Goal: Use online tool/utility: Utilize a website feature to perform a specific function

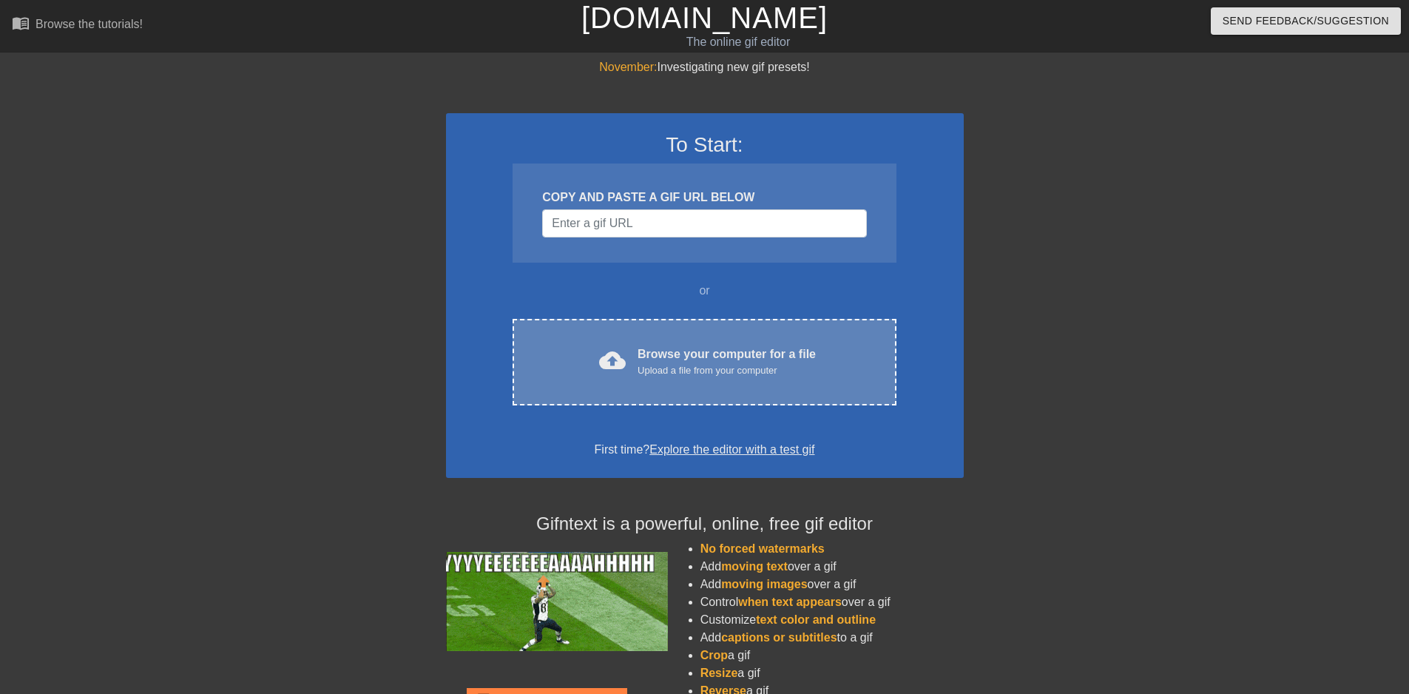
click at [691, 362] on div "Browse your computer for a file Upload a file from your computer" at bounding box center [727, 361] width 178 height 33
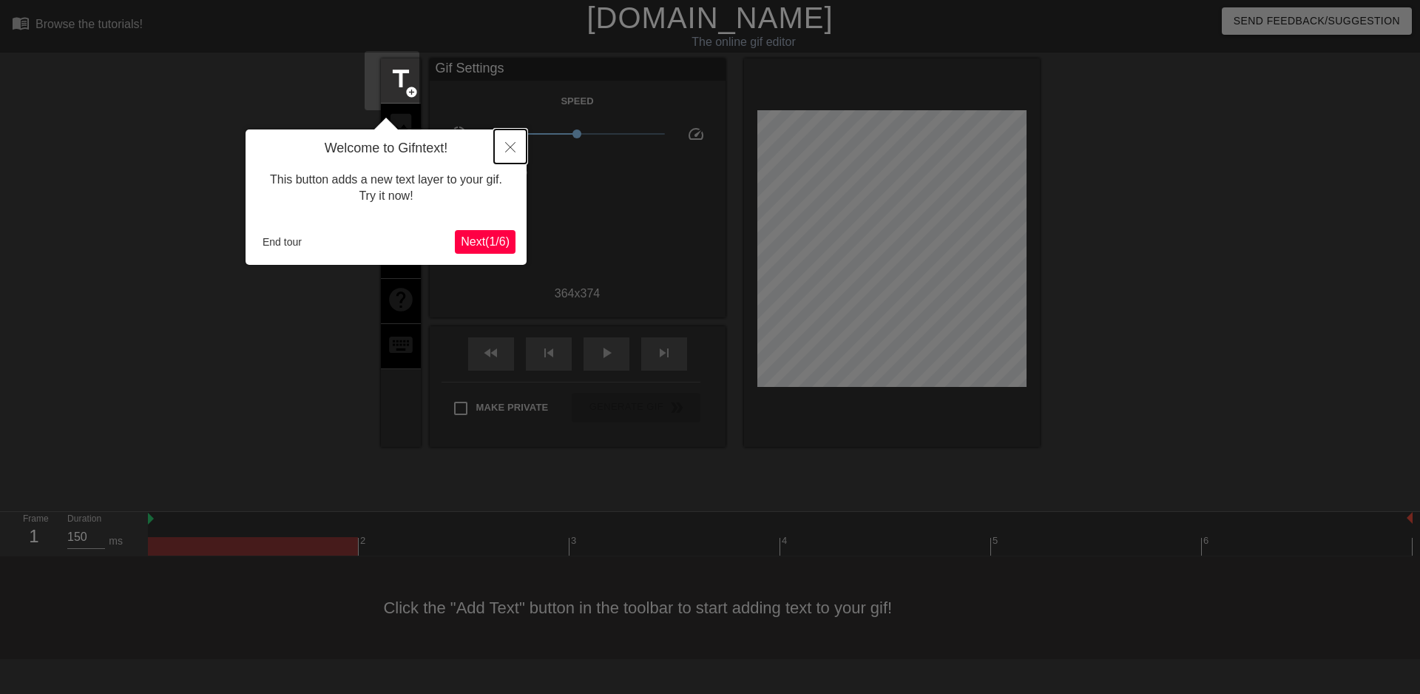
click at [513, 144] on icon "Close" at bounding box center [510, 147] width 10 height 10
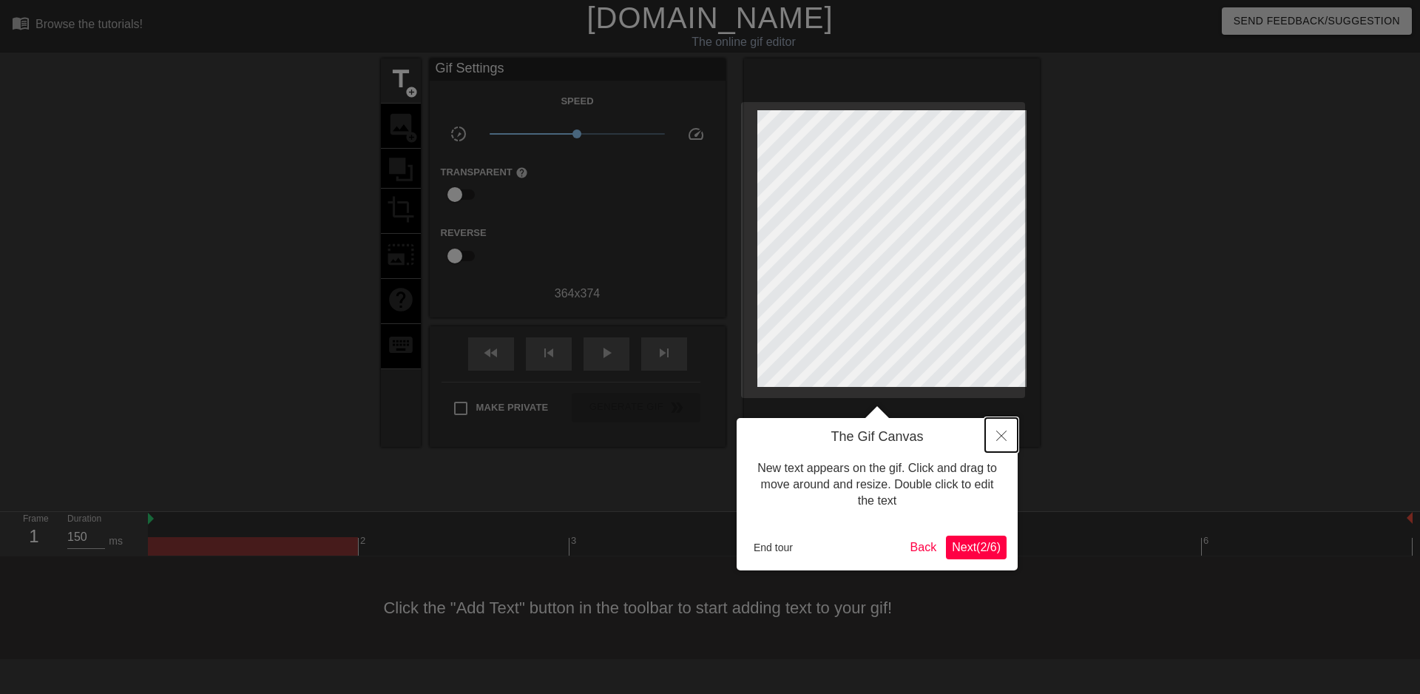
click at [1002, 437] on icon "Close" at bounding box center [1002, 436] width 10 height 10
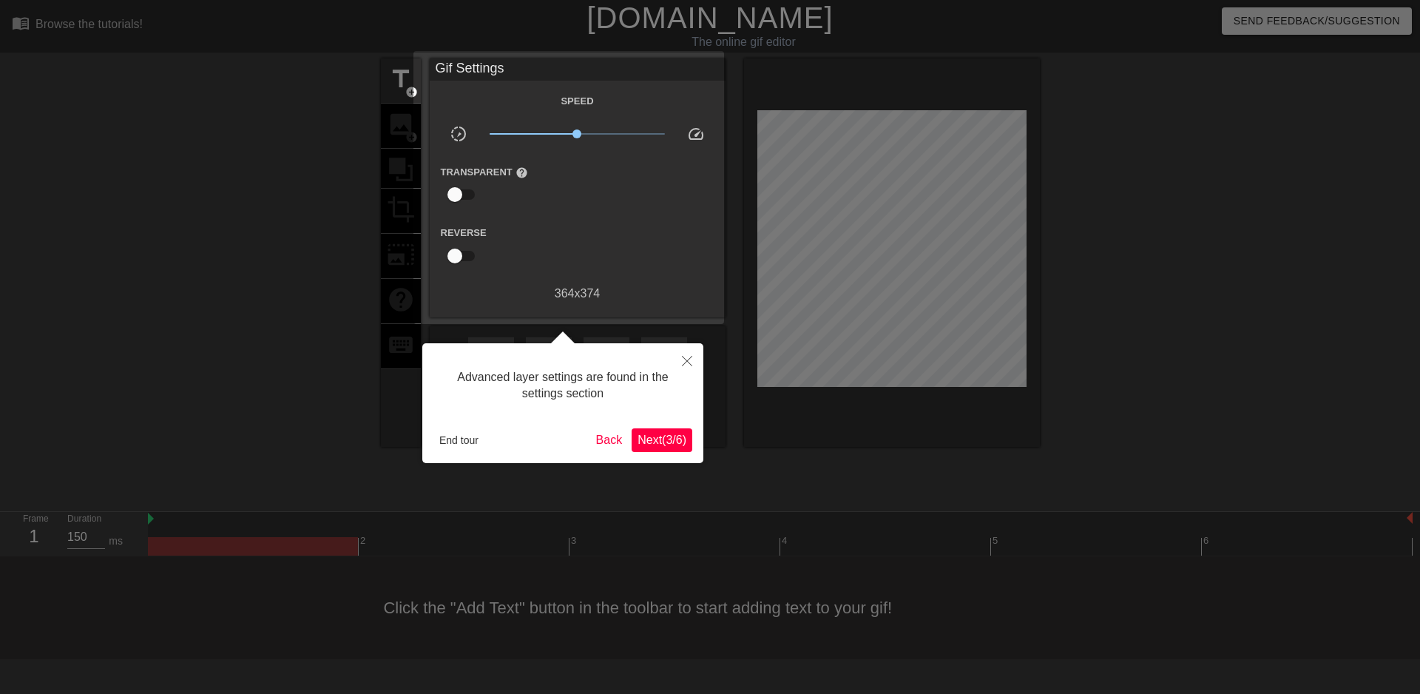
click at [647, 439] on span "Next ( 3 / 6 )" at bounding box center [662, 440] width 49 height 13
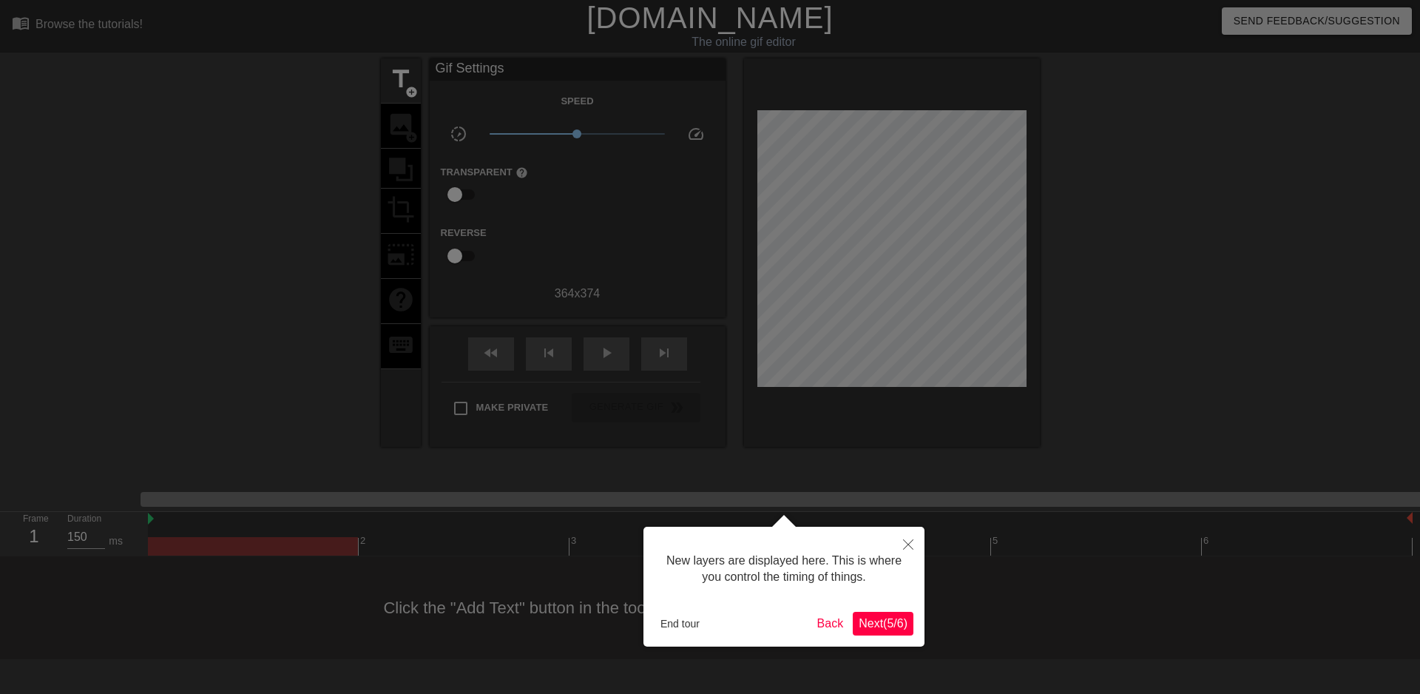
click at [867, 623] on span "Next ( 5 / 6 )" at bounding box center [883, 623] width 49 height 13
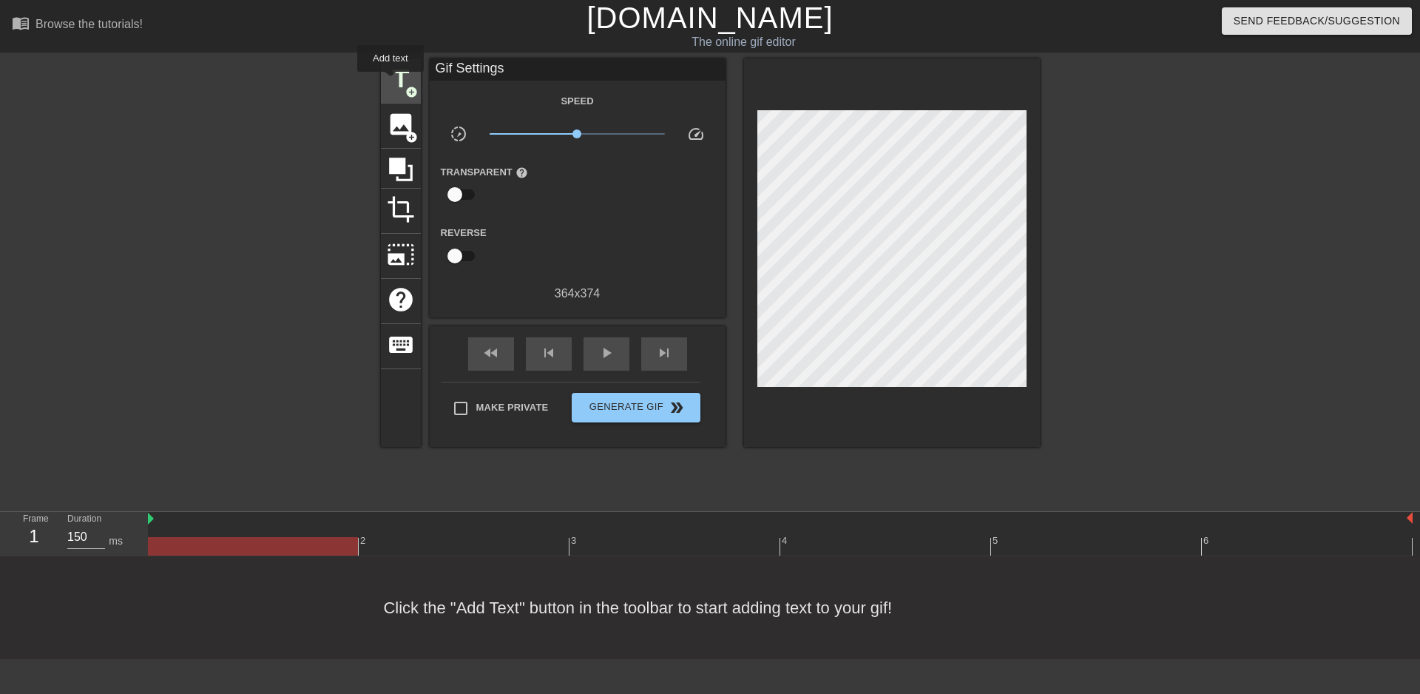
click at [391, 82] on span "title" at bounding box center [401, 79] width 28 height 28
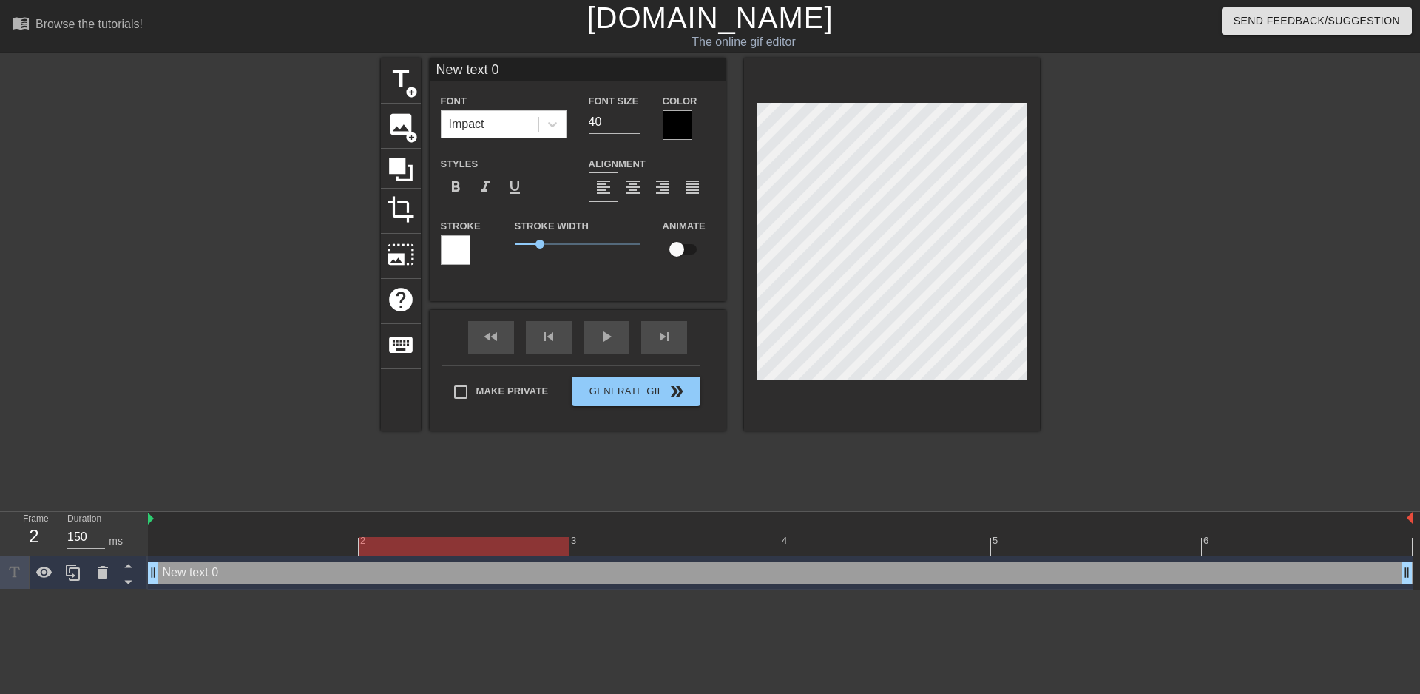
scroll to position [2, 4]
type input "New text"
type textarea "New text"
type input "New text"
type textarea "New text"
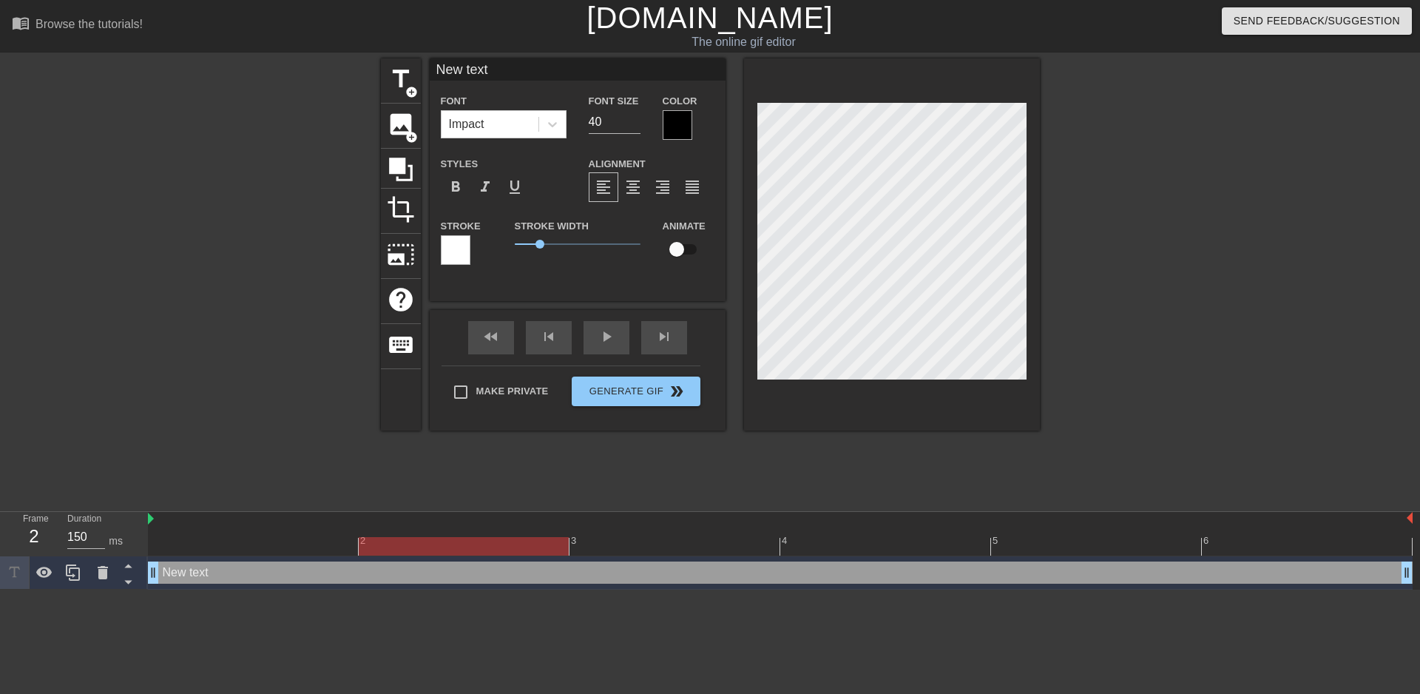
type input "New tex"
type textarea "New tex"
type input "New te"
type textarea "New te"
type input "New t"
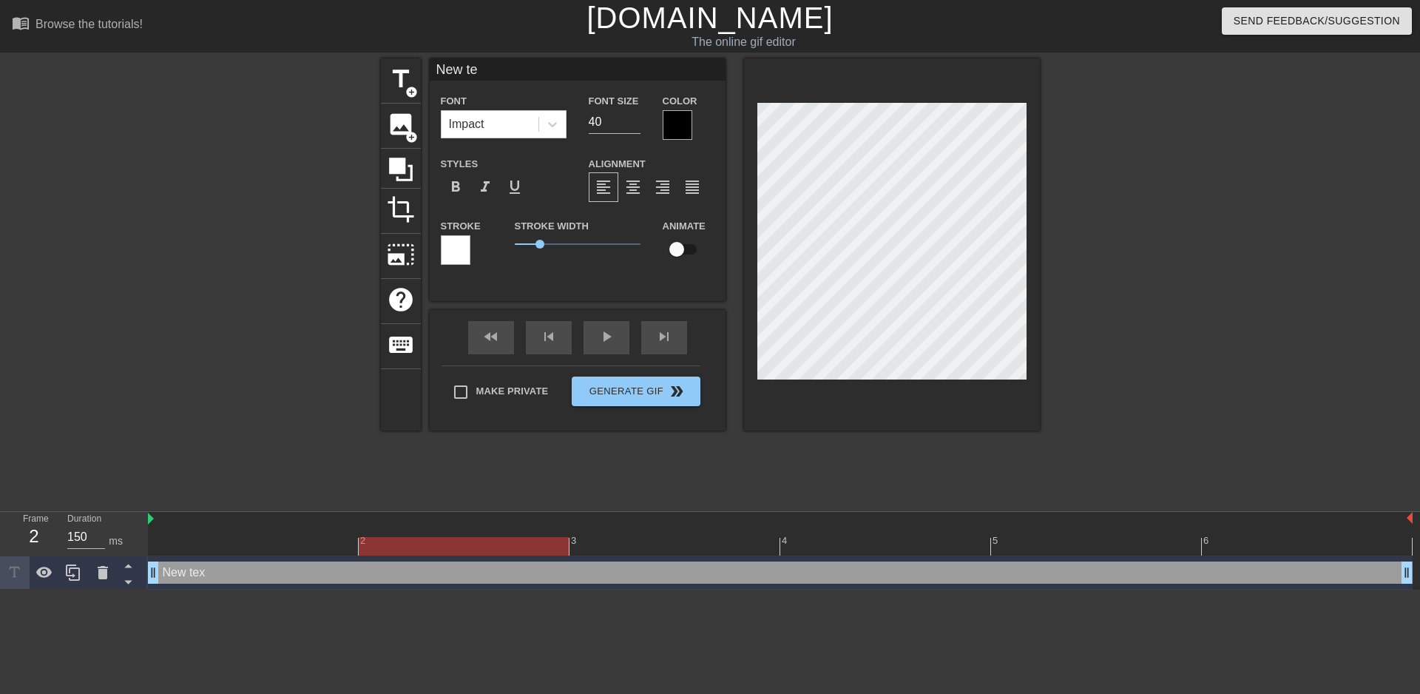
type textarea "New t"
type input "New"
type textarea "New"
type input "New"
type textarea "New"
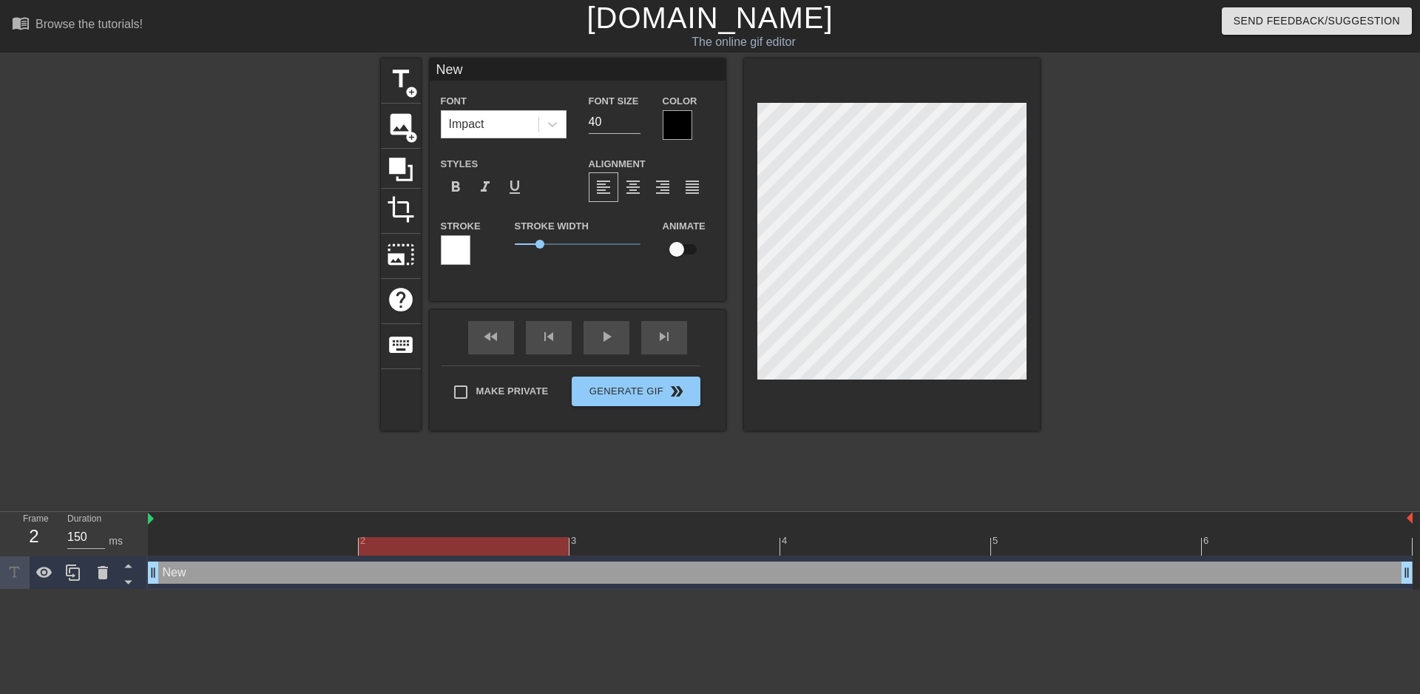
type input "Ne"
type textarea "Ne"
type input "N"
type textarea "N"
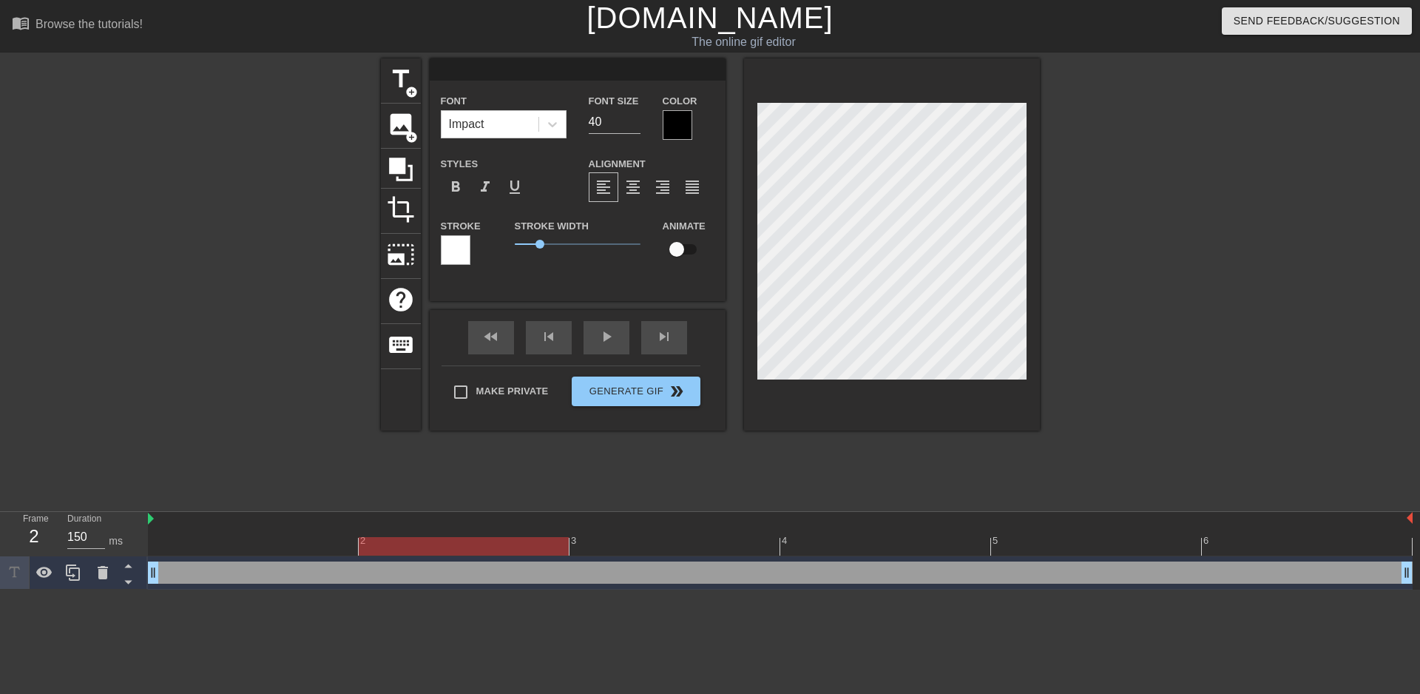
type input "e"
type textarea "e"
type input "ed"
type textarea "ed"
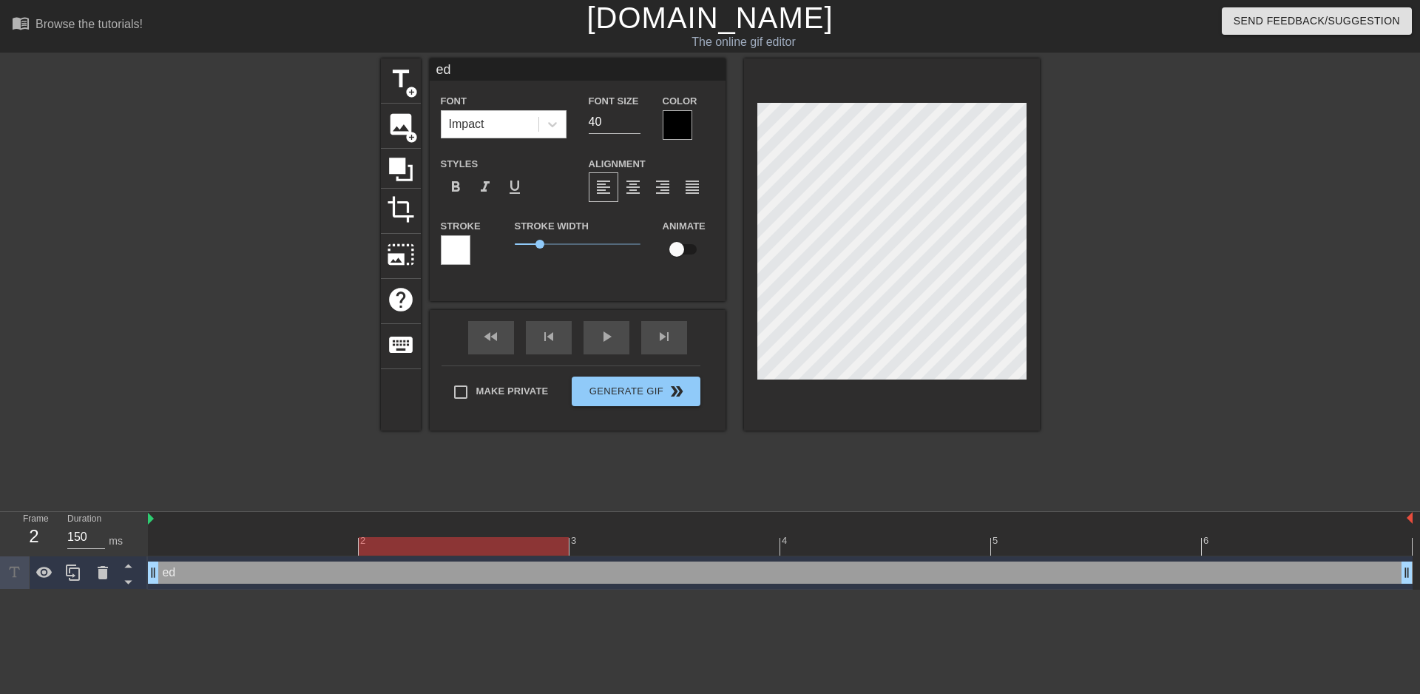
type input "edi"
type textarea "edi"
type input "edit"
type textarea "edit"
type input "edit@"
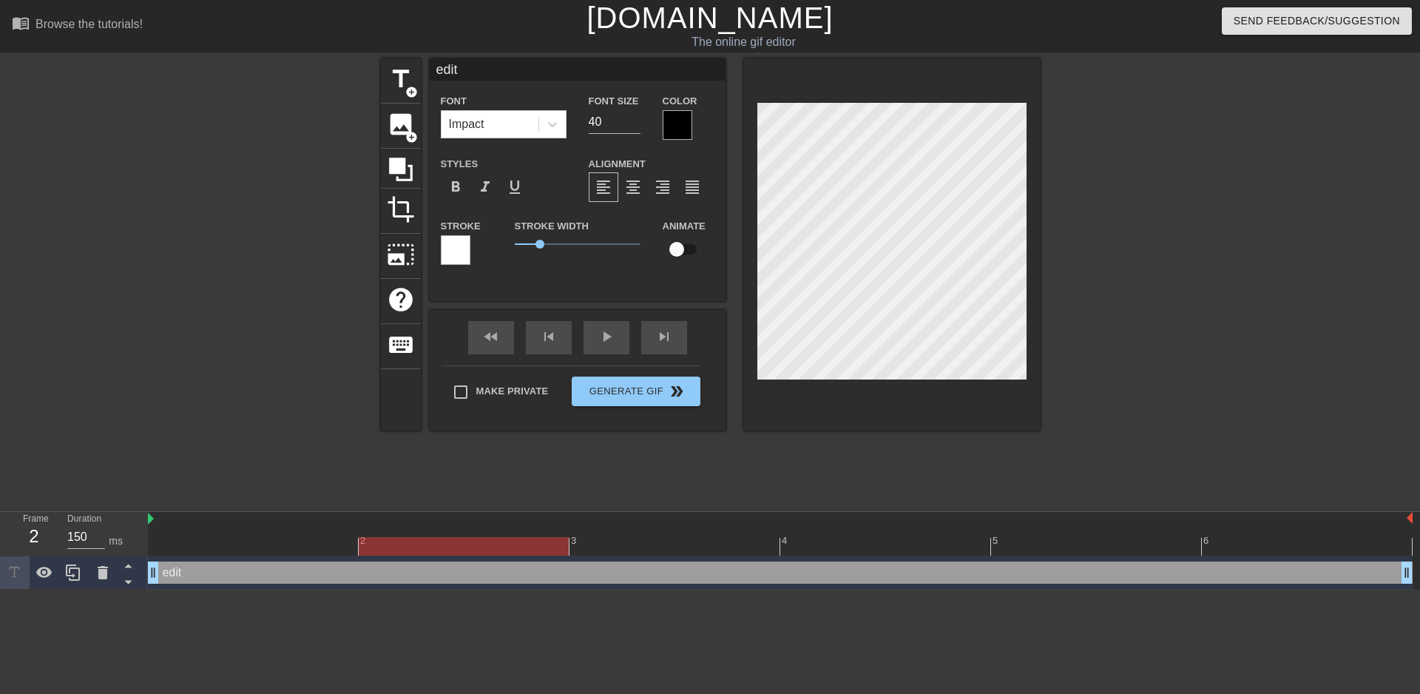
type textarea "edit@"
type input "edit@I"
type textarea "edit@I"
type input "edit@Il"
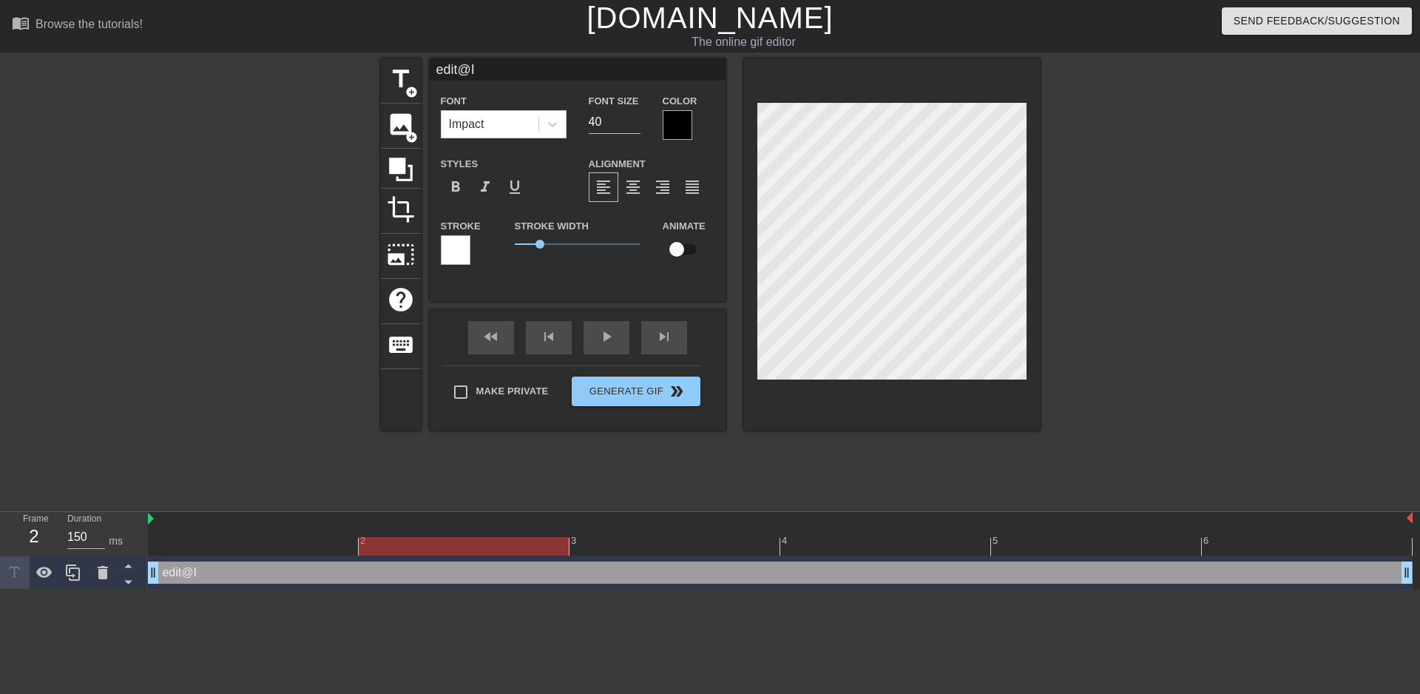
type textarea "edit@Il"
type input "edit@[PERSON_NAME]"
type textarea "edit@[PERSON_NAME]"
type input "edit@Ilab"
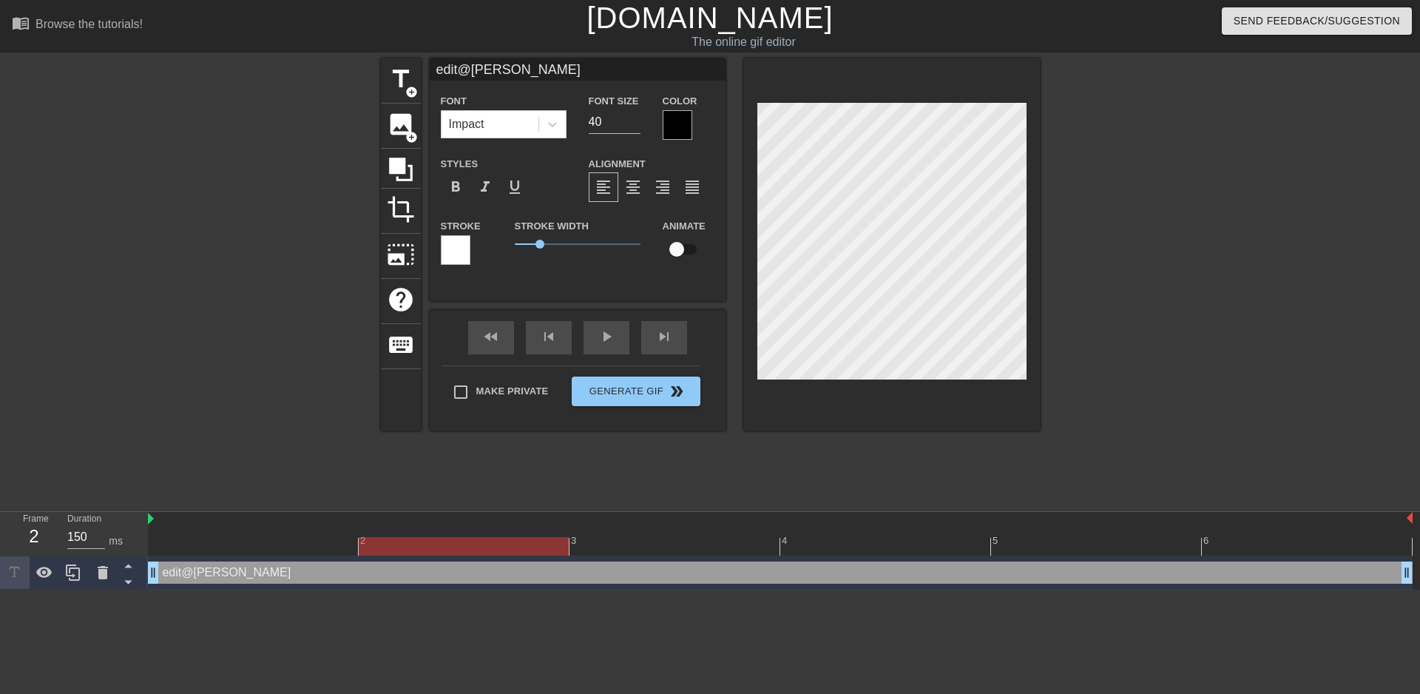
type textarea "edit@Ilab"
type input "edit@[PERSON_NAME]"
type textarea "edit@[PERSON_NAME]"
type input "edit@Ilan"
type textarea "edit@Ilan"
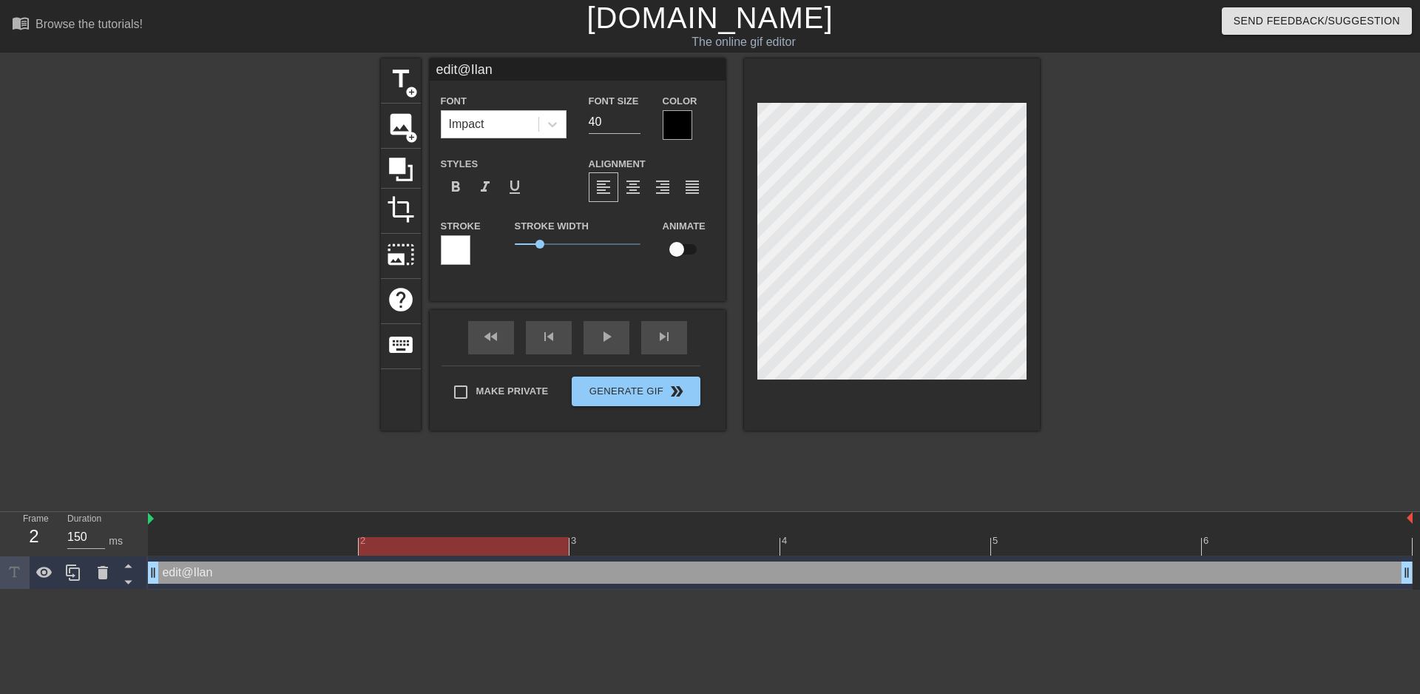
type input "edit@Ilane"
type textarea "edit@Ilane"
type input "edit@Ilanel"
type textarea "edit@Ilanel"
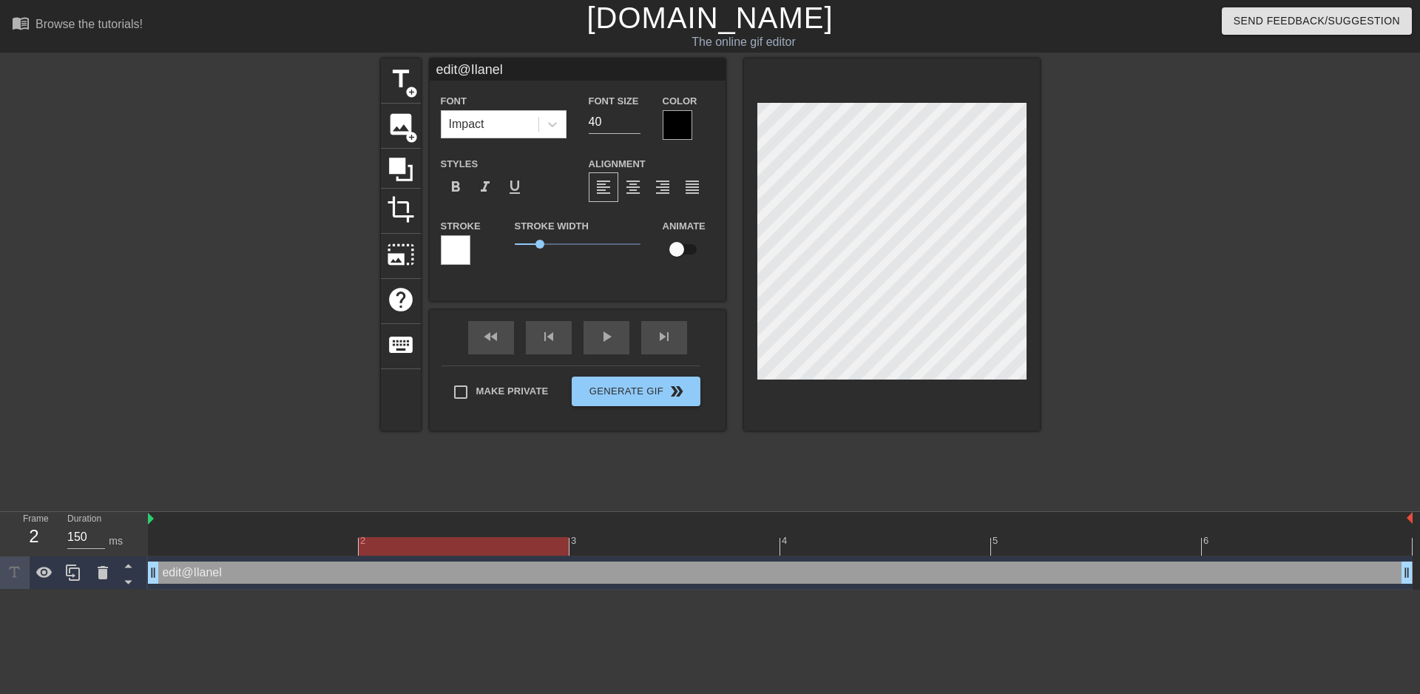
type input "edit@Ilanel2"
type textarea "edit@Ilanel2"
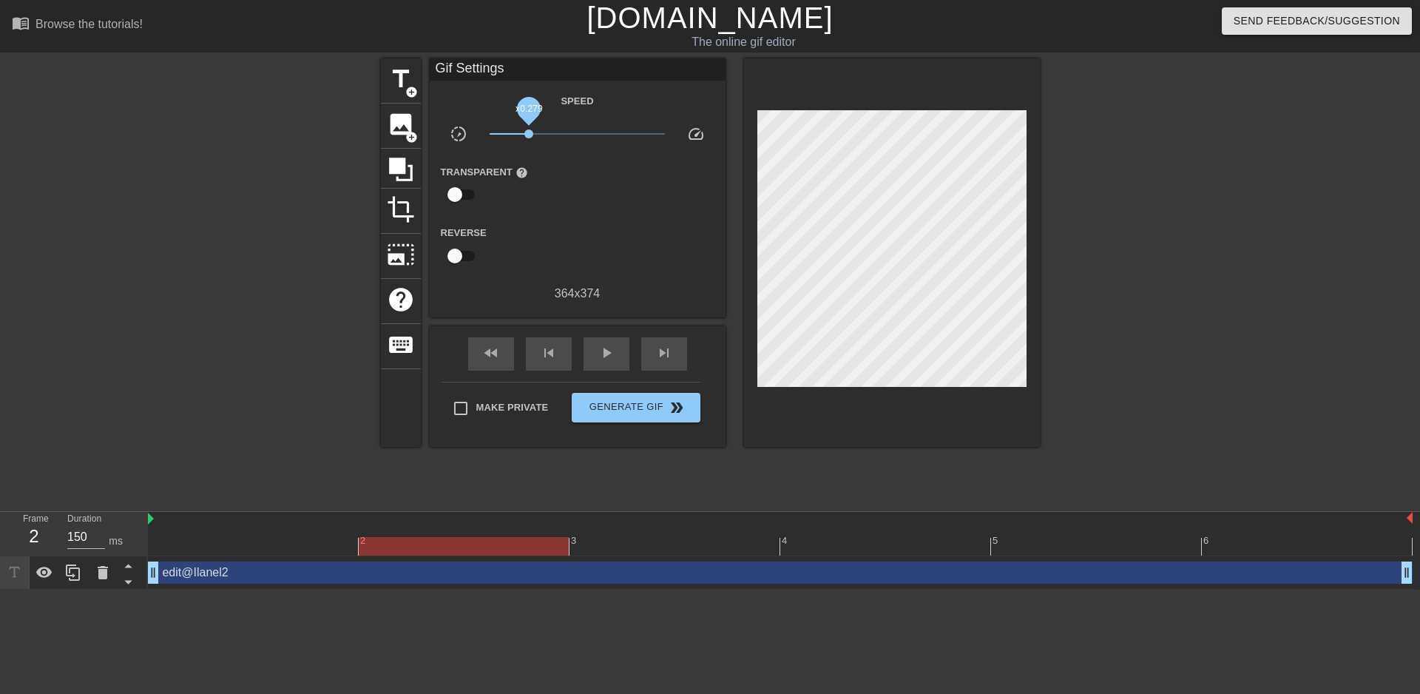
drag, startPoint x: 567, startPoint y: 129, endPoint x: 520, endPoint y: 138, distance: 48.0
click at [525, 138] on span "x0.279" at bounding box center [529, 133] width 9 height 9
drag, startPoint x: 520, startPoint y: 138, endPoint x: 469, endPoint y: 123, distance: 53.1
click at [469, 123] on div "Speed slow_motion_video x0.100 speed Transparent help Reverse 364 x 374" at bounding box center [578, 197] width 274 height 211
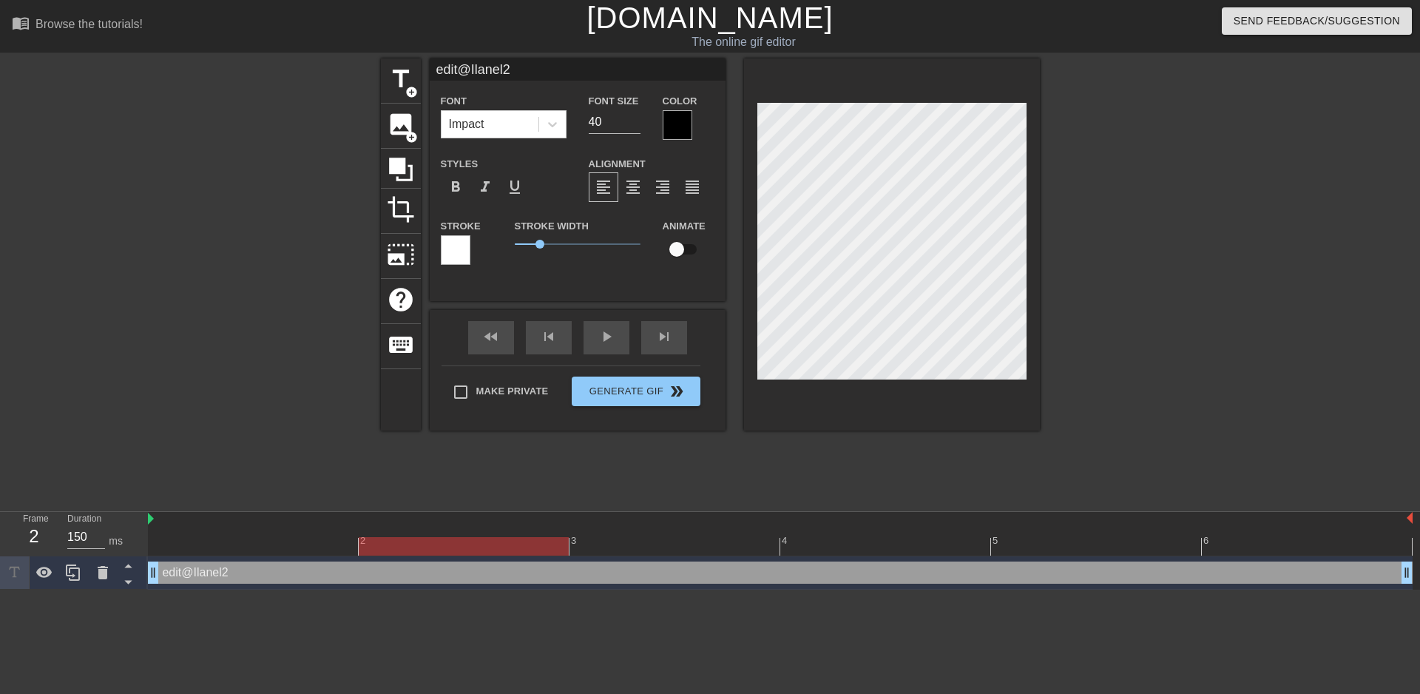
scroll to position [2, 2]
click at [545, 122] on icon at bounding box center [552, 124] width 15 height 15
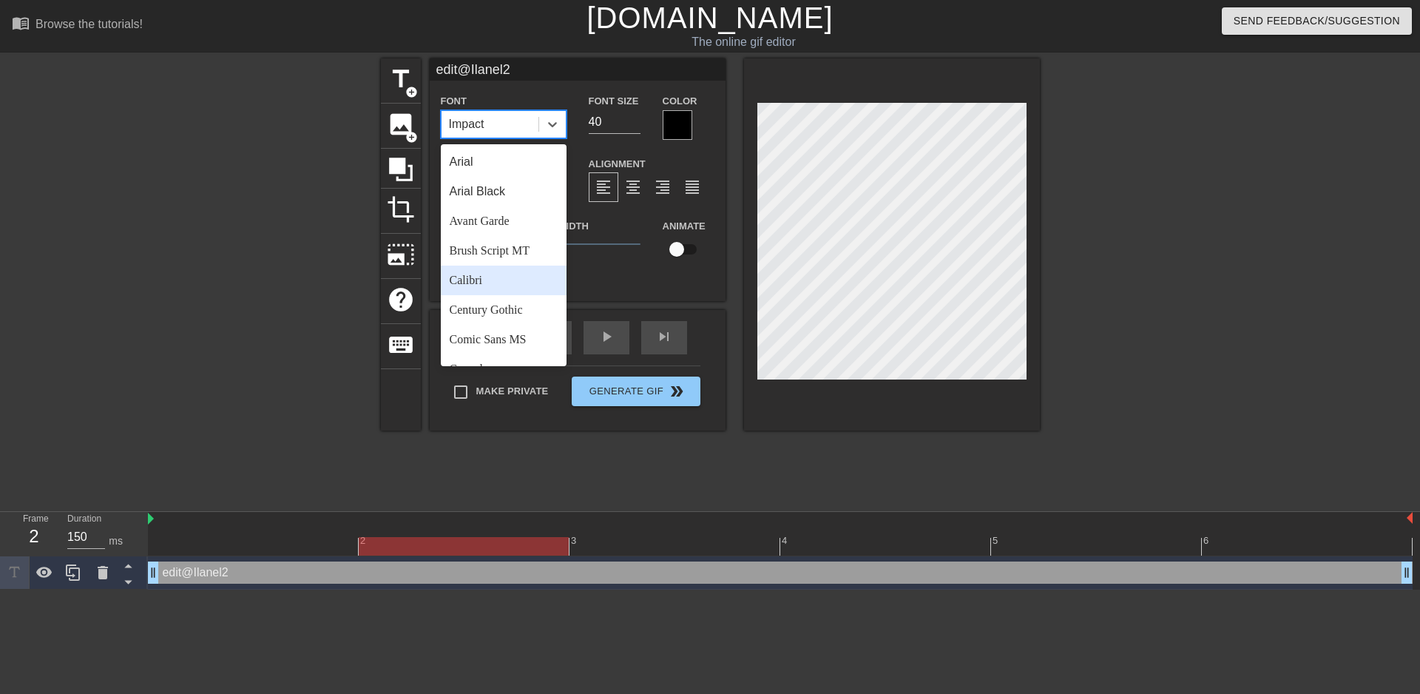
click at [455, 282] on div "Calibri" at bounding box center [504, 281] width 126 height 30
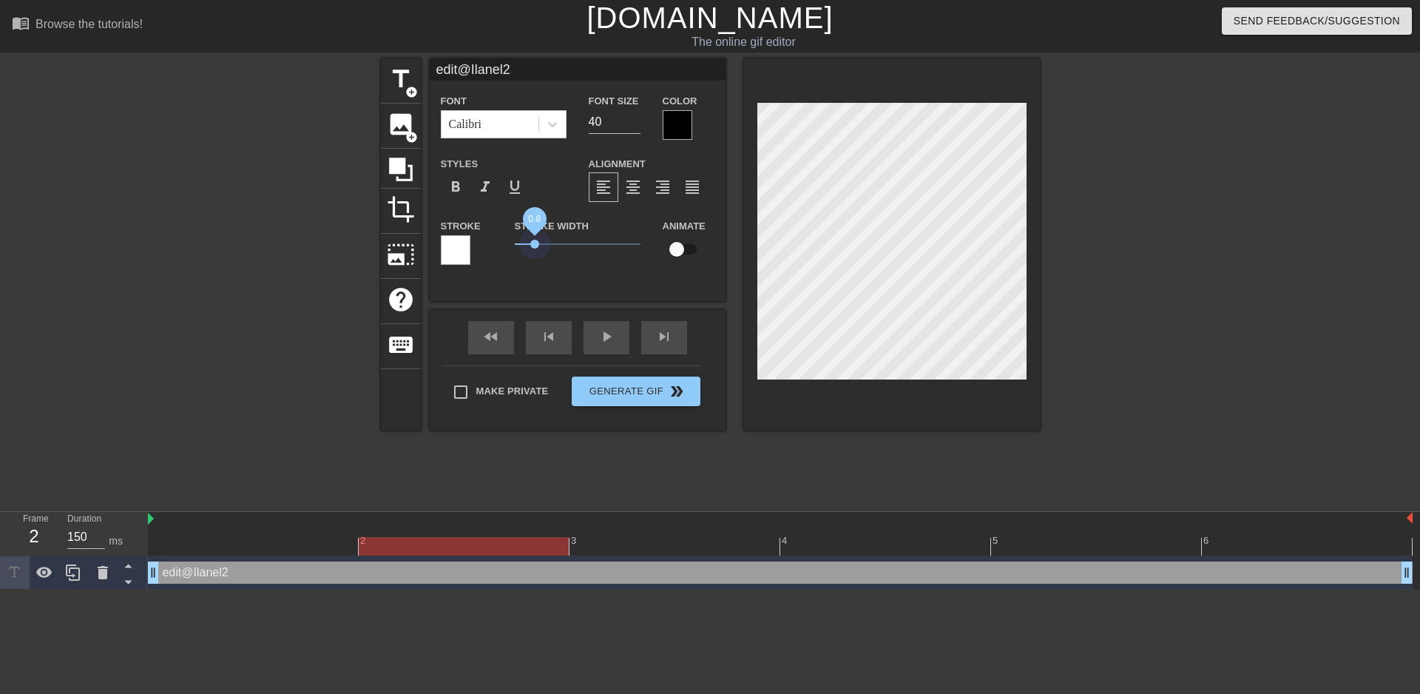
click at [525, 249] on span "0.8" at bounding box center [578, 244] width 126 height 18
drag, startPoint x: 667, startPoint y: 249, endPoint x: 686, endPoint y: 249, distance: 18.5
click at [686, 249] on input "checkbox" at bounding box center [677, 249] width 84 height 28
checkbox input "true"
drag, startPoint x: 524, startPoint y: 240, endPoint x: 510, endPoint y: 243, distance: 14.4
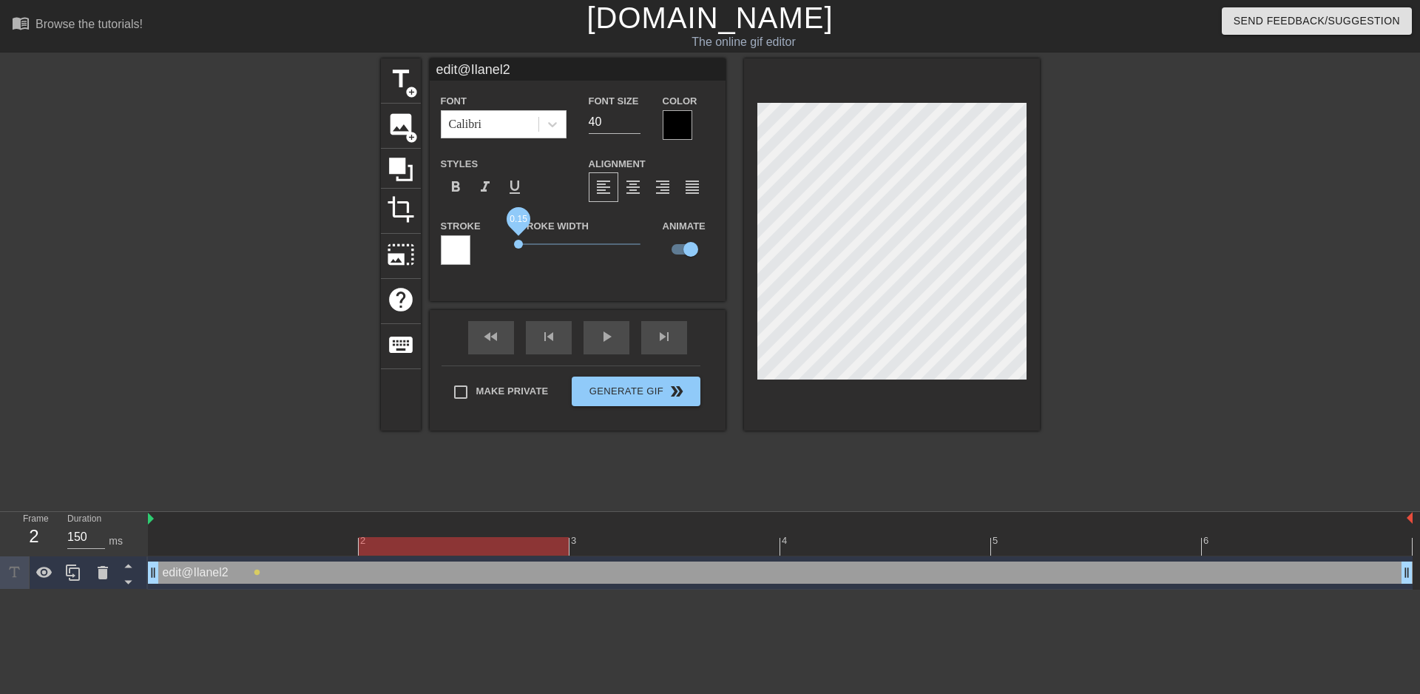
click at [514, 243] on span "0.15" at bounding box center [518, 244] width 9 height 9
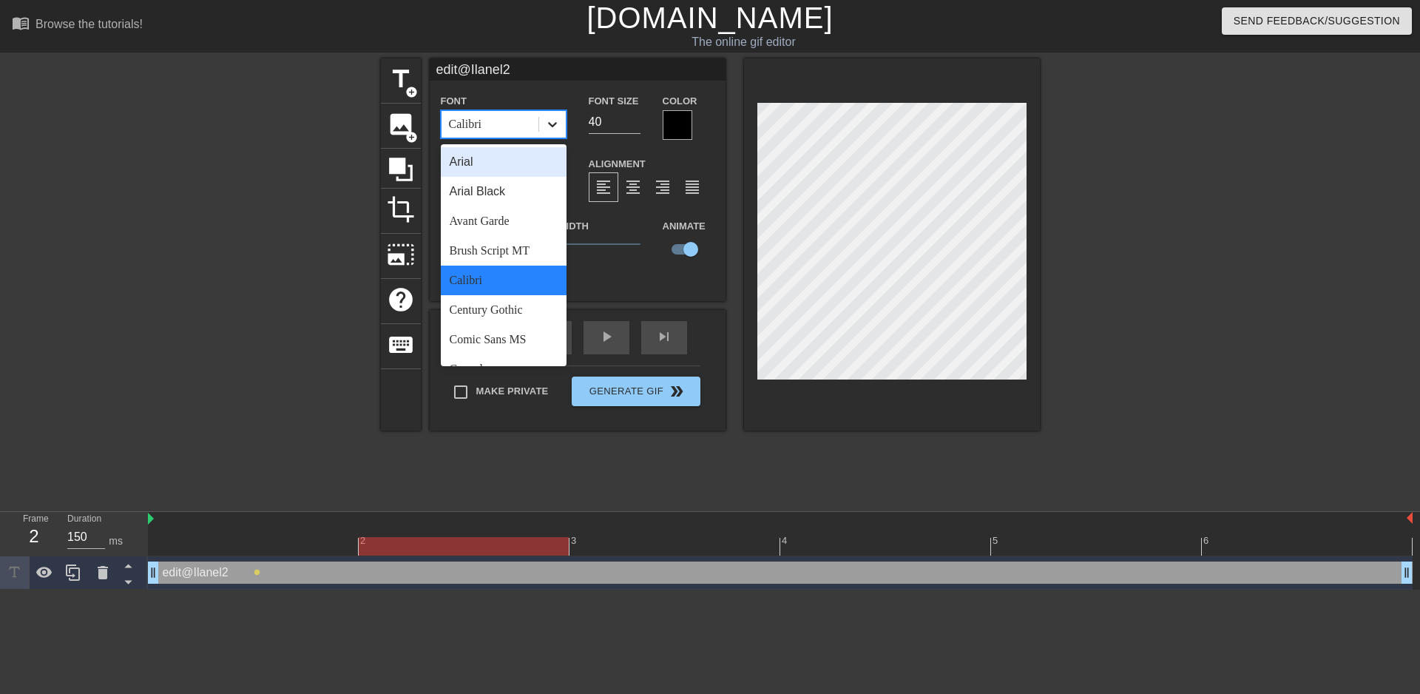
click at [548, 124] on icon at bounding box center [552, 124] width 9 height 5
click at [473, 192] on div "Arial Black" at bounding box center [504, 192] width 126 height 30
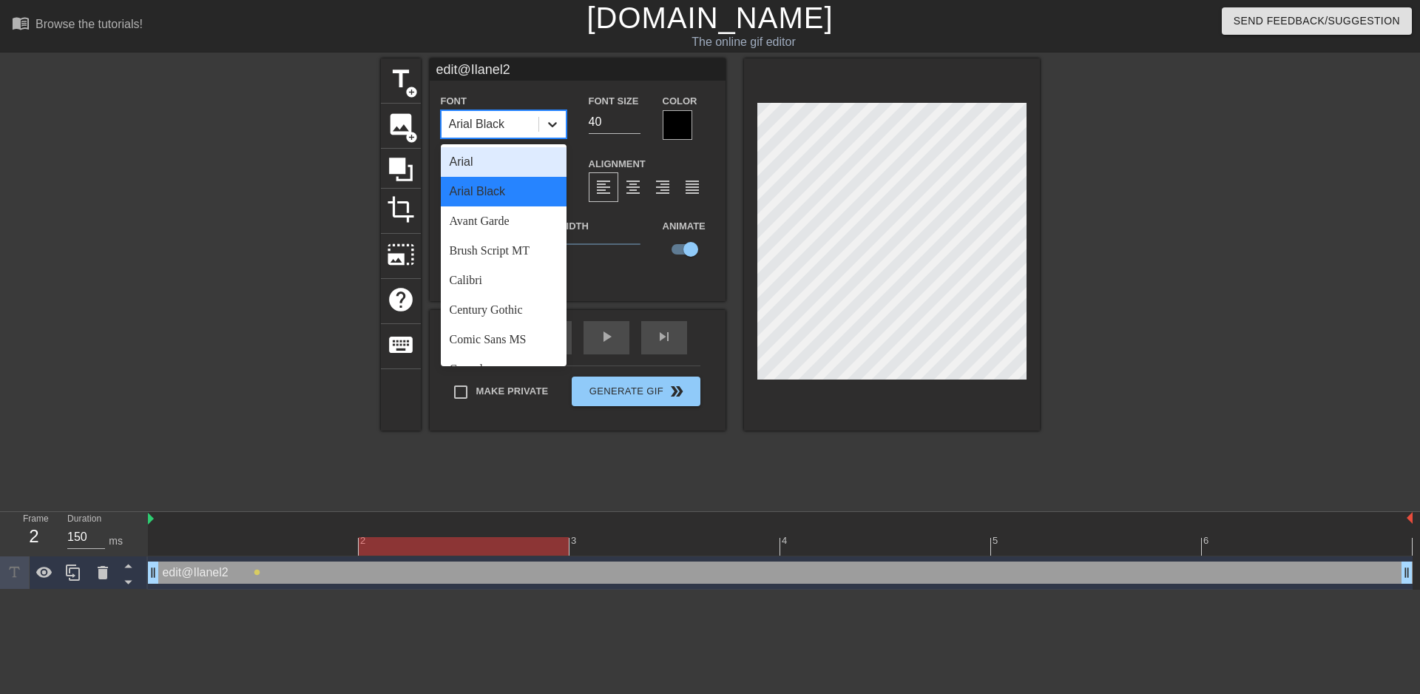
click at [545, 124] on icon at bounding box center [552, 124] width 15 height 15
click at [464, 310] on div "Century Gothic" at bounding box center [504, 310] width 126 height 30
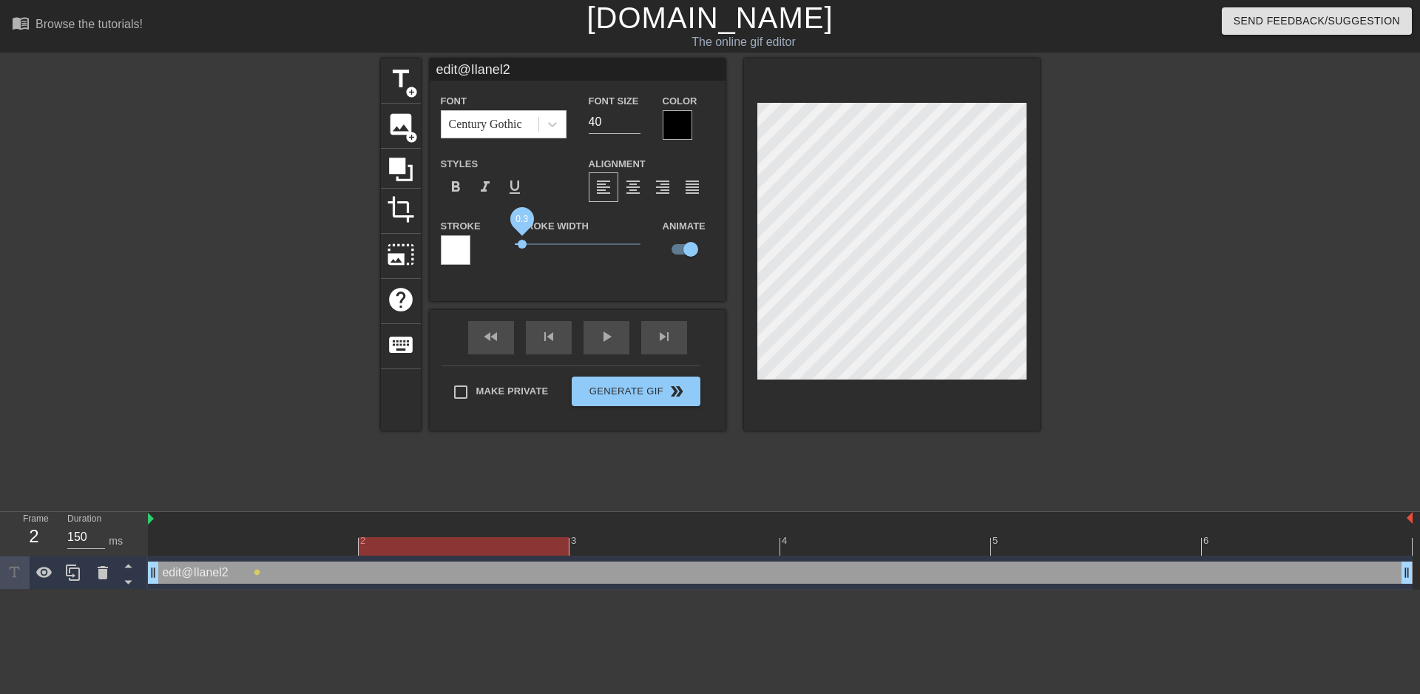
click at [518, 240] on span "0.3" at bounding box center [522, 244] width 9 height 9
click at [450, 243] on div at bounding box center [456, 250] width 30 height 30
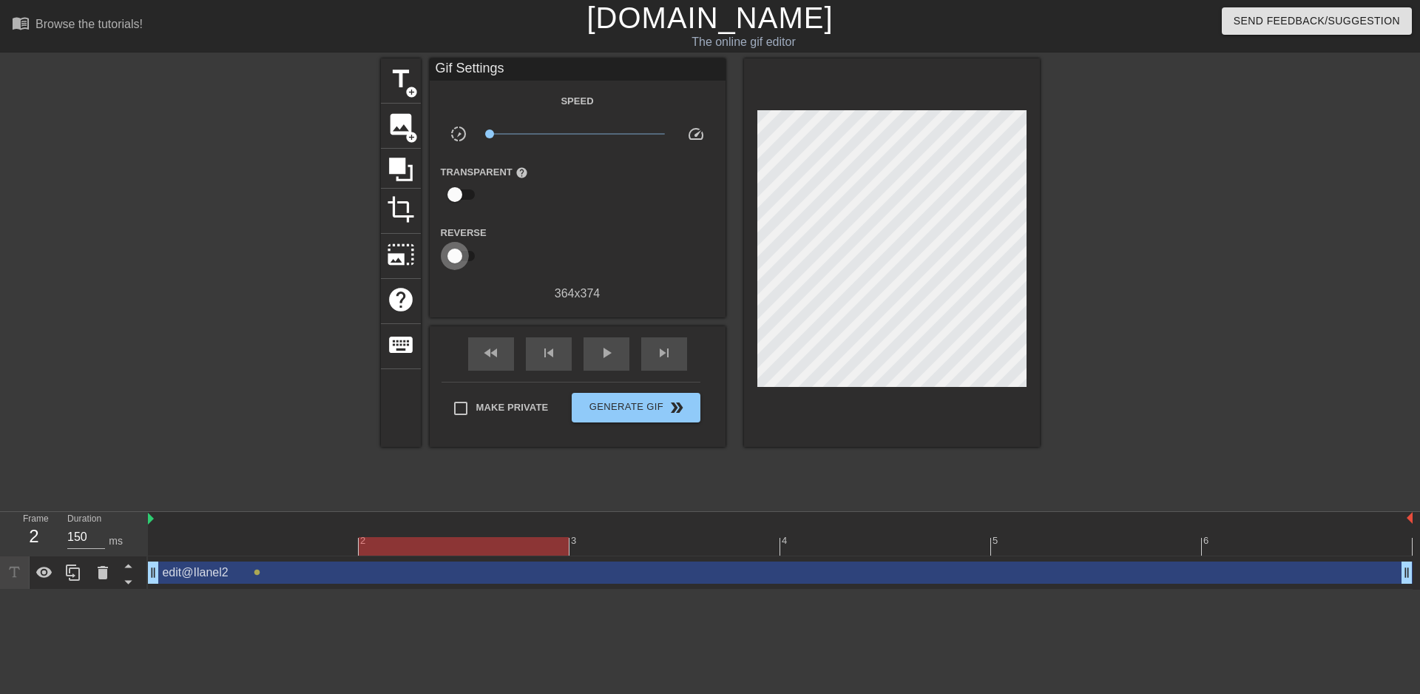
drag, startPoint x: 448, startPoint y: 252, endPoint x: 468, endPoint y: 255, distance: 20.3
click at [468, 255] on input "checkbox" at bounding box center [455, 256] width 84 height 28
checkbox input "true"
drag, startPoint x: 458, startPoint y: 254, endPoint x: 510, endPoint y: 250, distance: 52.7
click at [510, 250] on div "Reverse" at bounding box center [578, 246] width 296 height 47
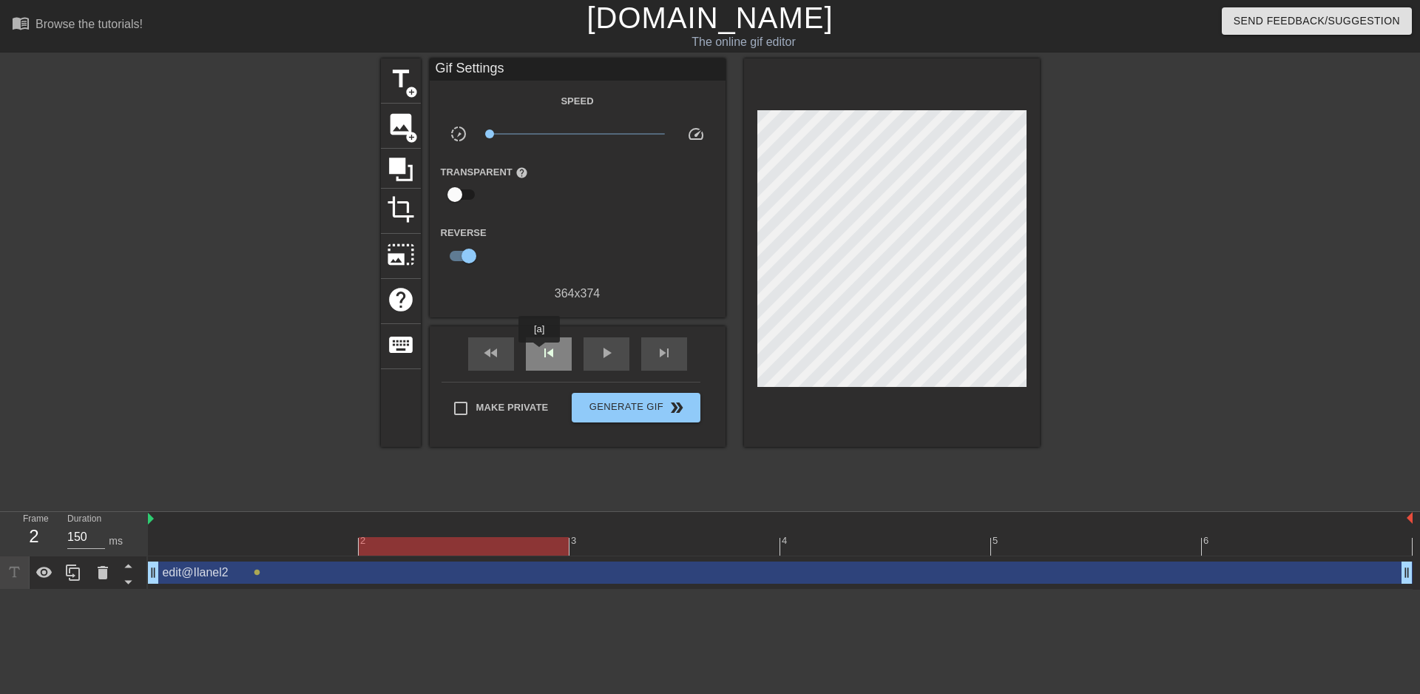
click at [540, 353] on span "skip_previous" at bounding box center [549, 353] width 18 height 18
click at [540, 352] on span "skip_previous" at bounding box center [549, 353] width 18 height 18
click at [542, 351] on span "skip_previous" at bounding box center [549, 353] width 18 height 18
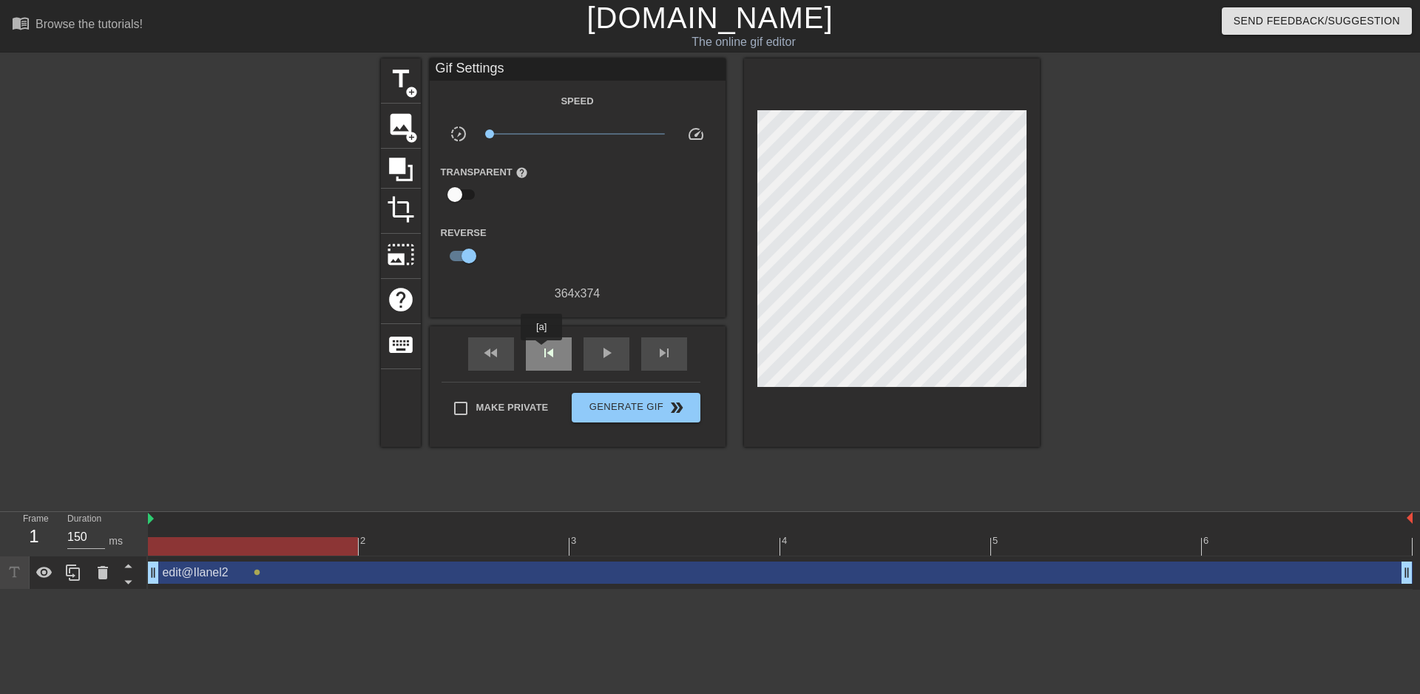
click at [542, 351] on span "skip_previous" at bounding box center [549, 353] width 18 height 18
click at [540, 332] on div "fast_rewind skip_previous play_arrow skip_next" at bounding box center [577, 353] width 241 height 55
drag, startPoint x: 445, startPoint y: 253, endPoint x: 483, endPoint y: 253, distance: 38.5
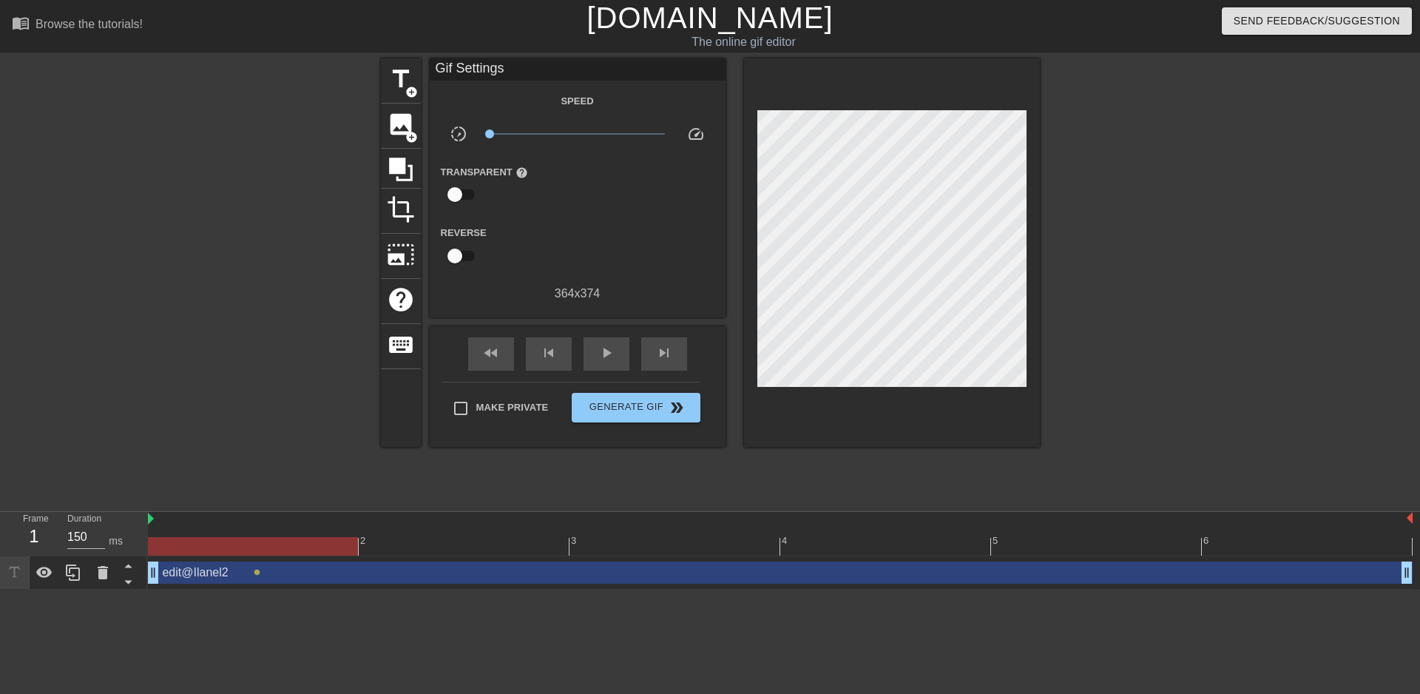
click at [483, 253] on div "Reverse" at bounding box center [578, 246] width 296 height 47
drag, startPoint x: 478, startPoint y: 135, endPoint x: 467, endPoint y: 141, distance: 12.2
click at [467, 141] on div "slow_motion_video x0.100 speed" at bounding box center [578, 136] width 296 height 23
click at [453, 405] on input "Make Private" at bounding box center [460, 408] width 31 height 31
click at [450, 407] on input "Make Private" at bounding box center [460, 408] width 31 height 31
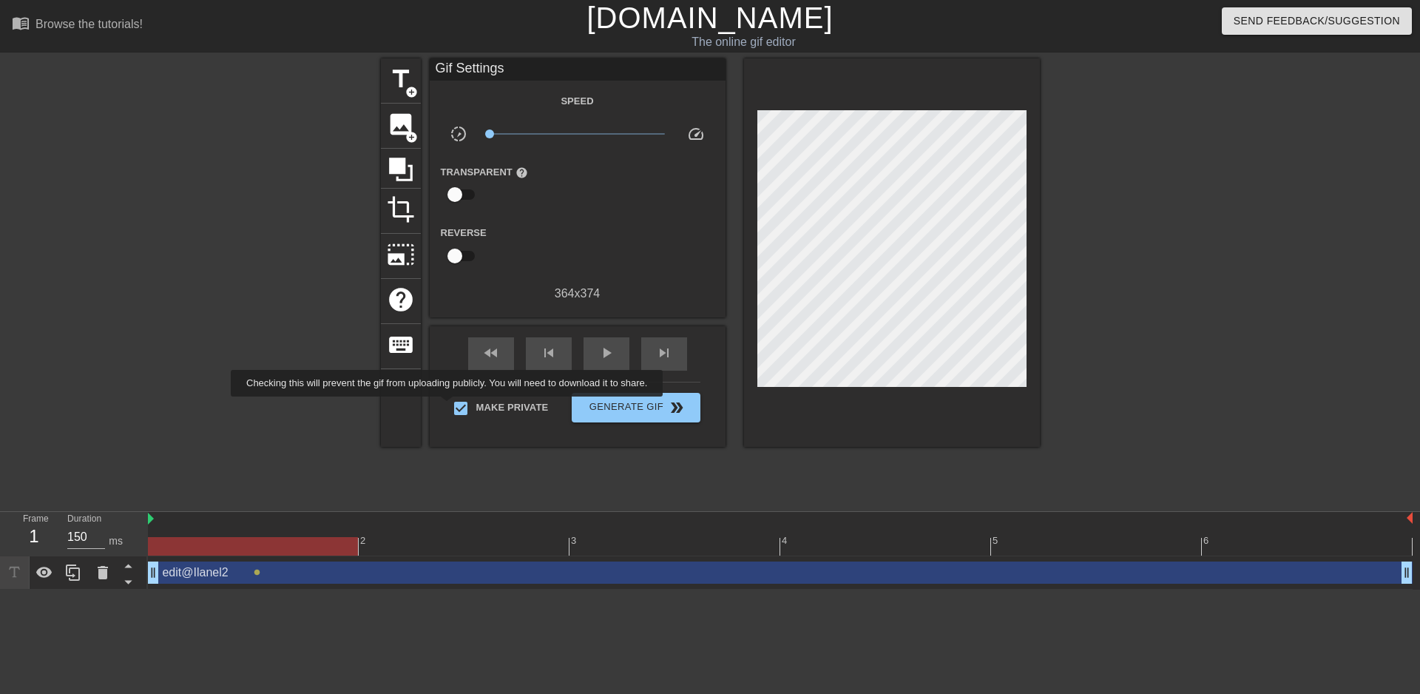
checkbox input "false"
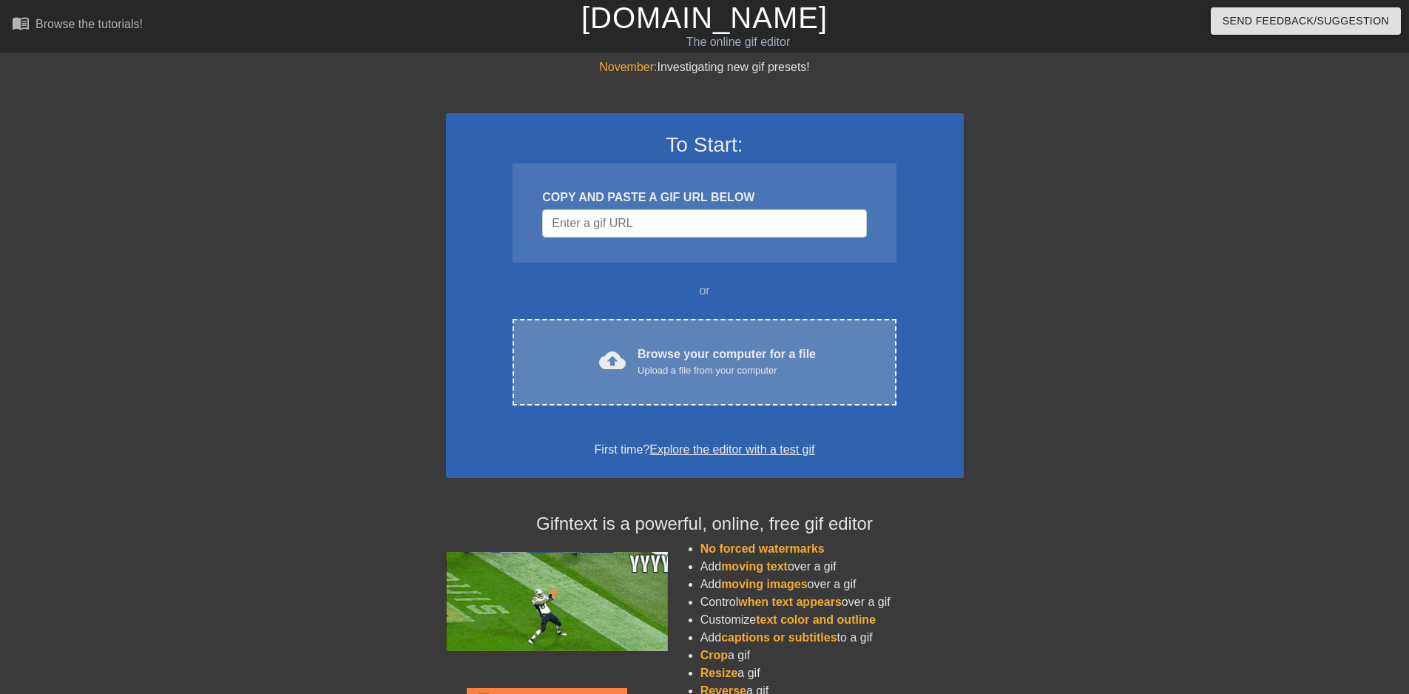
click at [720, 357] on div "Browse your computer for a file Upload a file from your computer" at bounding box center [727, 361] width 178 height 33
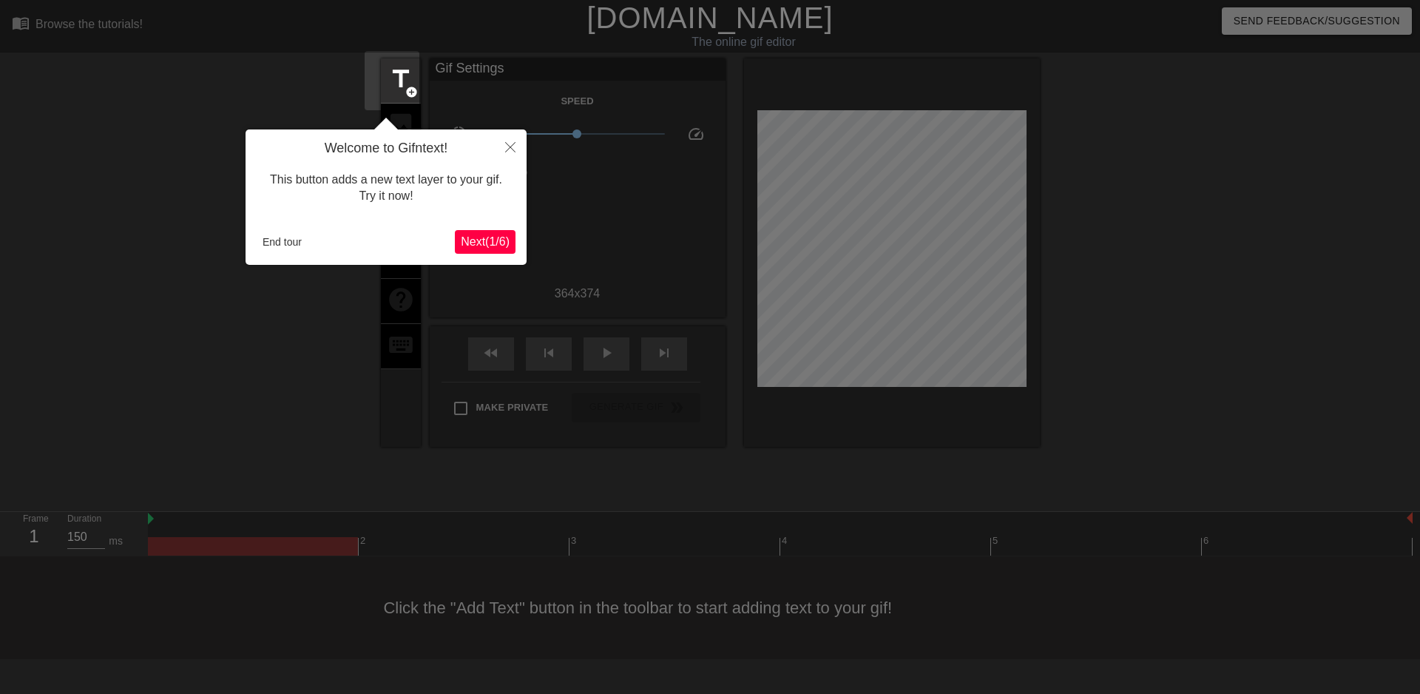
click at [471, 240] on span "Next ( 1 / 6 )" at bounding box center [485, 241] width 49 height 13
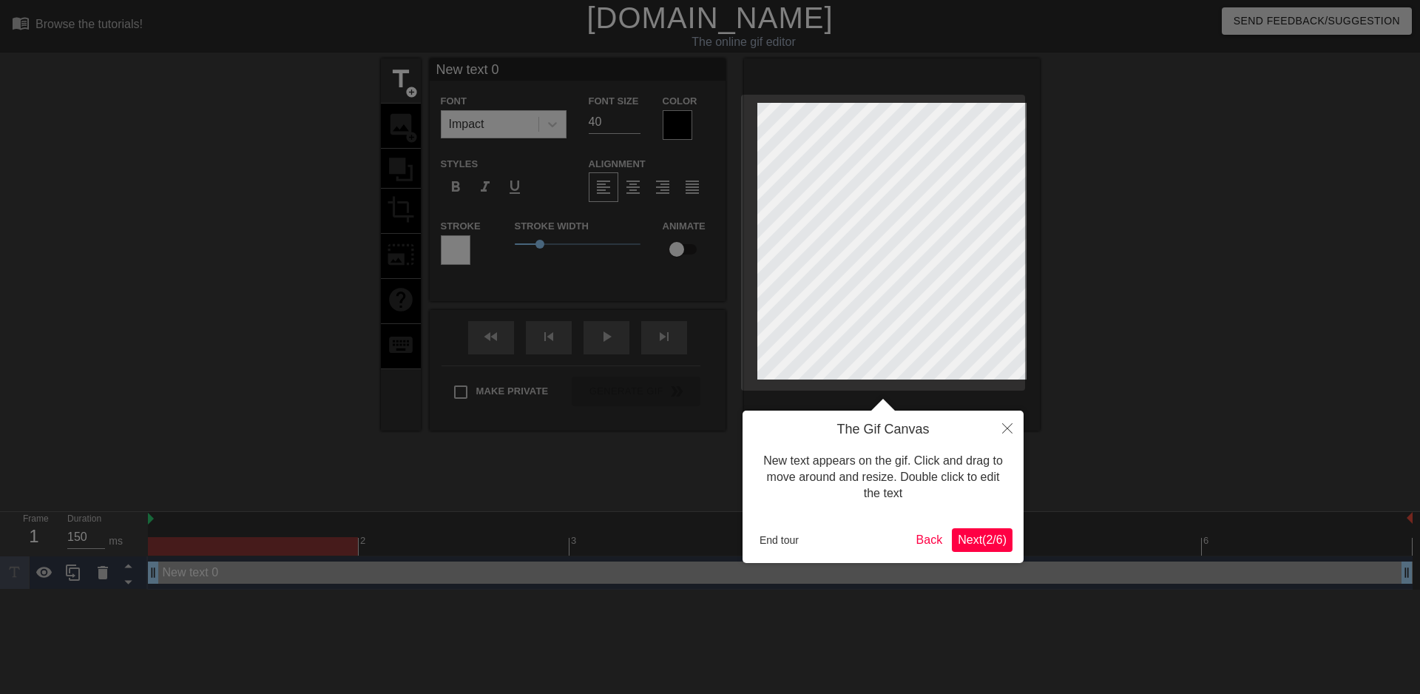
scroll to position [2, 1]
type input "New text"
type textarea "New text"
type input "New text"
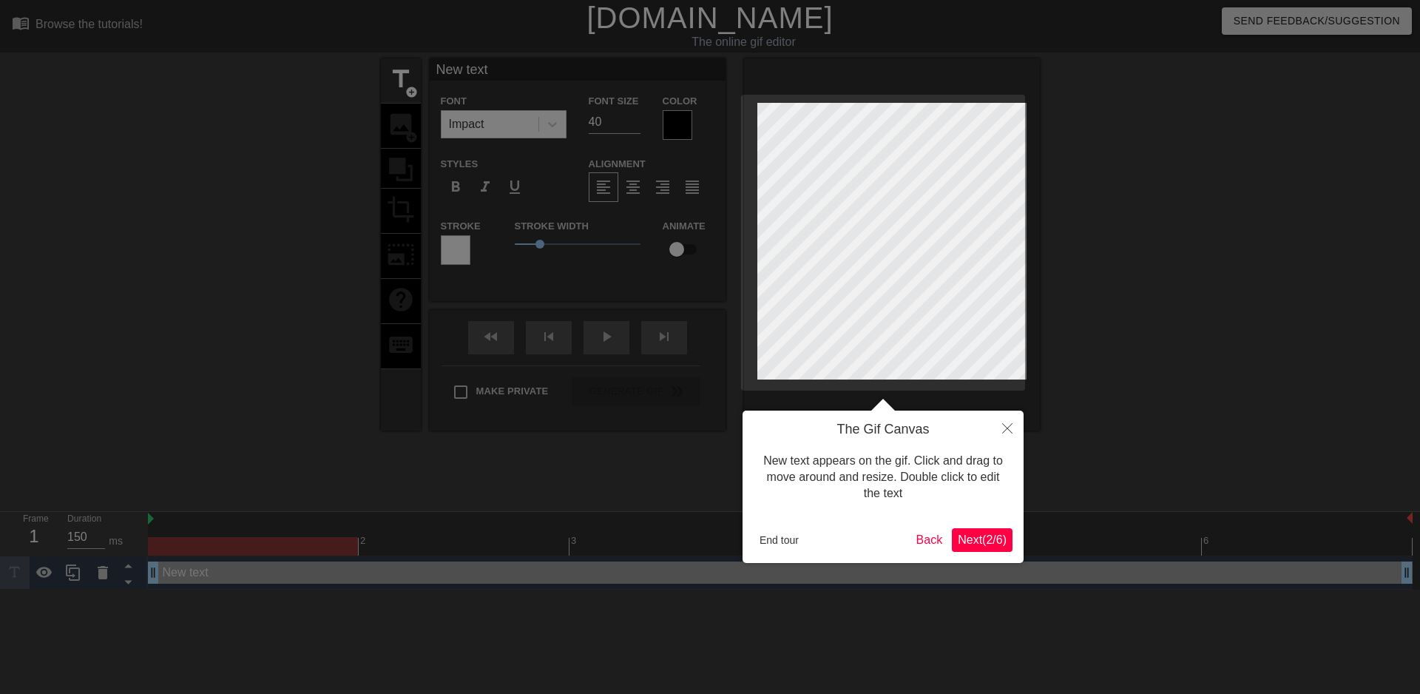
type textarea "New text"
type input "New tex"
type textarea "New tex"
type input "New te"
type textarea "New te"
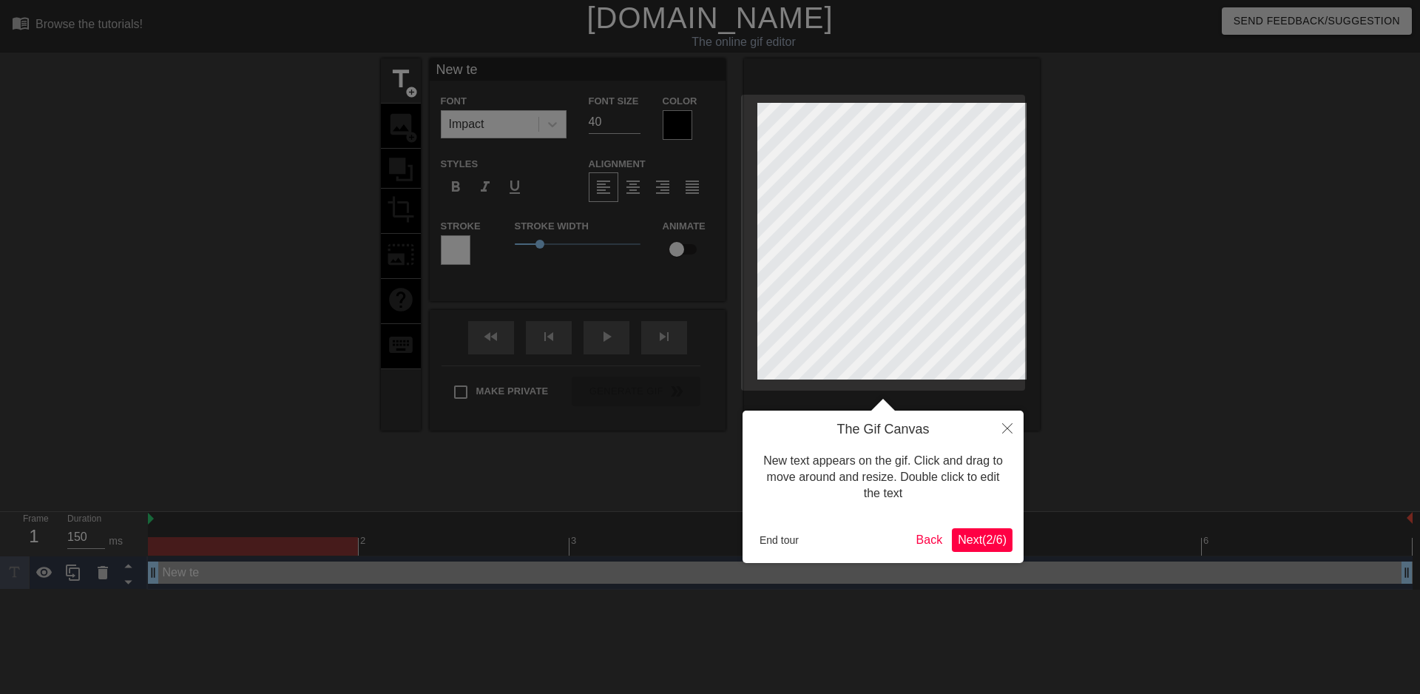
type input "New t"
type textarea "New t"
type input "New"
type textarea "New"
type input "New"
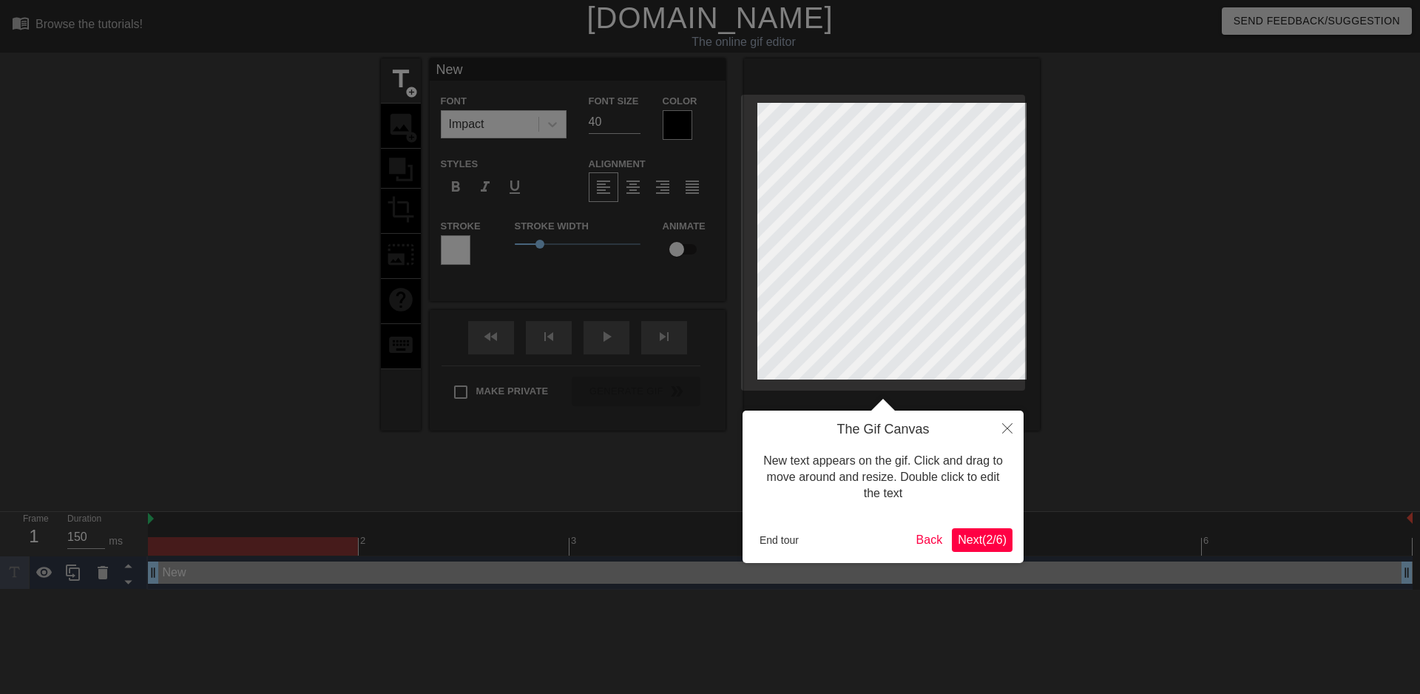
type textarea "New"
type input "Ne"
type textarea "Ne"
type input "N"
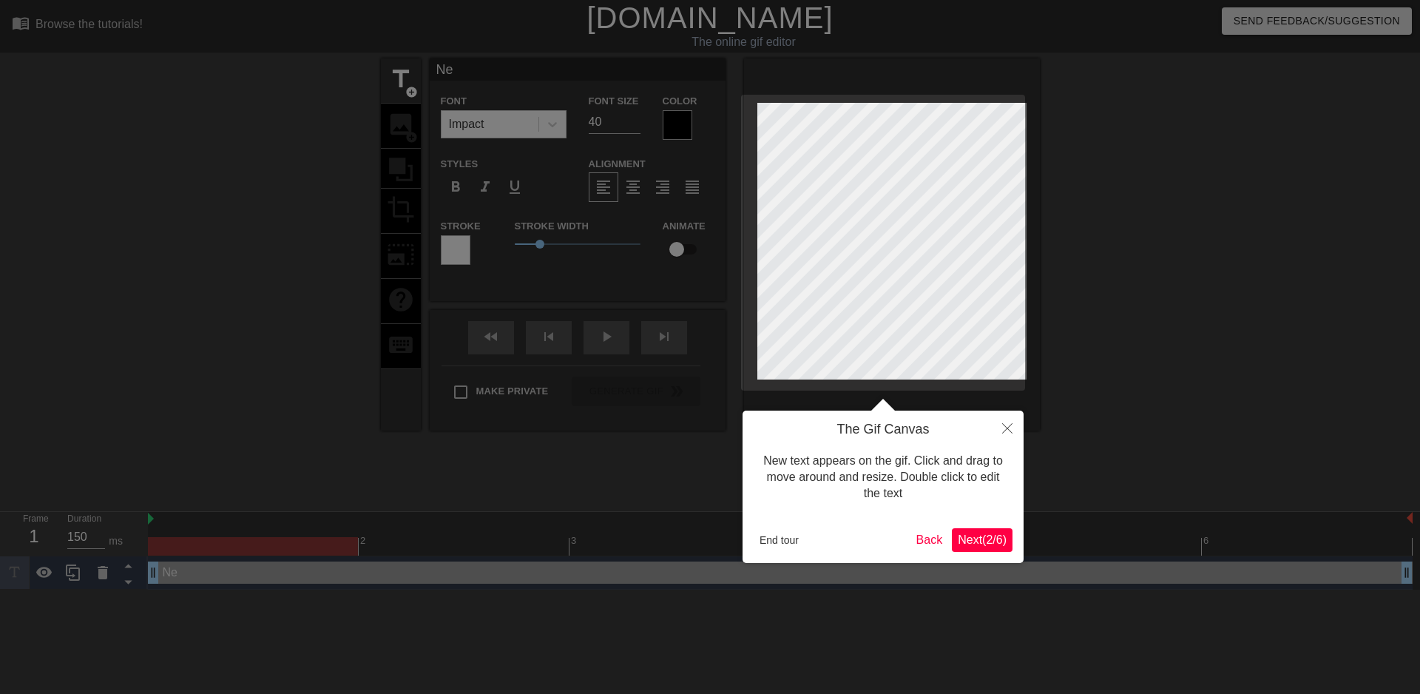
type textarea "N"
type input "e"
type textarea "e"
type input "ed"
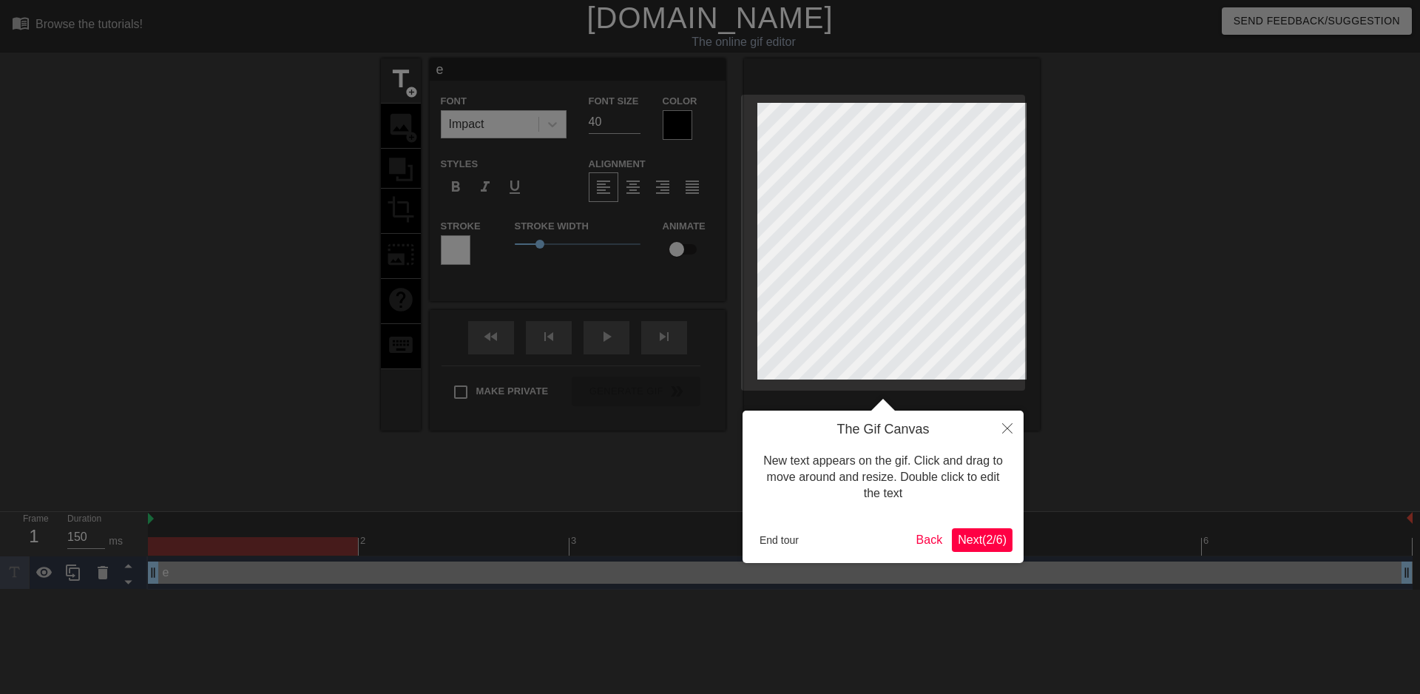
type textarea "ed"
type input "edi"
type textarea "edi"
type input "edit"
type textarea "edit"
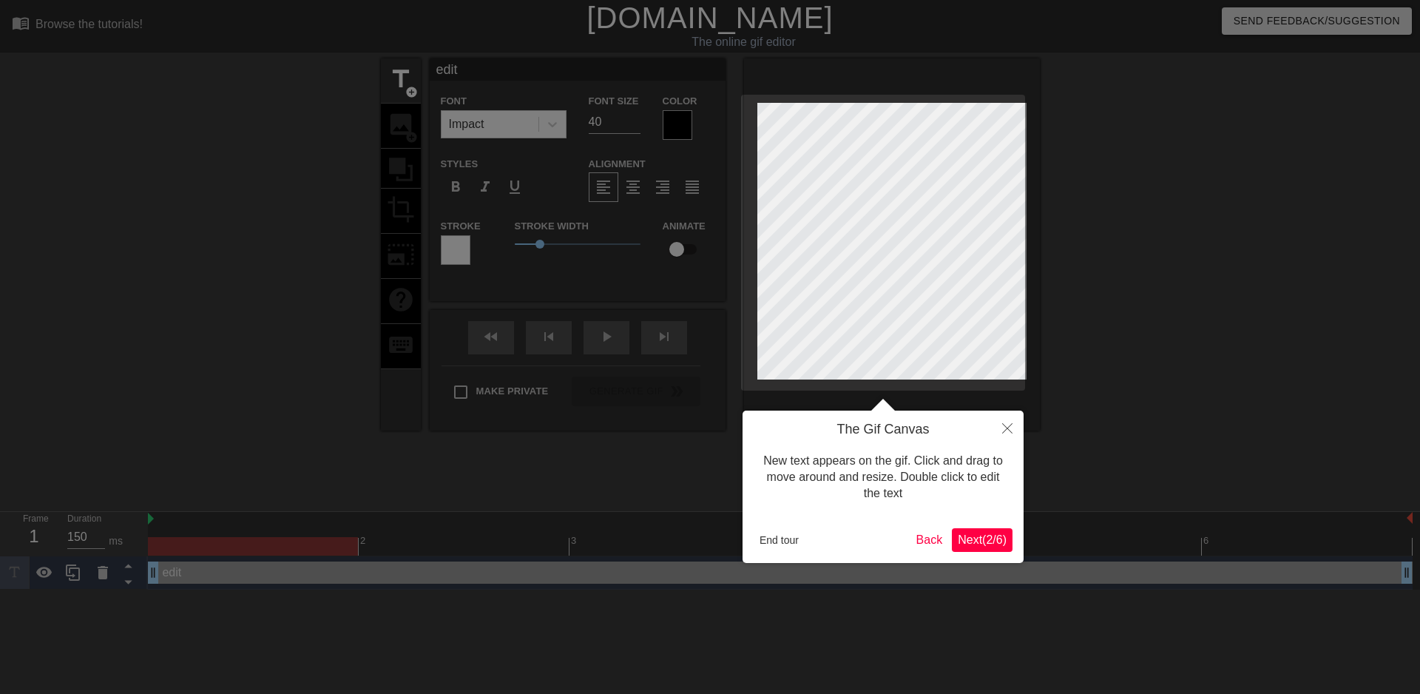
type input "edit@"
type textarea "edit@"
type input "edit@I"
type textarea "edit@I"
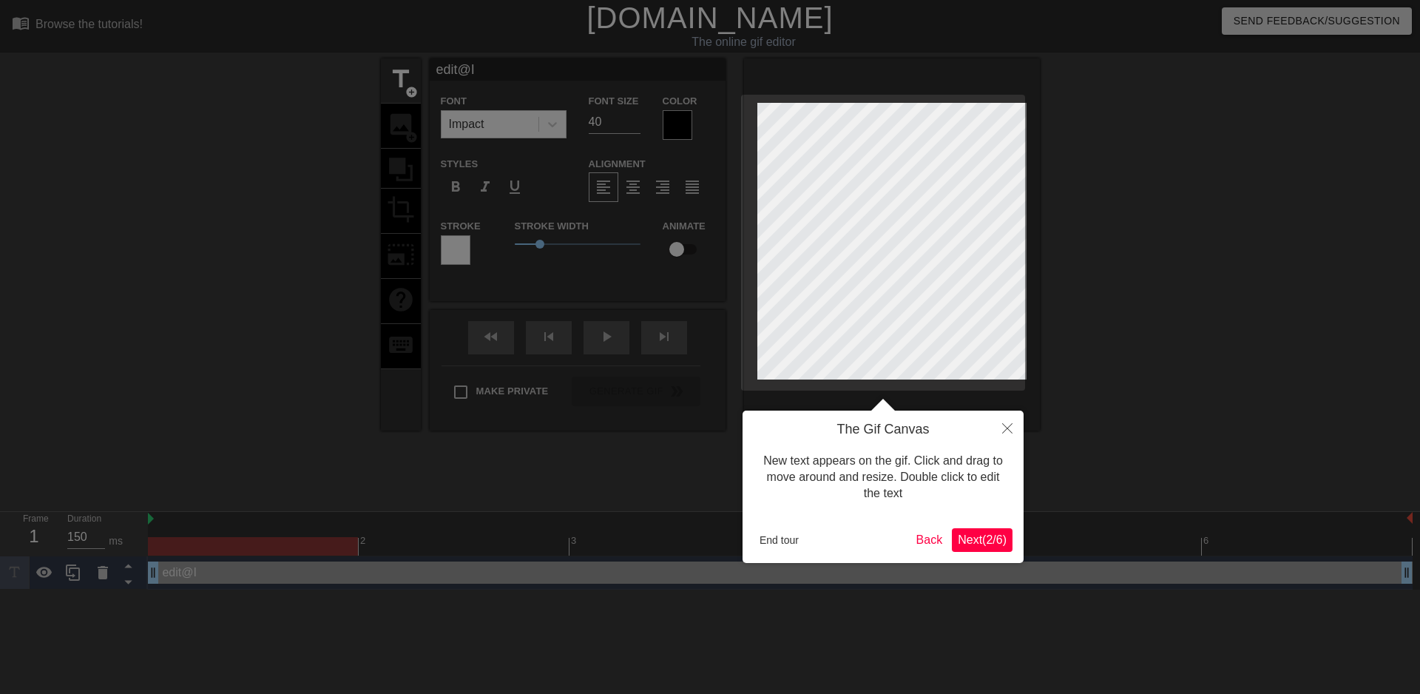
type input "edit@Il"
type textarea "edit@Il"
type input "edit@[PERSON_NAME]"
type textarea "edit@[PERSON_NAME]"
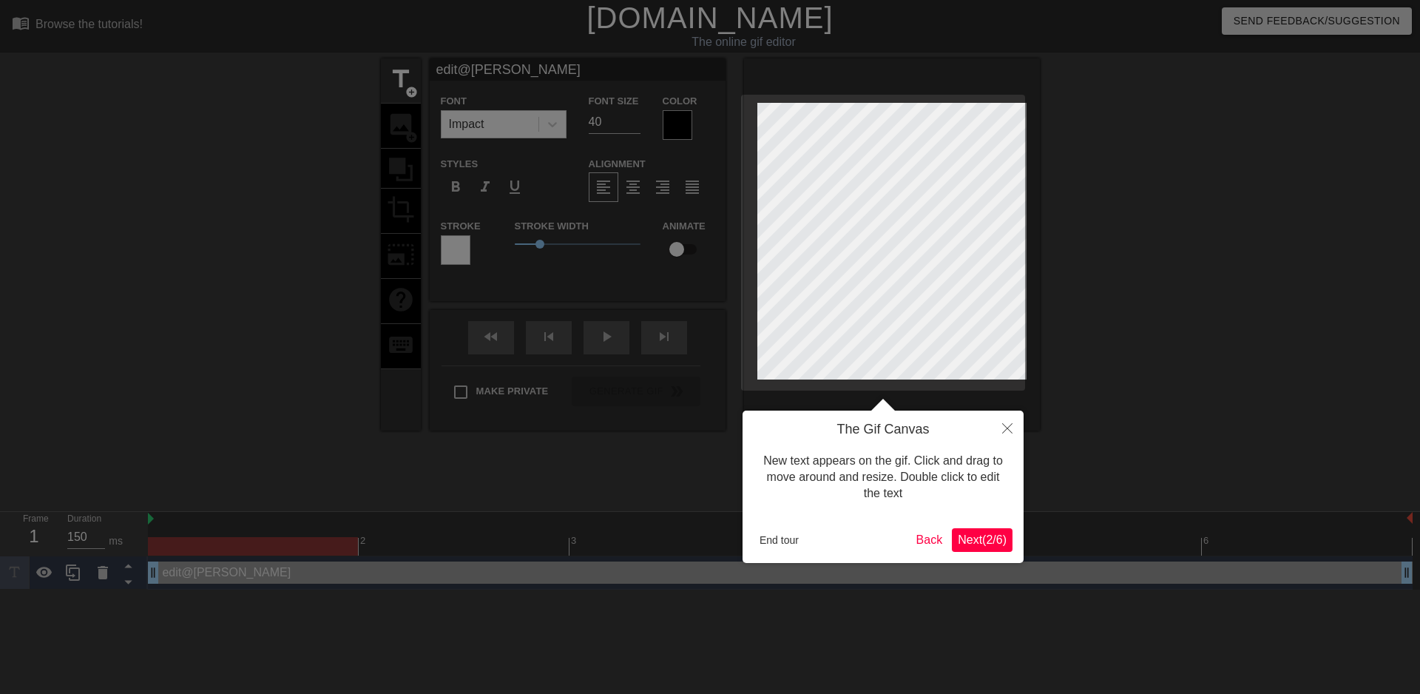
type input "edit@Ilan"
type textarea "edit@Ilan"
type input "edit@Ilane"
type textarea "edit@Ilane"
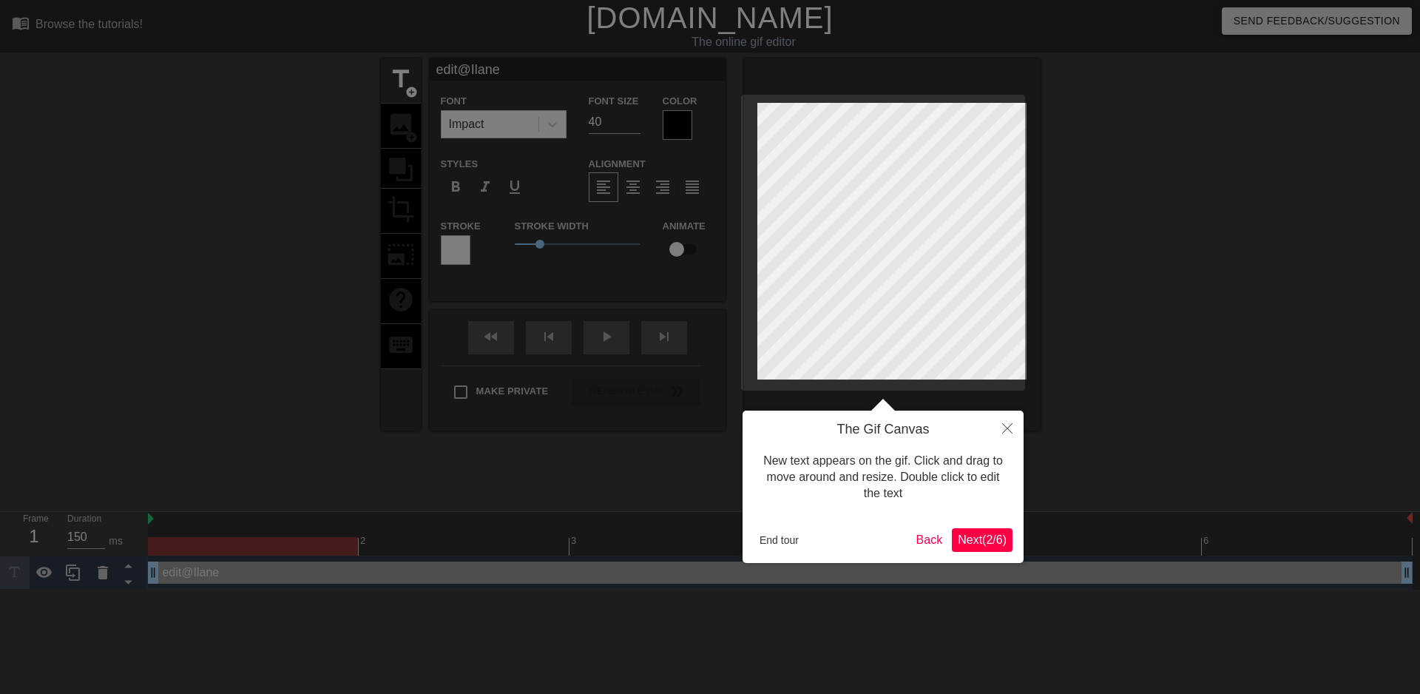
type input "edit@Ilanel"
type textarea "edit@Ilanel"
type input "edit@Ilanel2"
type textarea "edit@Ilanel2"
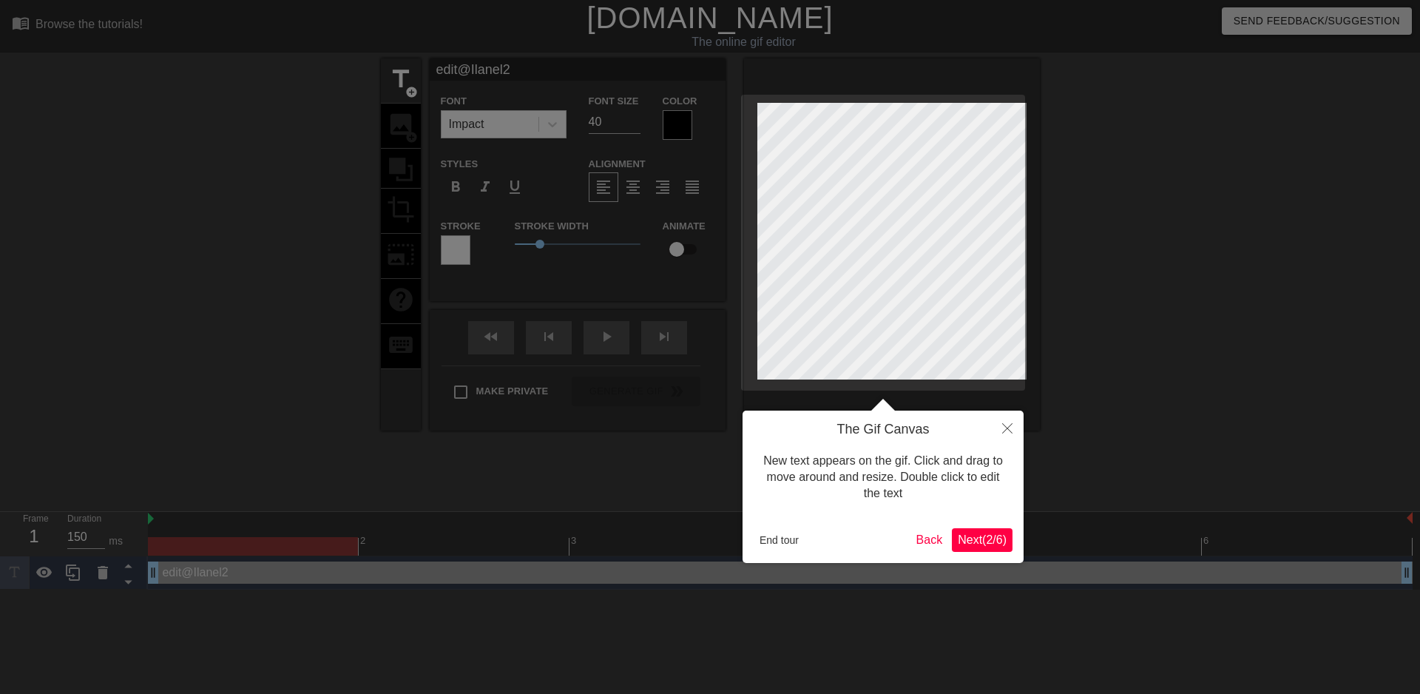
drag, startPoint x: 530, startPoint y: 244, endPoint x: 521, endPoint y: 244, distance: 8.9
click at [521, 244] on div at bounding box center [710, 347] width 1420 height 694
click at [607, 124] on div at bounding box center [710, 347] width 1420 height 694
click at [601, 132] on div at bounding box center [710, 347] width 1420 height 694
drag, startPoint x: 530, startPoint y: 243, endPoint x: 506, endPoint y: 249, distance: 25.0
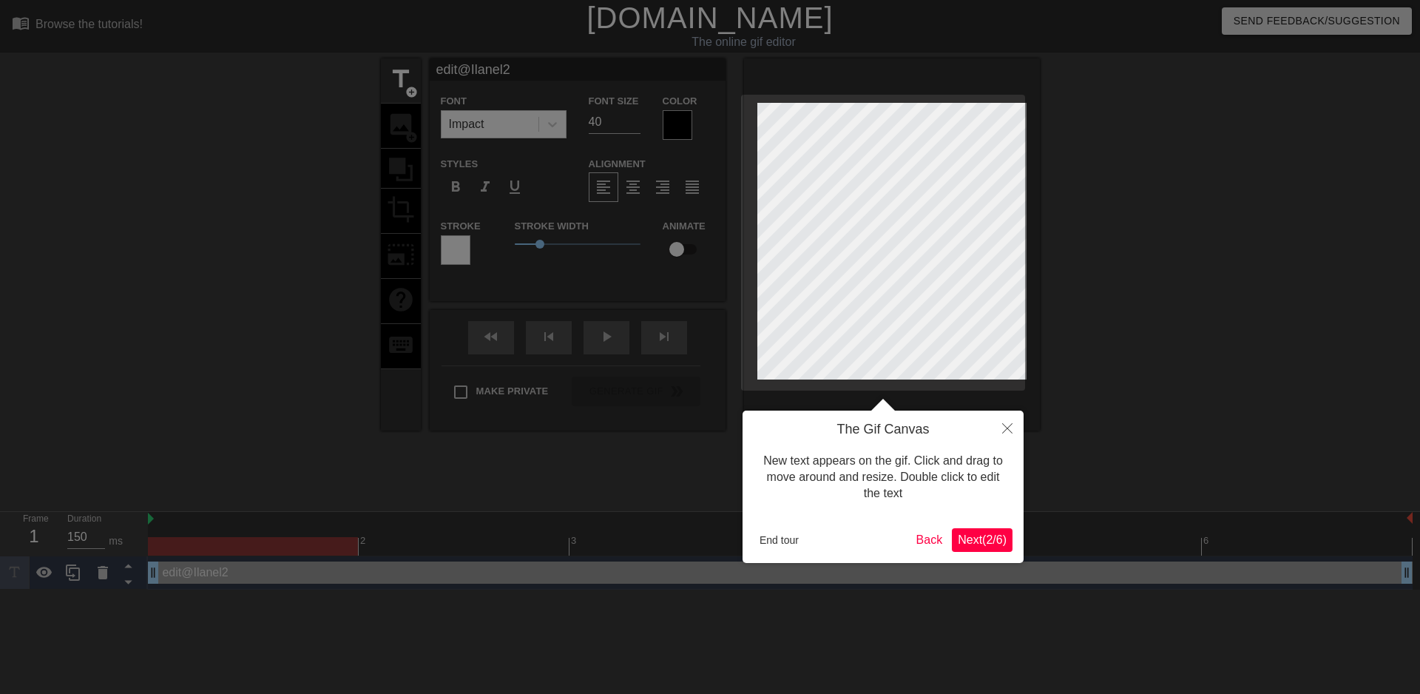
click at [506, 249] on div at bounding box center [710, 347] width 1420 height 694
drag, startPoint x: 530, startPoint y: 246, endPoint x: 505, endPoint y: 243, distance: 26.1
click at [505, 243] on div at bounding box center [710, 347] width 1420 height 694
click at [965, 541] on span "Next ( 2 / 6 )" at bounding box center [982, 539] width 49 height 13
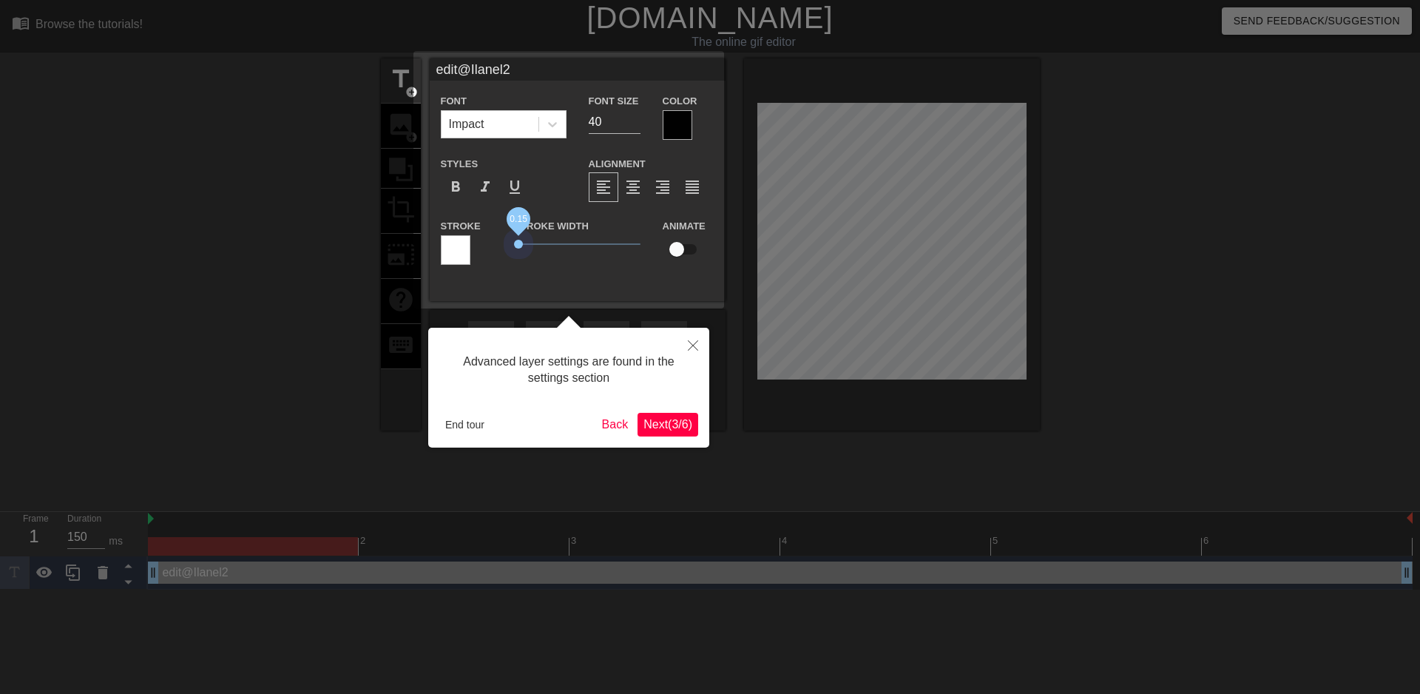
drag, startPoint x: 531, startPoint y: 245, endPoint x: 510, endPoint y: 250, distance: 22.1
click at [515, 250] on span "0.15" at bounding box center [578, 244] width 126 height 18
click at [806, 259] on div at bounding box center [710, 347] width 1420 height 694
click at [803, 260] on div at bounding box center [710, 347] width 1420 height 694
click at [883, 242] on div at bounding box center [710, 347] width 1420 height 694
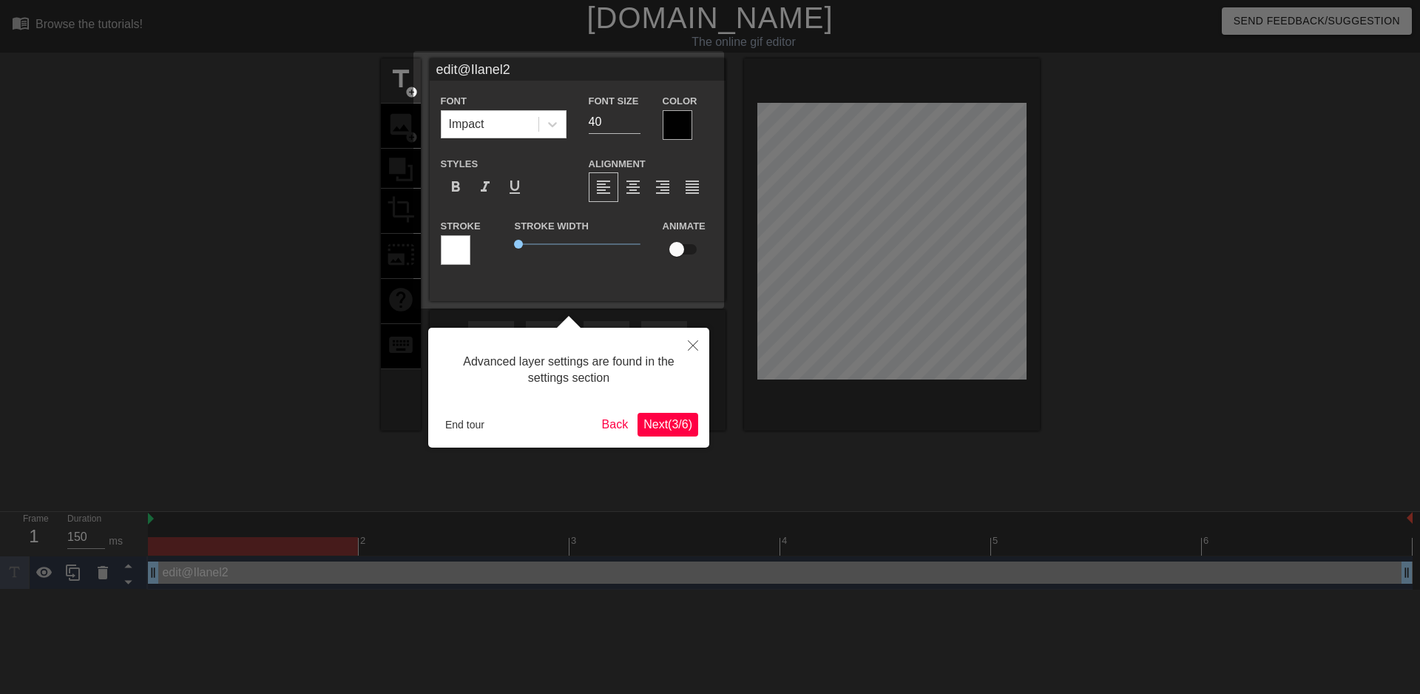
click at [928, 239] on div at bounding box center [710, 347] width 1420 height 694
drag, startPoint x: 962, startPoint y: 253, endPoint x: 933, endPoint y: 251, distance: 28.9
click at [933, 251] on div at bounding box center [710, 347] width 1420 height 694
click at [877, 246] on div at bounding box center [710, 347] width 1420 height 694
click at [882, 243] on div at bounding box center [710, 347] width 1420 height 694
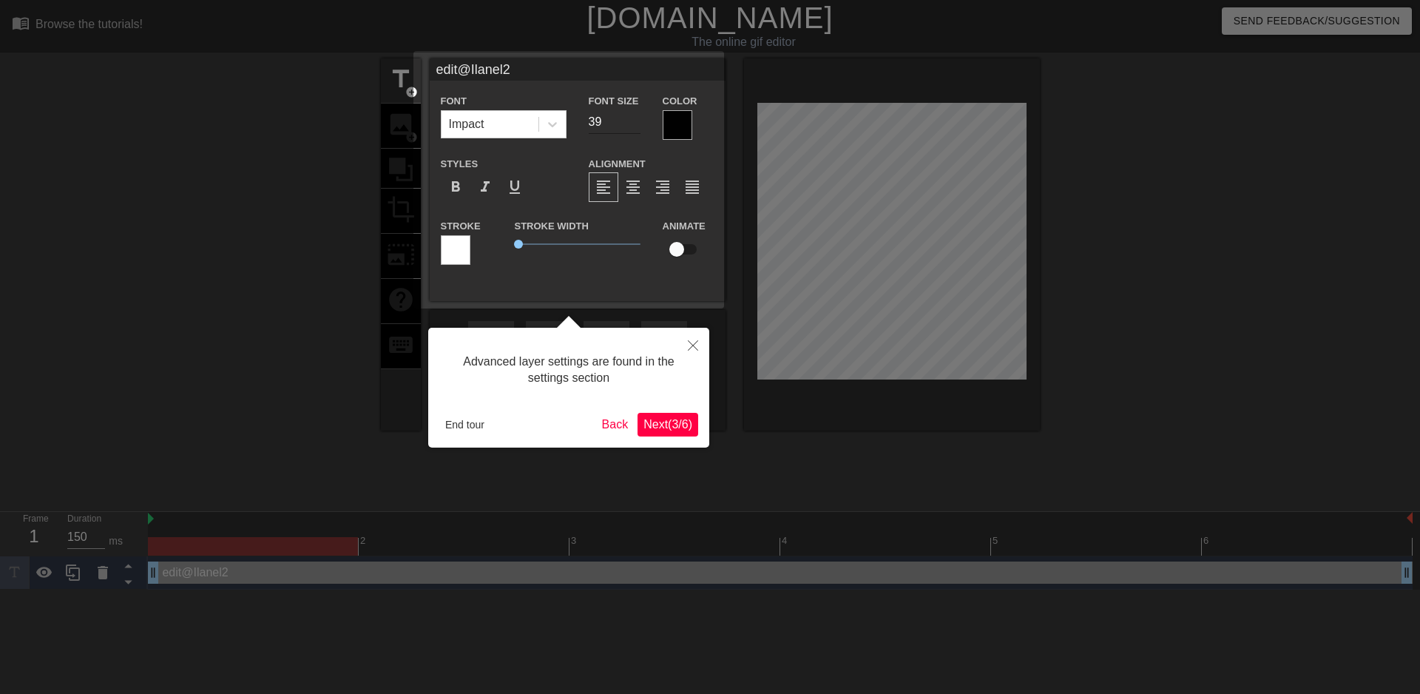
click at [626, 123] on input "39" at bounding box center [615, 122] width 52 height 24
click at [626, 123] on input "38" at bounding box center [615, 122] width 52 height 24
click at [626, 123] on input "37" at bounding box center [615, 122] width 52 height 24
click at [626, 123] on input "36" at bounding box center [615, 122] width 52 height 24
click at [626, 123] on input "35" at bounding box center [615, 122] width 52 height 24
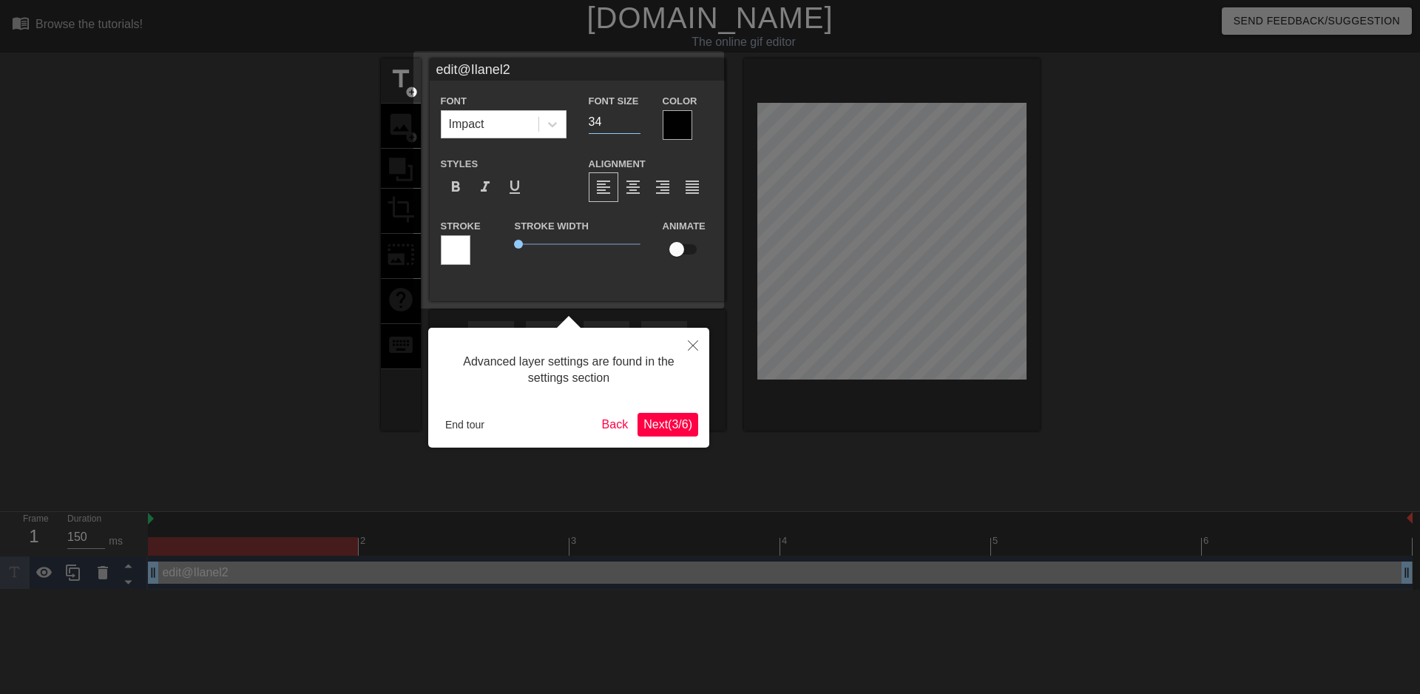
click at [626, 123] on input "34" at bounding box center [615, 122] width 52 height 24
click at [626, 123] on input "33" at bounding box center [615, 122] width 52 height 24
click at [626, 123] on input "32" at bounding box center [615, 122] width 52 height 24
click at [626, 123] on input "31" at bounding box center [615, 122] width 52 height 24
click at [626, 123] on input "30" at bounding box center [615, 122] width 52 height 24
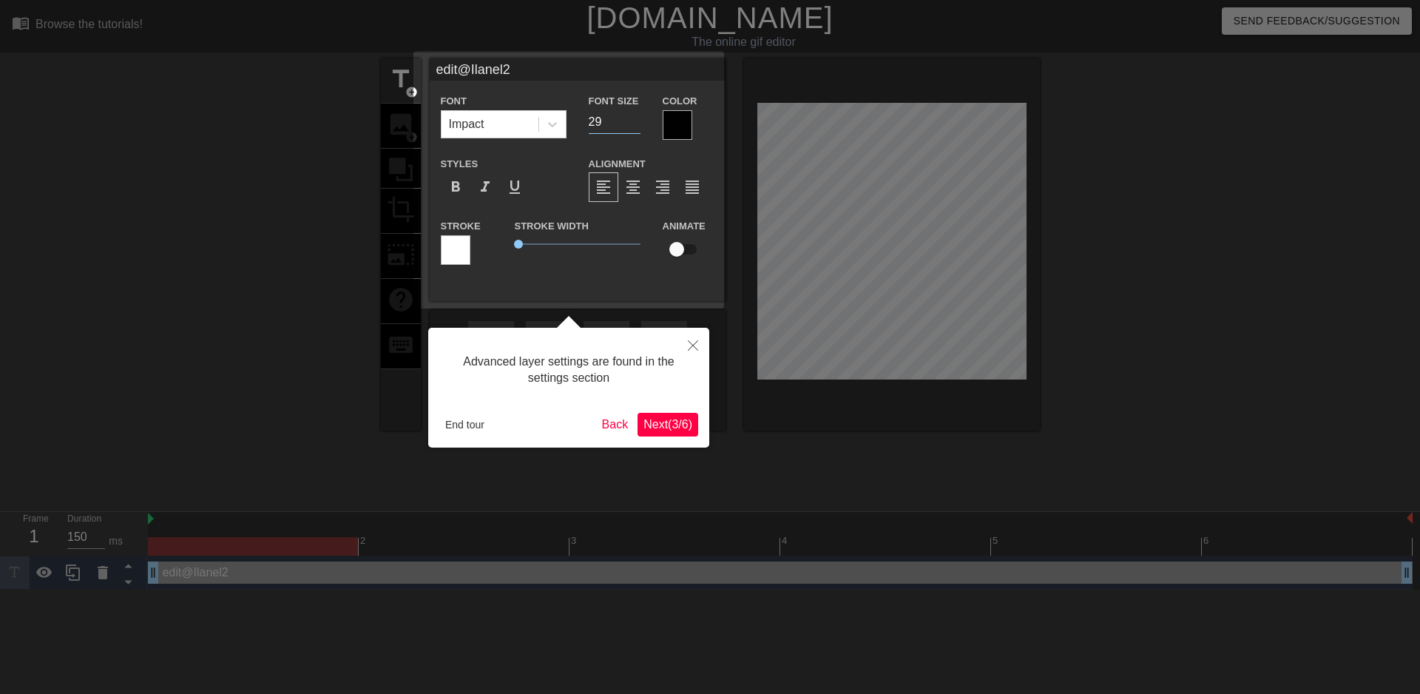
click at [626, 123] on input "29" at bounding box center [615, 122] width 52 height 24
click at [626, 123] on input "28" at bounding box center [615, 122] width 52 height 24
click at [626, 123] on input "27" at bounding box center [615, 122] width 52 height 24
click at [626, 123] on input "26" at bounding box center [615, 122] width 52 height 24
click at [626, 123] on input "25" at bounding box center [615, 122] width 52 height 24
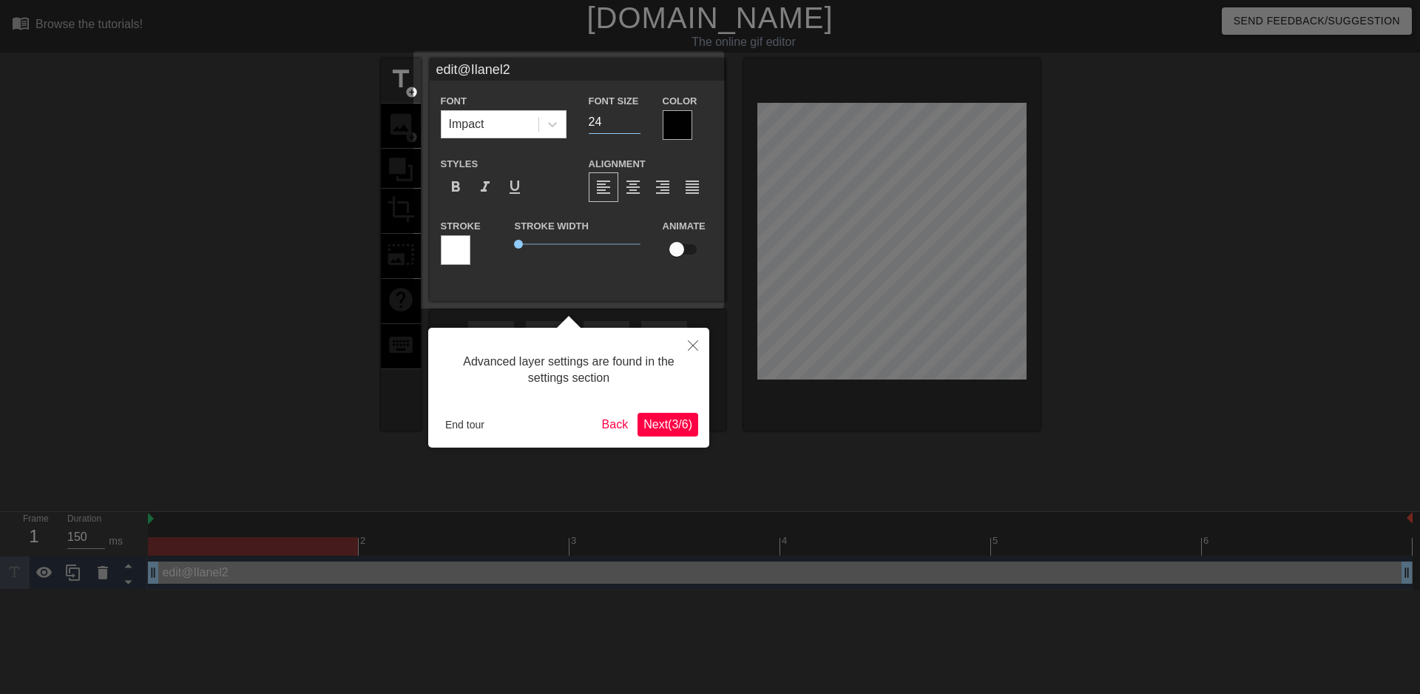
click at [626, 123] on input "24" at bounding box center [615, 122] width 52 height 24
click at [626, 123] on input "23" at bounding box center [615, 122] width 52 height 24
click at [626, 123] on input "22" at bounding box center [615, 122] width 52 height 24
click at [626, 123] on input "21" at bounding box center [615, 122] width 52 height 24
click at [626, 123] on input "20" at bounding box center [615, 122] width 52 height 24
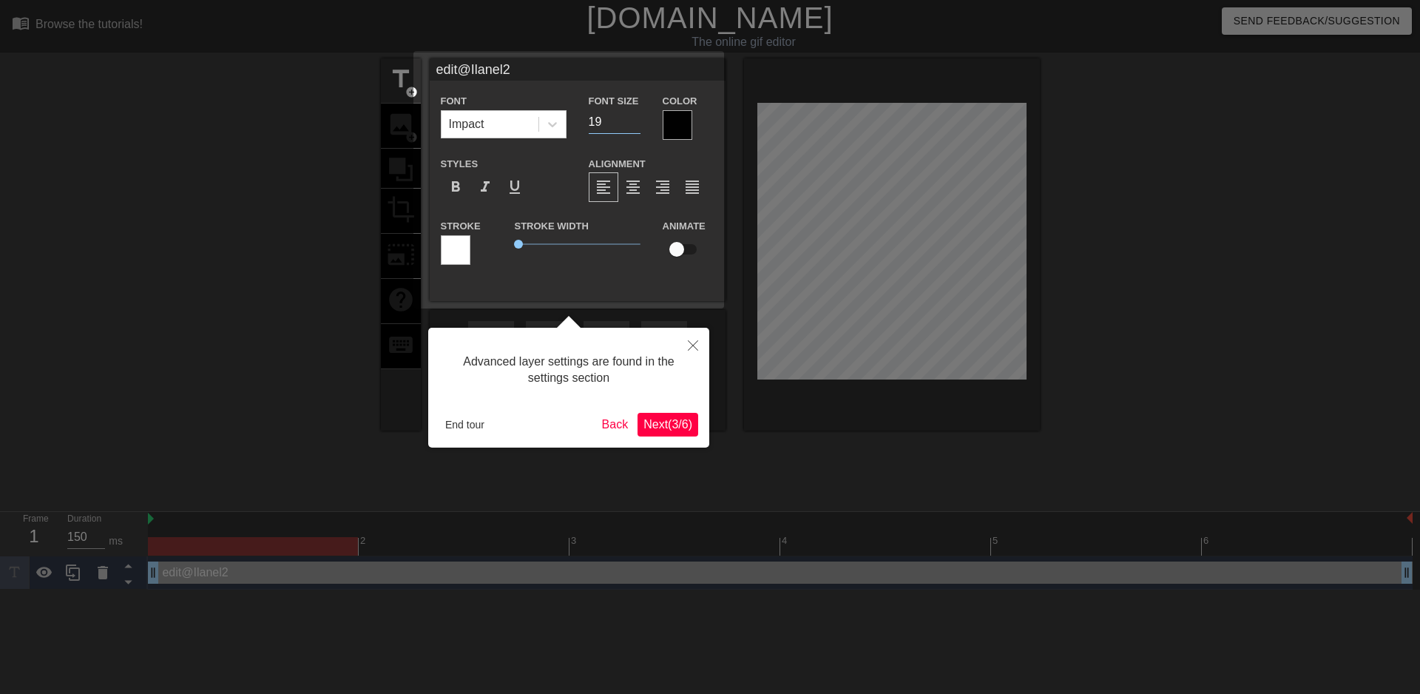
click at [626, 123] on input "19" at bounding box center [615, 122] width 52 height 24
click at [626, 123] on input "18" at bounding box center [615, 122] width 52 height 24
click at [545, 124] on icon at bounding box center [552, 124] width 15 height 15
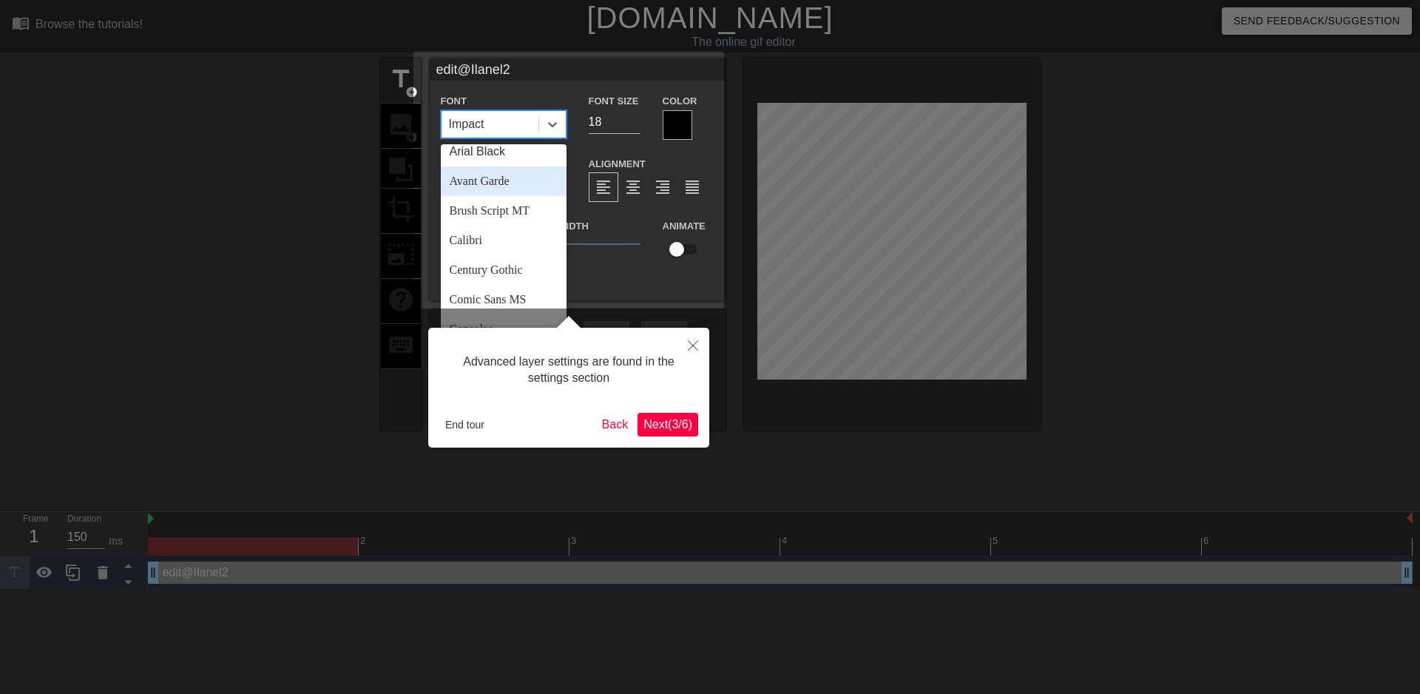
scroll to position [77, 0]
click at [452, 201] on div "Calibri" at bounding box center [504, 204] width 126 height 30
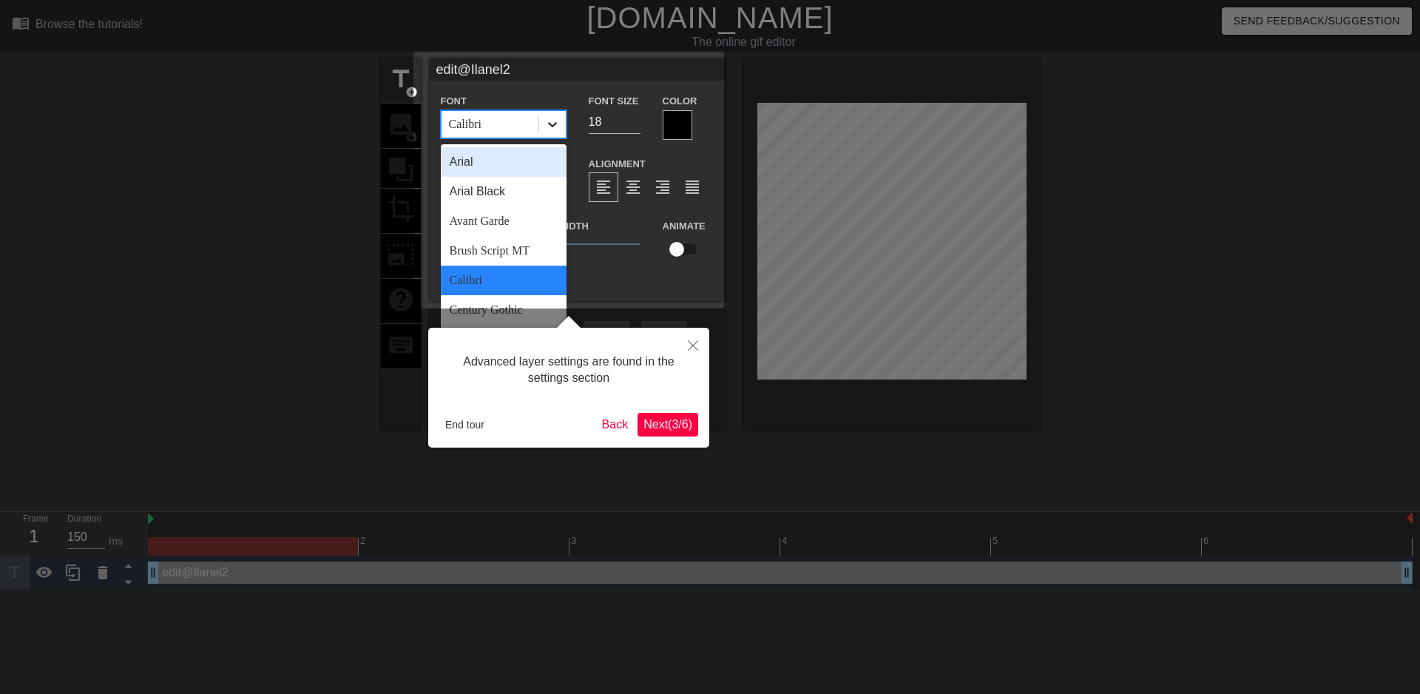
click at [545, 123] on icon at bounding box center [552, 124] width 15 height 15
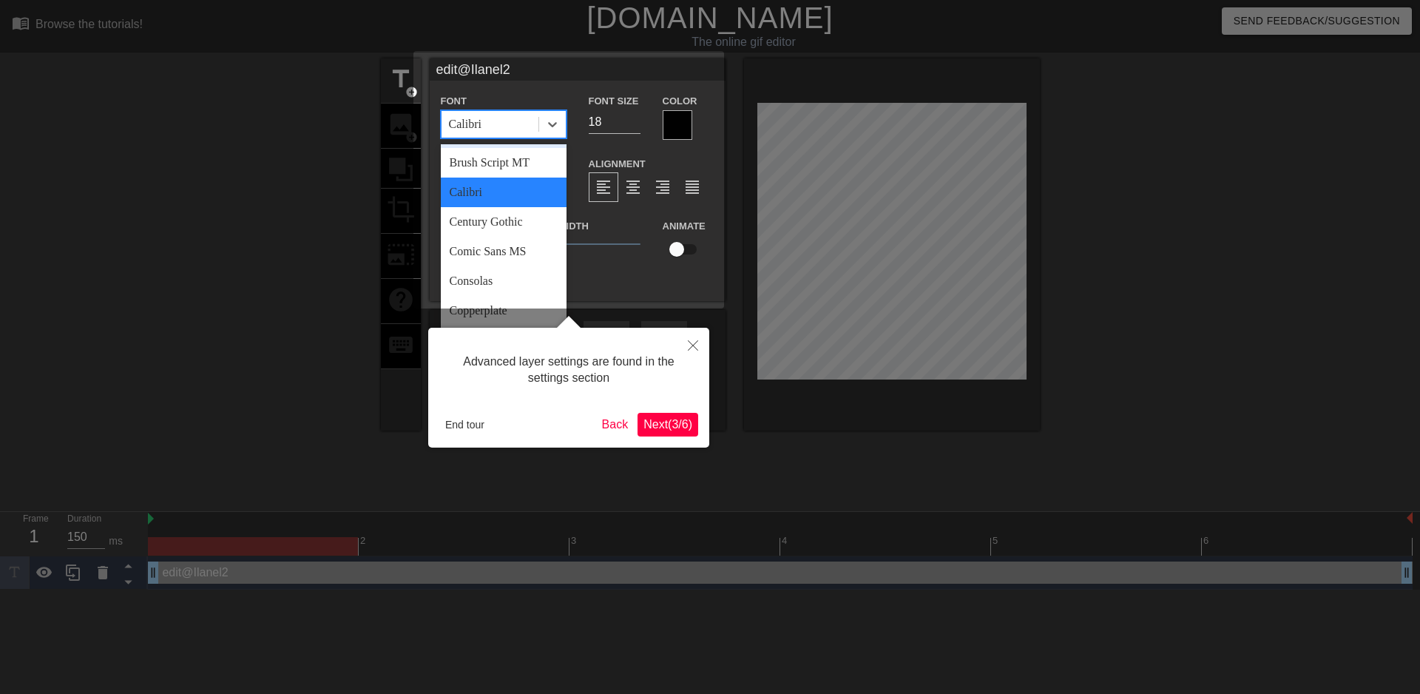
scroll to position [91, 0]
click at [468, 219] on div "Century Gothic" at bounding box center [504, 219] width 126 height 30
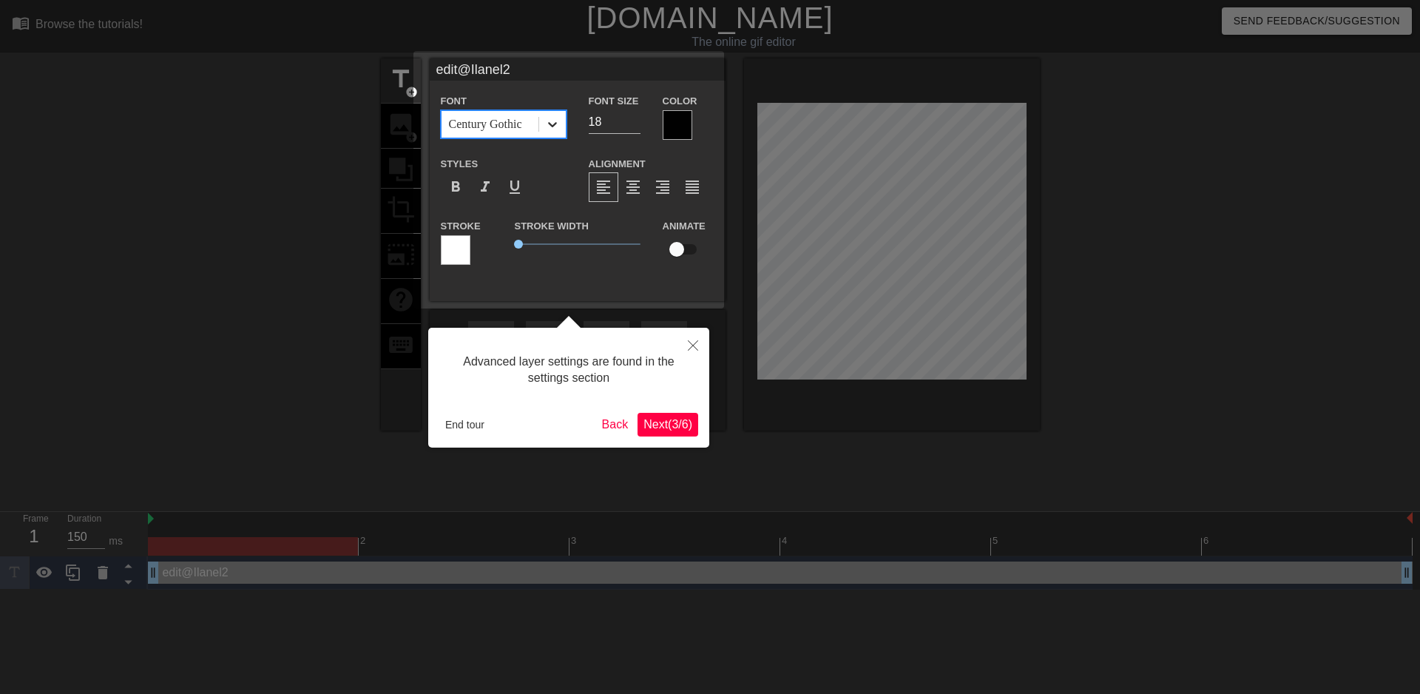
click at [545, 120] on icon at bounding box center [552, 124] width 15 height 15
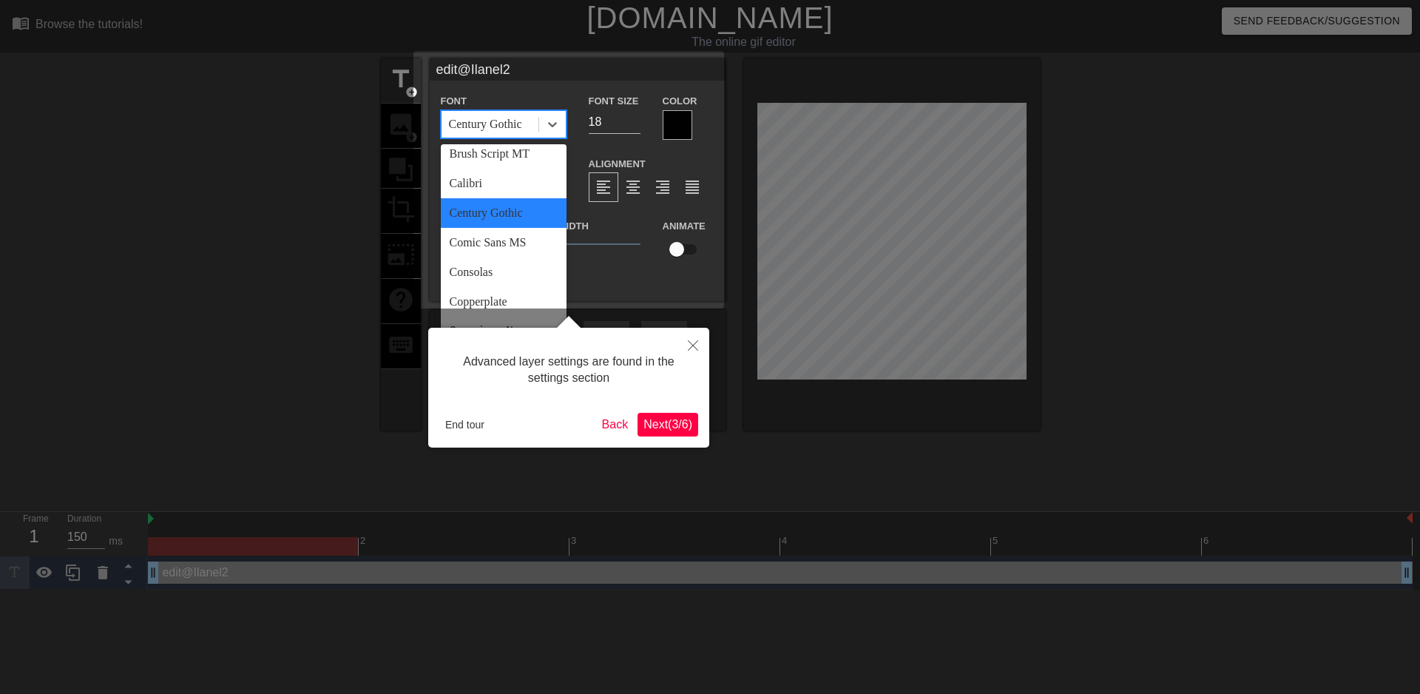
scroll to position [197, 0]
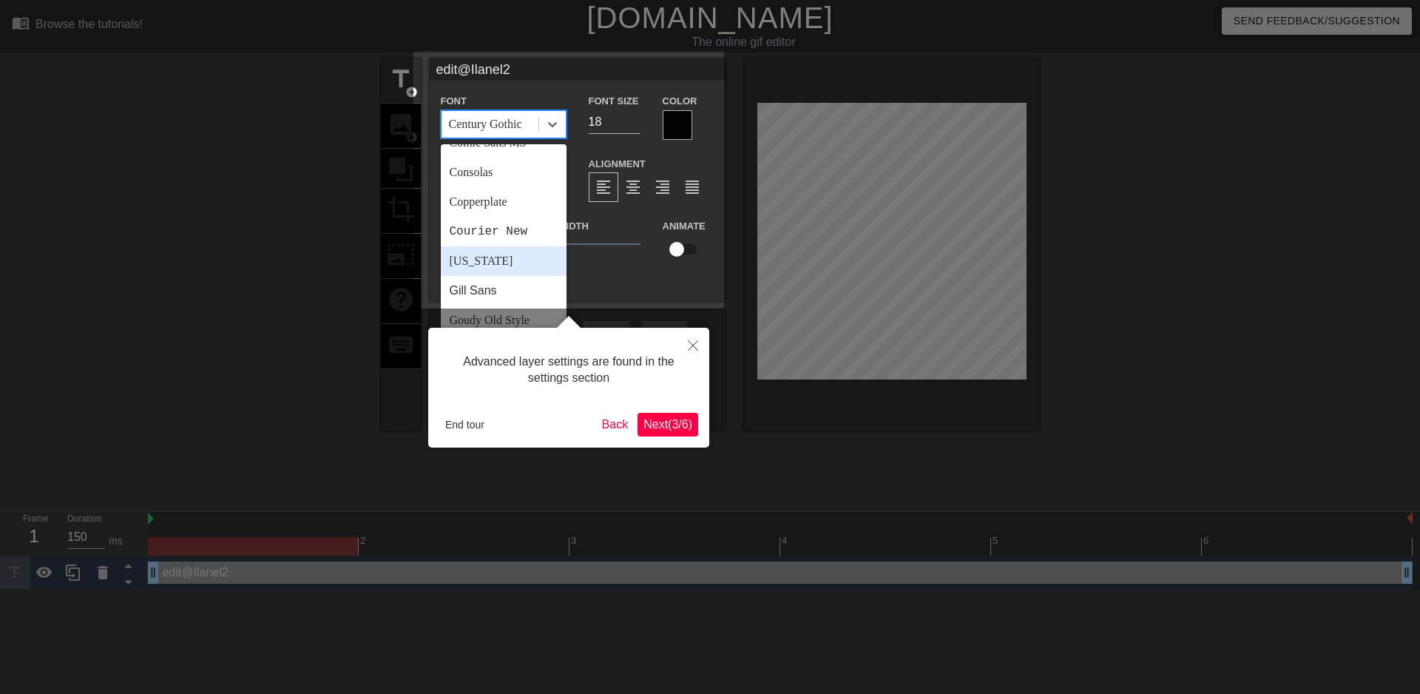
click at [464, 260] on div "[US_STATE]" at bounding box center [504, 261] width 126 height 30
click at [545, 123] on icon at bounding box center [552, 124] width 15 height 15
click at [463, 281] on div "Calibri" at bounding box center [504, 281] width 126 height 30
click at [547, 121] on icon at bounding box center [552, 124] width 15 height 15
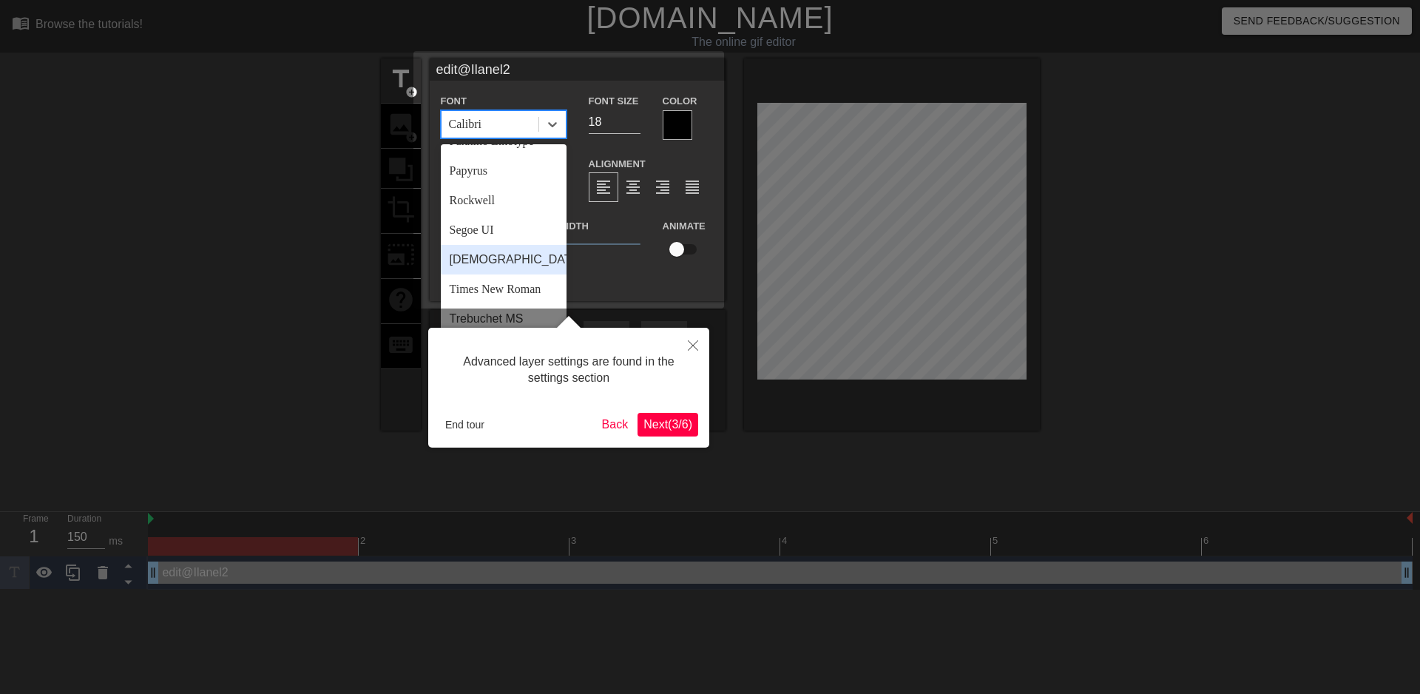
click at [465, 262] on div "[DEMOGRAPHIC_DATA]" at bounding box center [504, 260] width 126 height 30
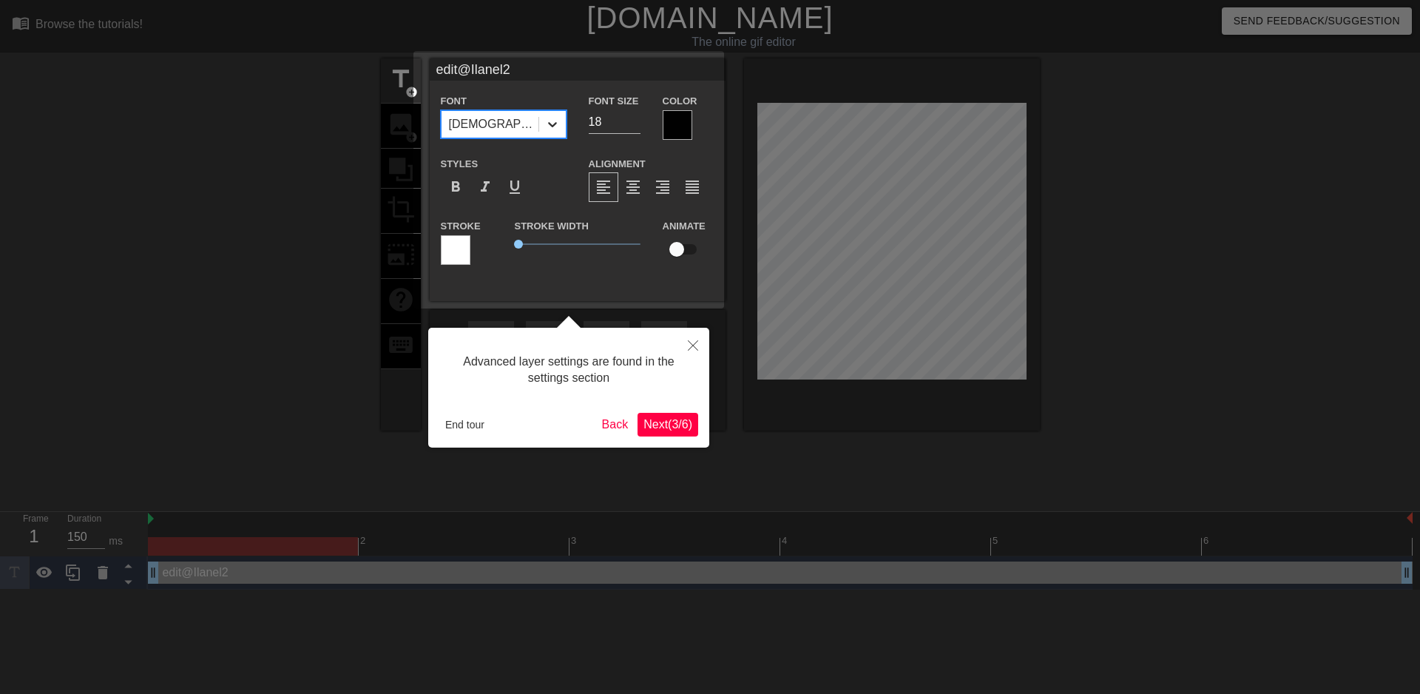
click at [545, 121] on icon at bounding box center [552, 124] width 15 height 15
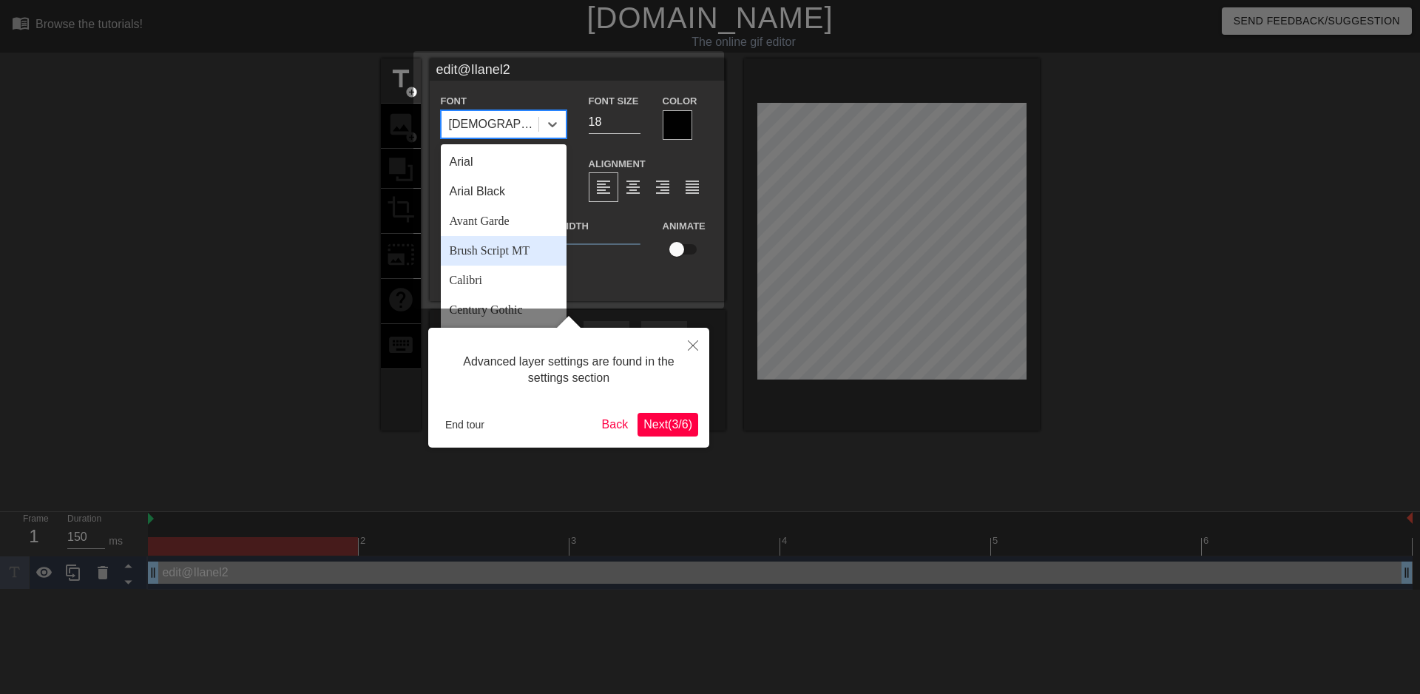
click at [483, 250] on div "Brush Script MT" at bounding box center [504, 251] width 126 height 30
click at [545, 123] on icon at bounding box center [552, 124] width 15 height 15
click at [457, 279] on div "Calibri" at bounding box center [504, 281] width 126 height 30
click at [545, 119] on icon at bounding box center [552, 124] width 15 height 15
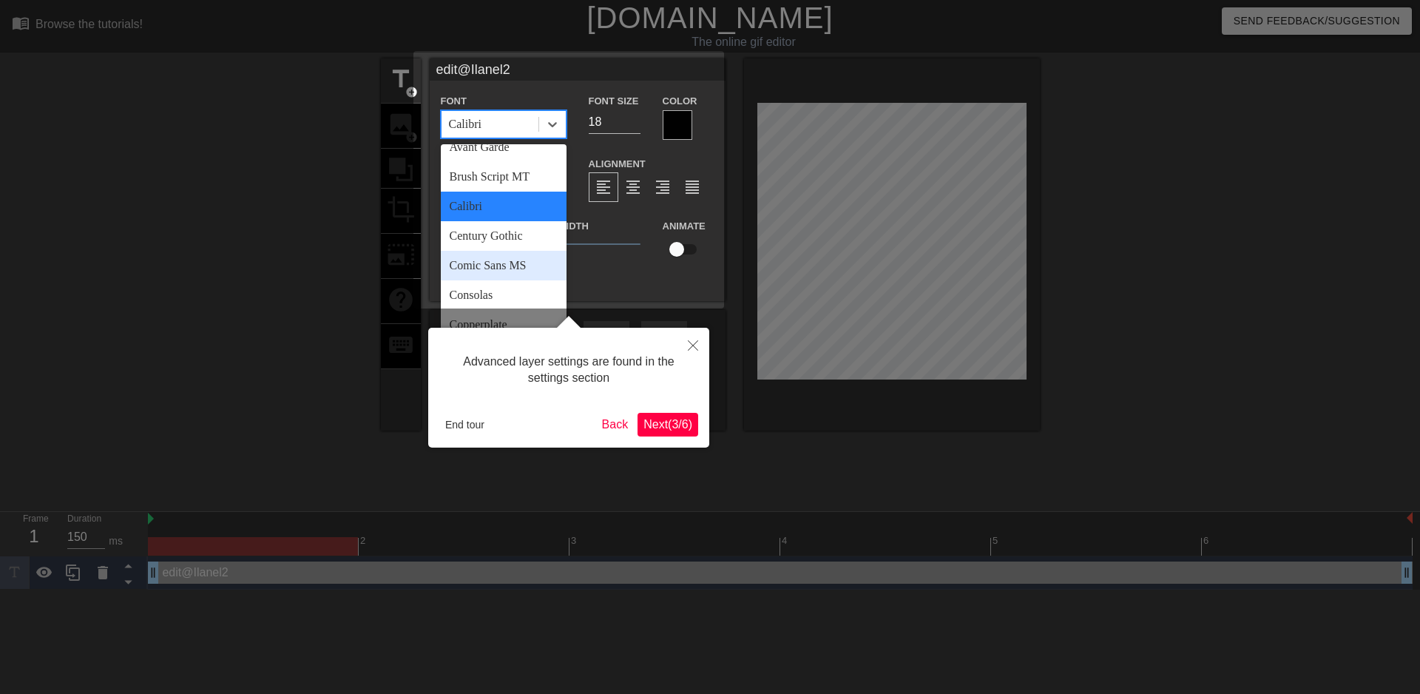
click at [482, 268] on div "Comic Sans MS" at bounding box center [504, 266] width 126 height 30
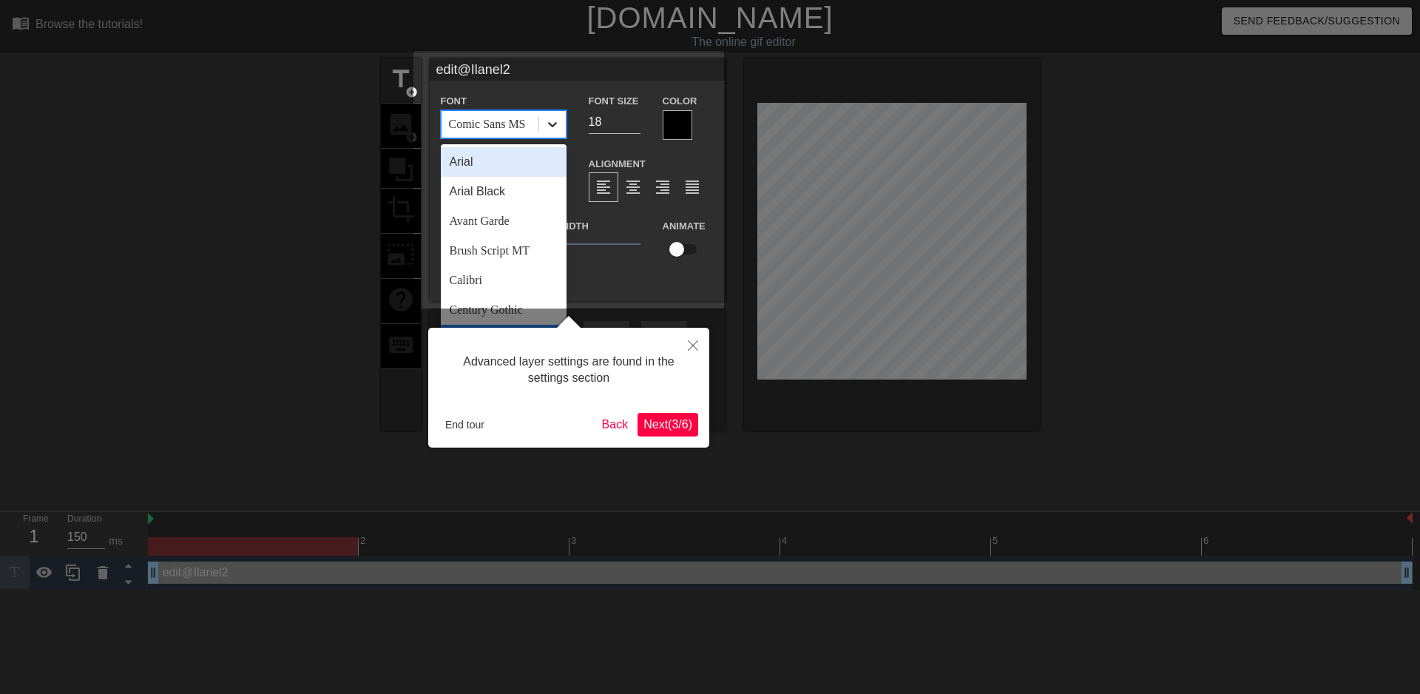
click at [545, 123] on icon at bounding box center [552, 124] width 15 height 15
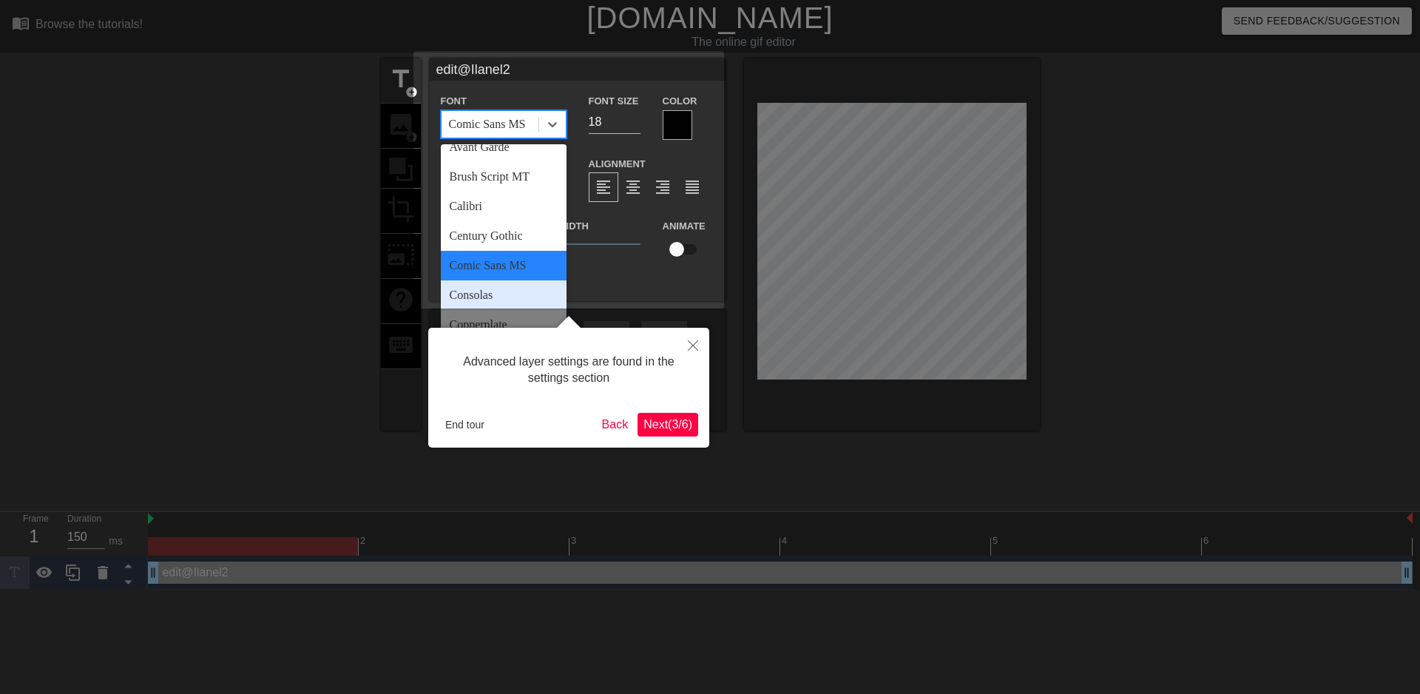
click at [469, 295] on div "Consolas" at bounding box center [504, 295] width 126 height 30
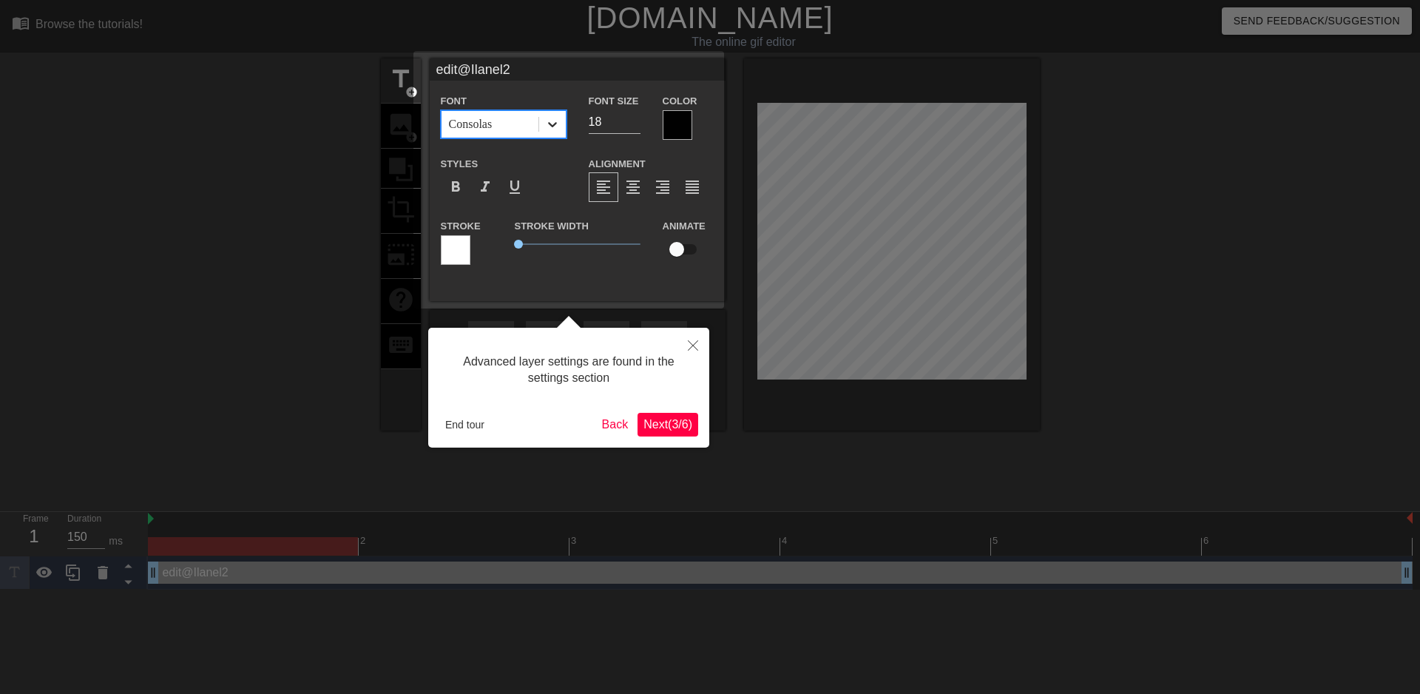
click at [545, 121] on icon at bounding box center [552, 124] width 15 height 15
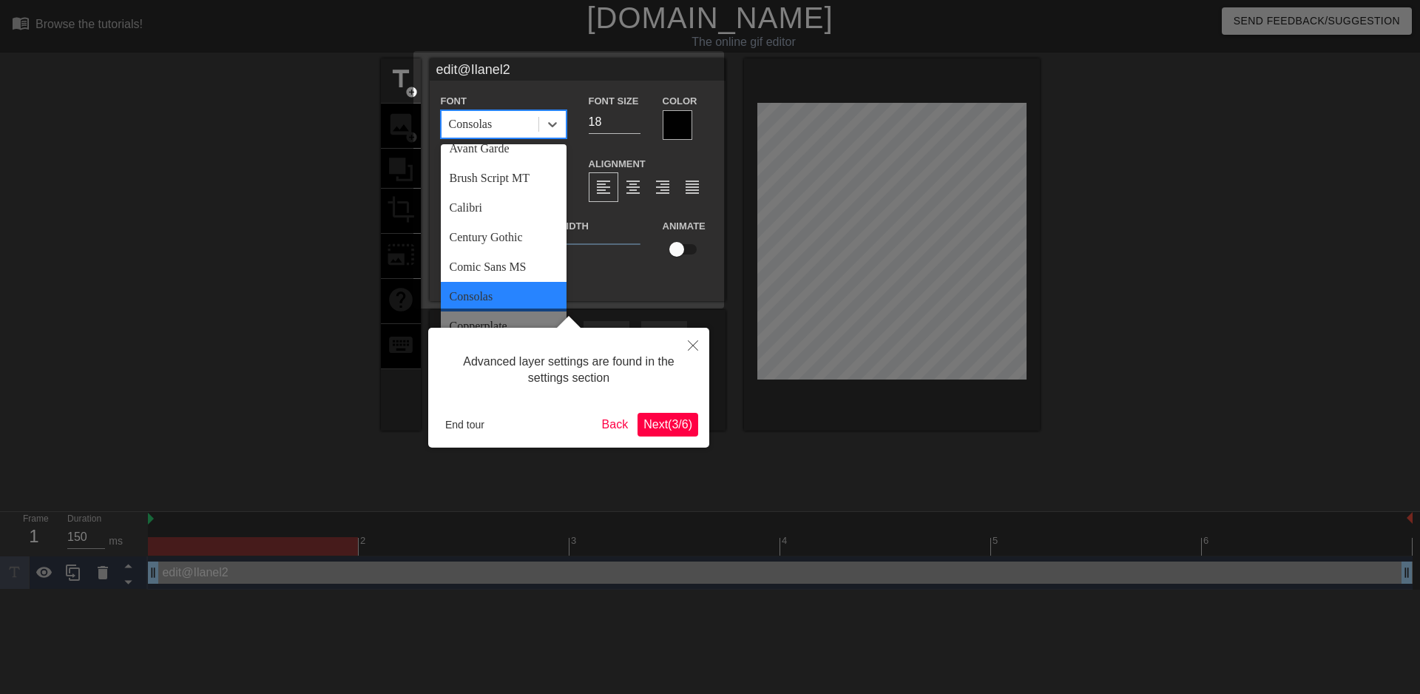
scroll to position [222, 0]
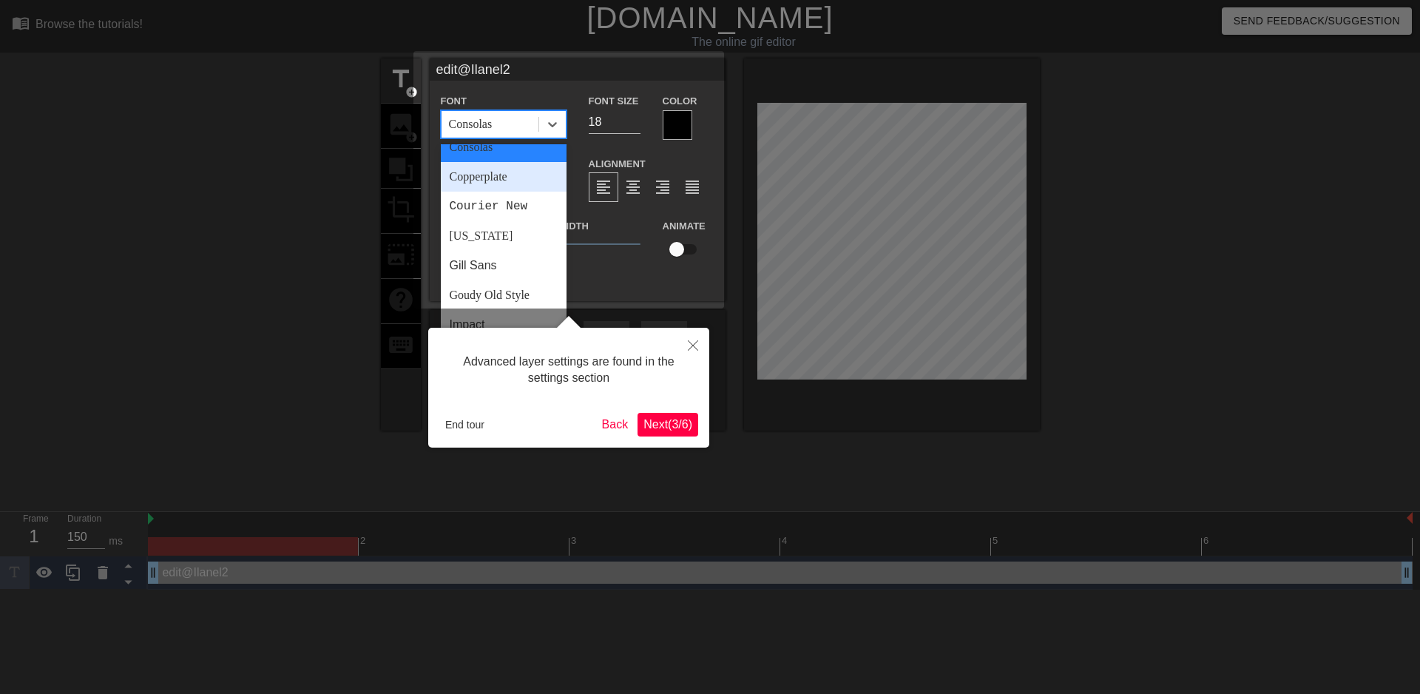
click at [482, 178] on div "Copperplate" at bounding box center [504, 177] width 126 height 30
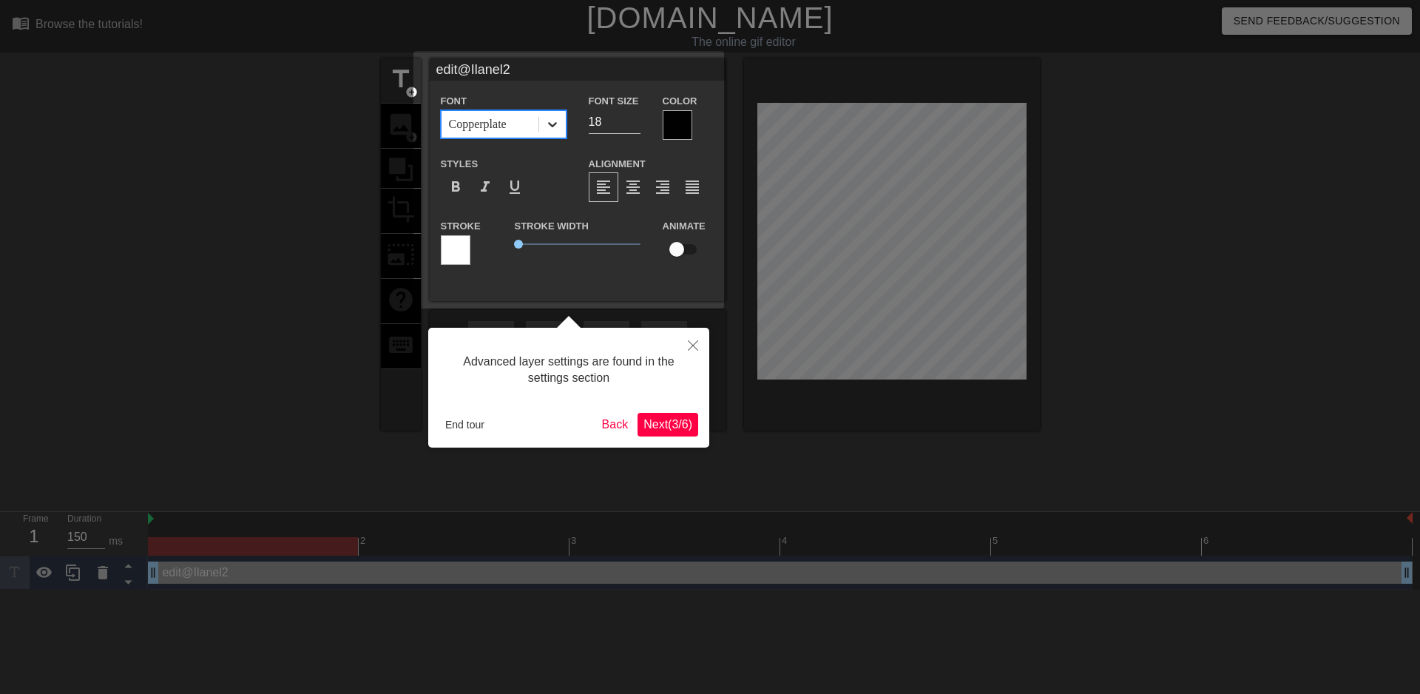
click at [545, 122] on icon at bounding box center [552, 124] width 15 height 15
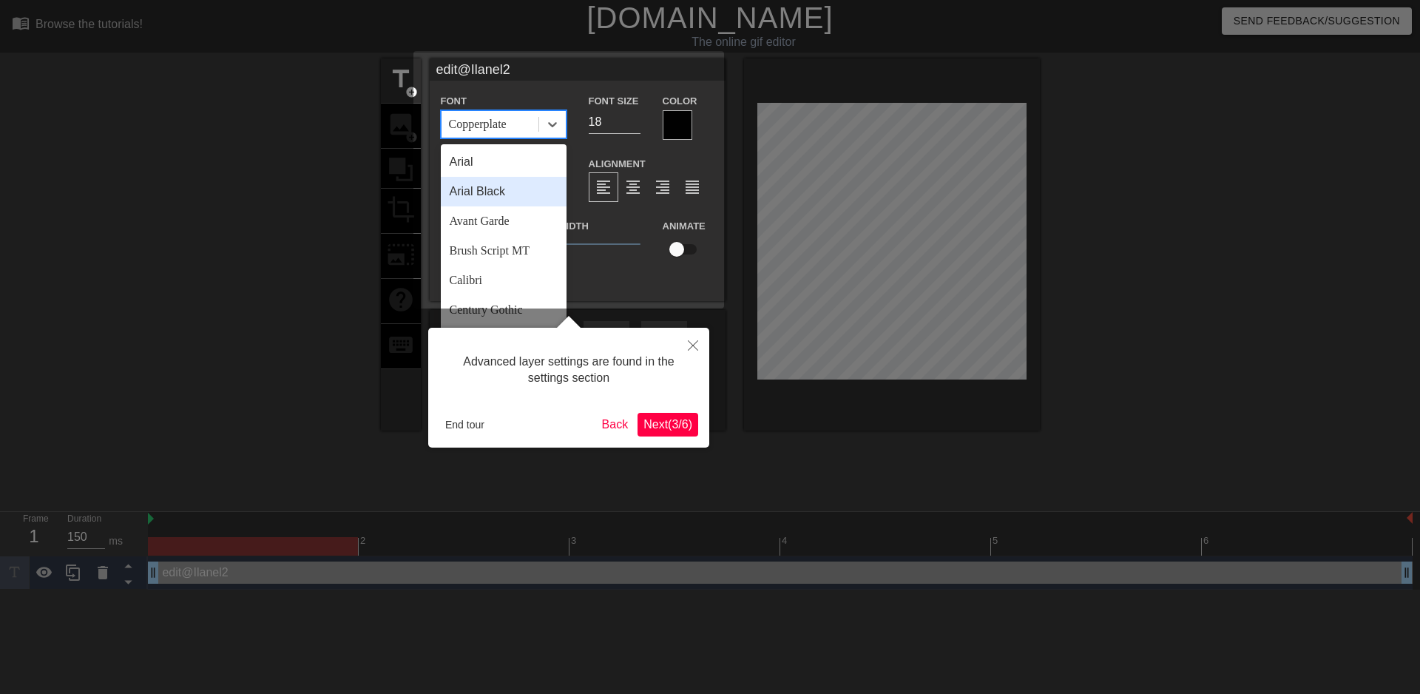
click at [471, 190] on div "Arial Black" at bounding box center [504, 192] width 126 height 30
click at [545, 121] on icon at bounding box center [552, 124] width 15 height 15
click at [487, 223] on div "Avant Garde" at bounding box center [504, 221] width 126 height 30
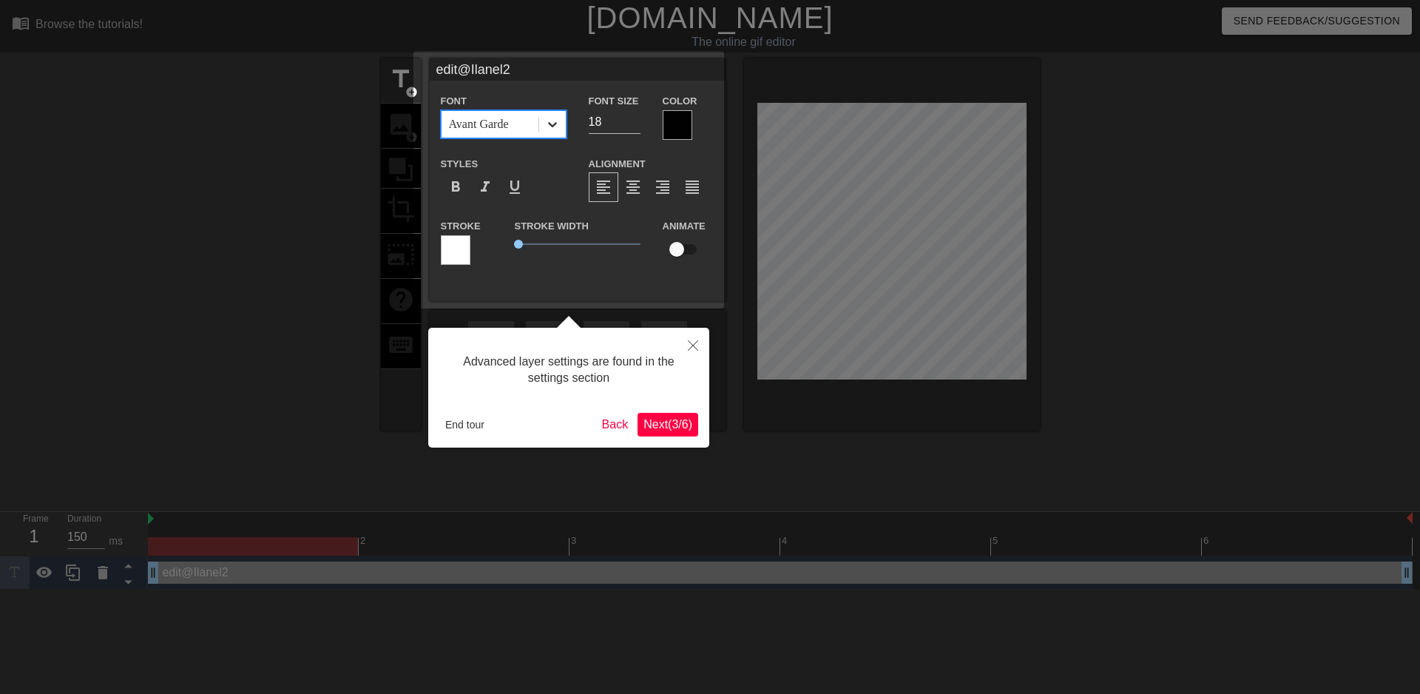
click at [545, 119] on icon at bounding box center [552, 124] width 15 height 15
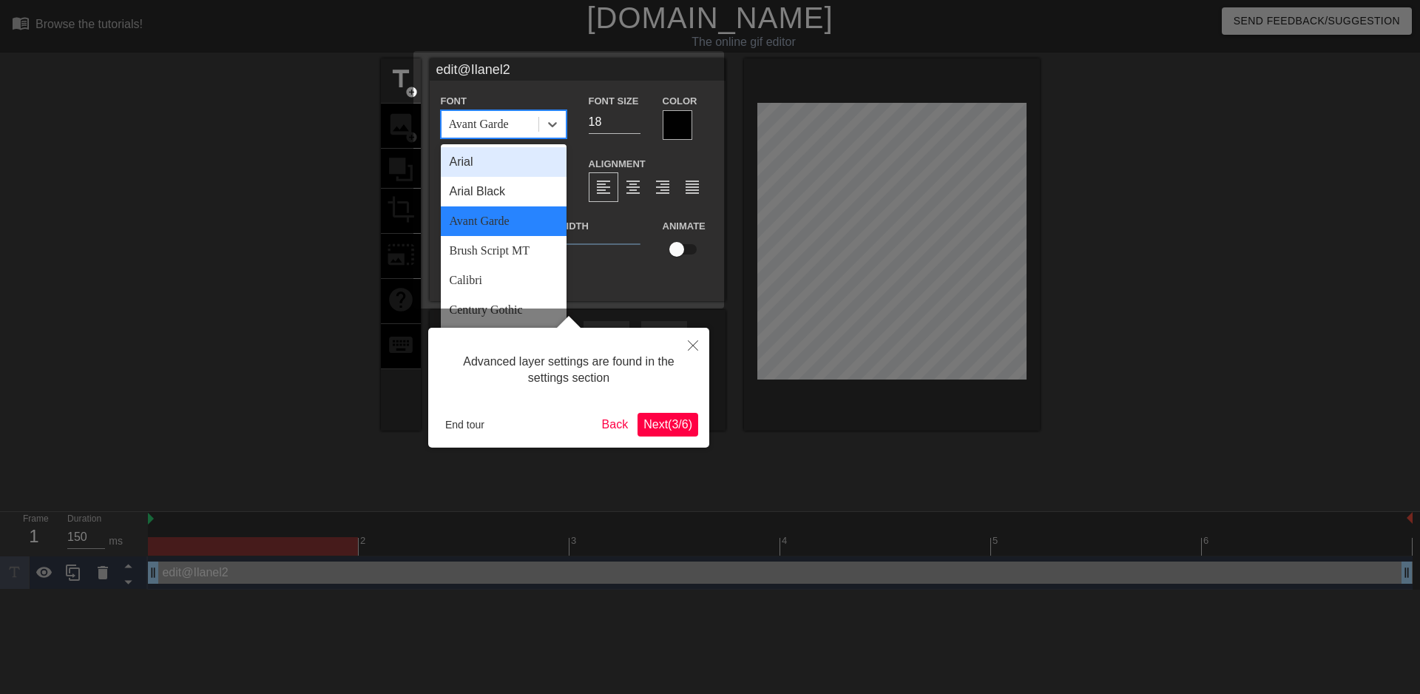
click at [456, 161] on div "Arial" at bounding box center [504, 162] width 126 height 30
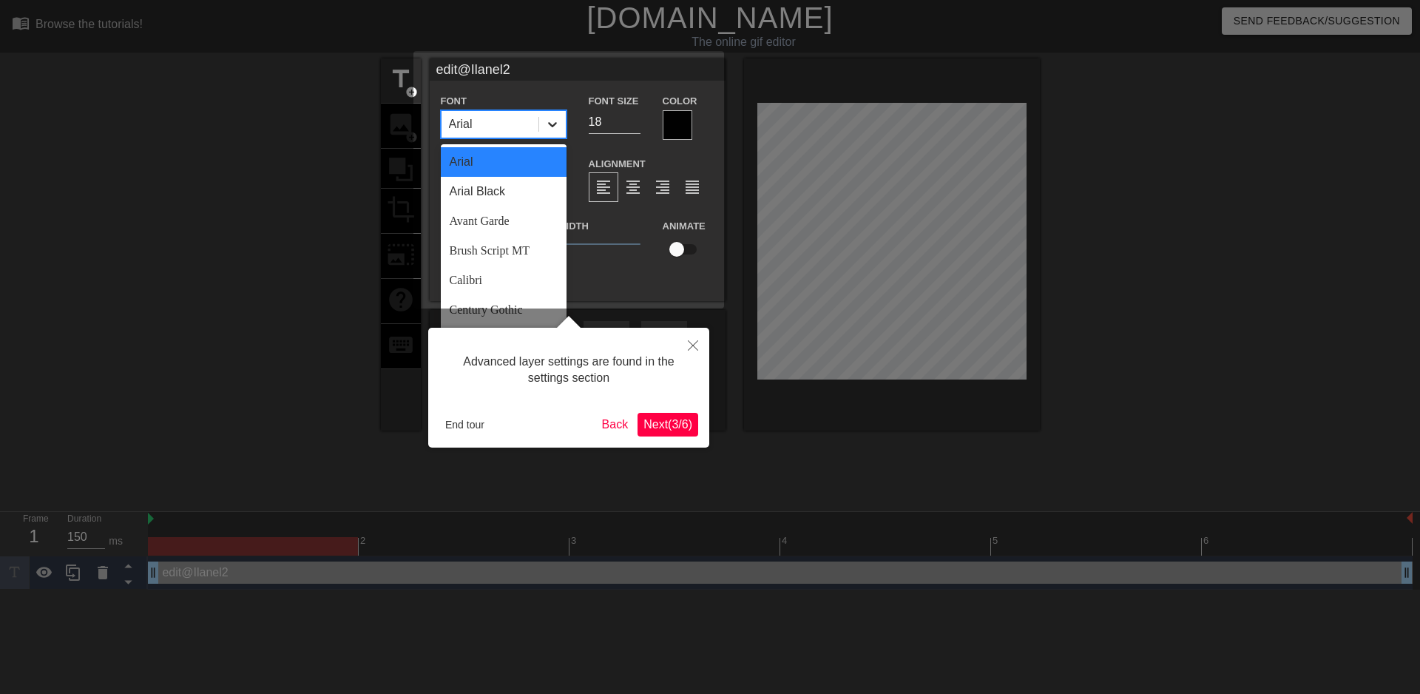
click at [545, 123] on icon at bounding box center [552, 124] width 15 height 15
click at [469, 220] on div "Century Gothic" at bounding box center [504, 222] width 126 height 30
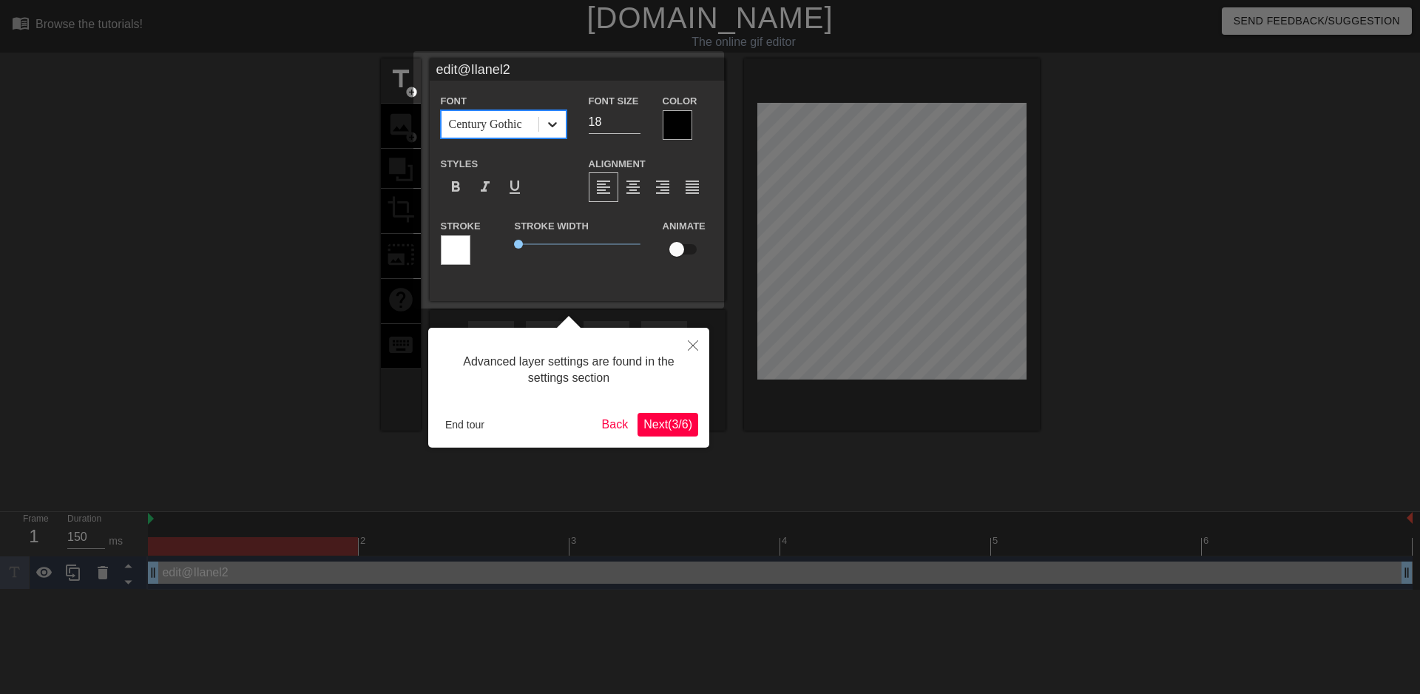
click at [545, 122] on icon at bounding box center [552, 124] width 15 height 15
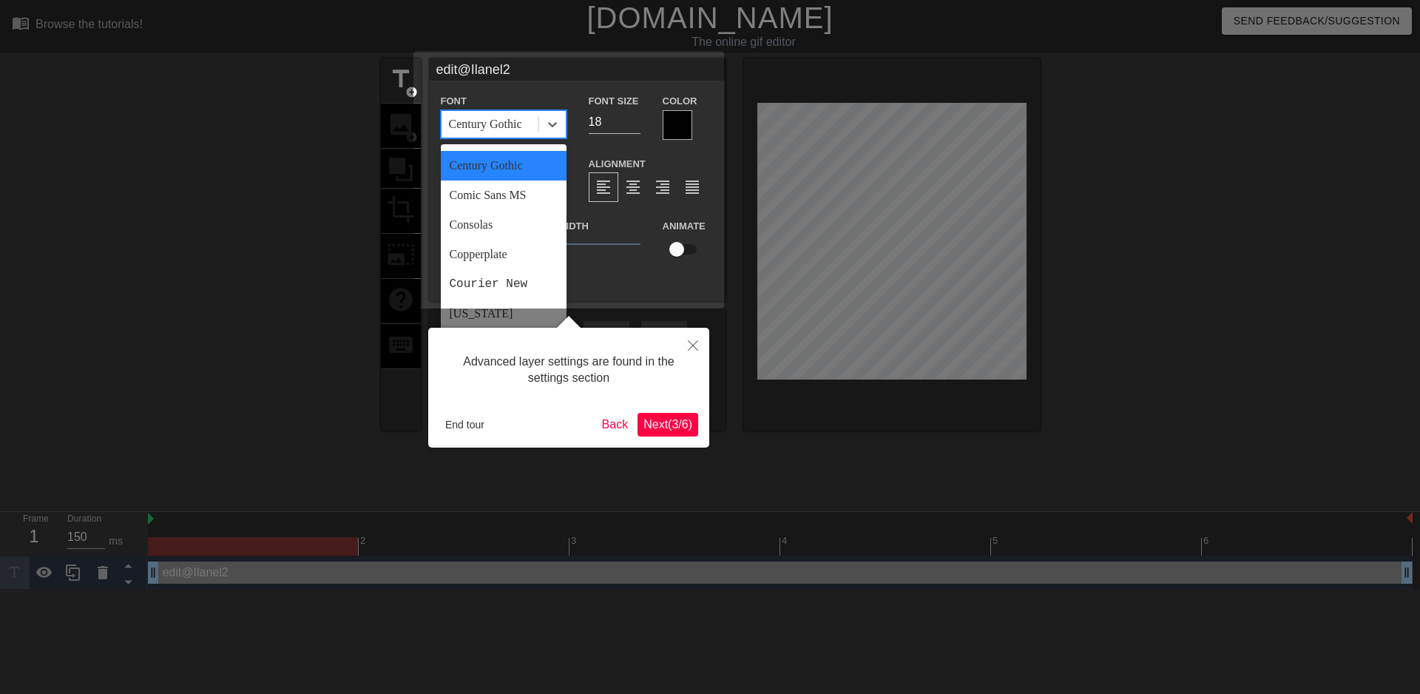
scroll to position [148, 0]
click at [470, 194] on div "Comic Sans MS" at bounding box center [504, 192] width 126 height 30
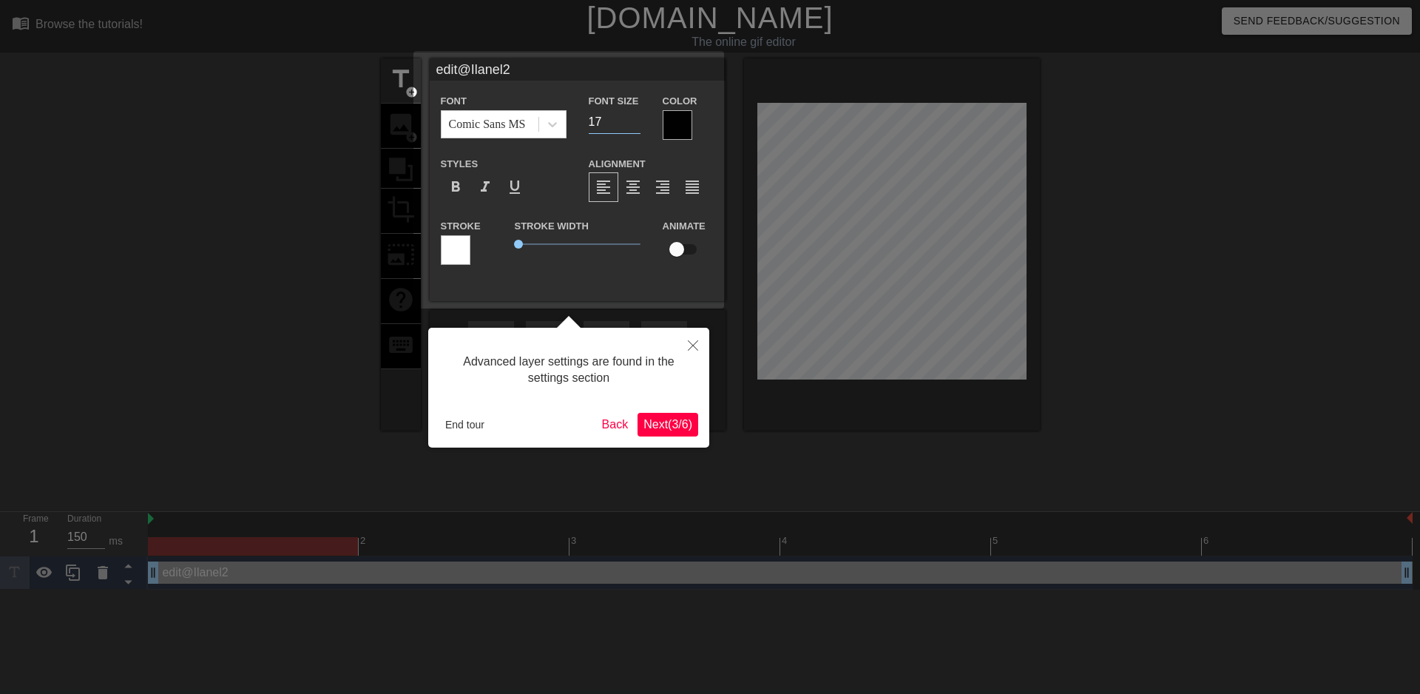
click at [624, 124] on input "17" at bounding box center [615, 122] width 52 height 24
type input "16"
click at [624, 124] on input "16" at bounding box center [615, 122] width 52 height 24
click at [653, 426] on span "Next ( 3 / 6 )" at bounding box center [668, 424] width 49 height 13
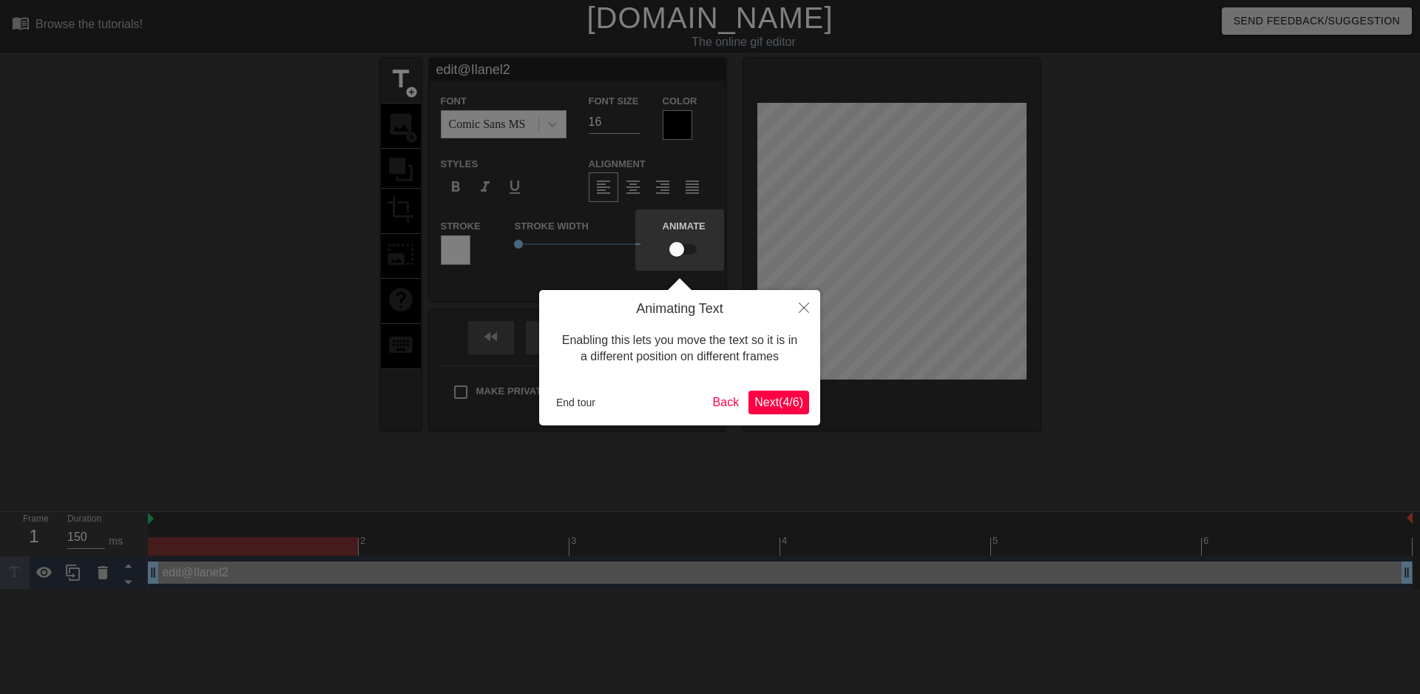
click at [762, 404] on span "Next ( 4 / 6 )" at bounding box center [779, 402] width 49 height 13
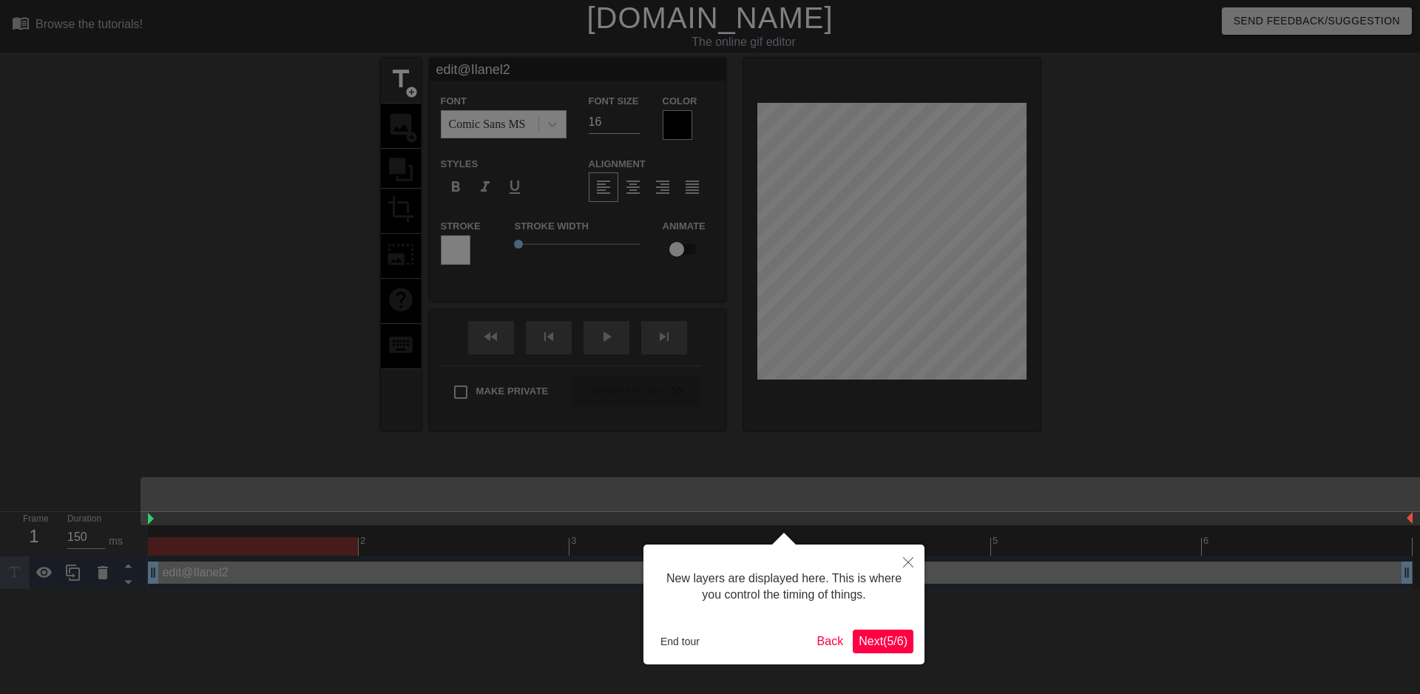
click at [453, 394] on div at bounding box center [710, 347] width 1420 height 694
click at [957, 240] on div at bounding box center [710, 347] width 1420 height 694
click at [867, 281] on div at bounding box center [710, 347] width 1420 height 694
click at [1133, 162] on div at bounding box center [710, 347] width 1420 height 694
drag, startPoint x: 492, startPoint y: 585, endPoint x: 833, endPoint y: 647, distance: 346.7
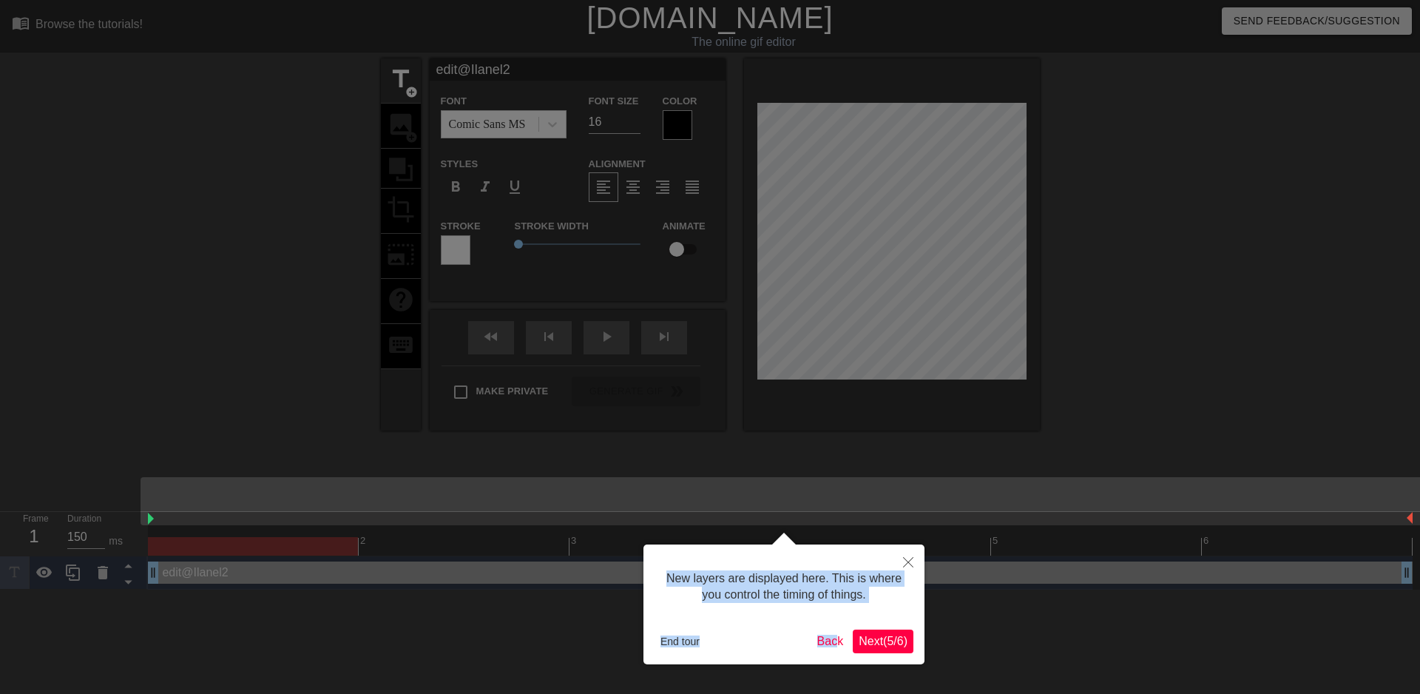
click at [833, 590] on body "menu_book Browse the tutorials! Gifntext.com The online gif editor Send Feedbac…" at bounding box center [710, 295] width 1420 height 590
click at [971, 604] on div at bounding box center [710, 347] width 1420 height 694
click at [689, 641] on button "End tour" at bounding box center [680, 641] width 51 height 22
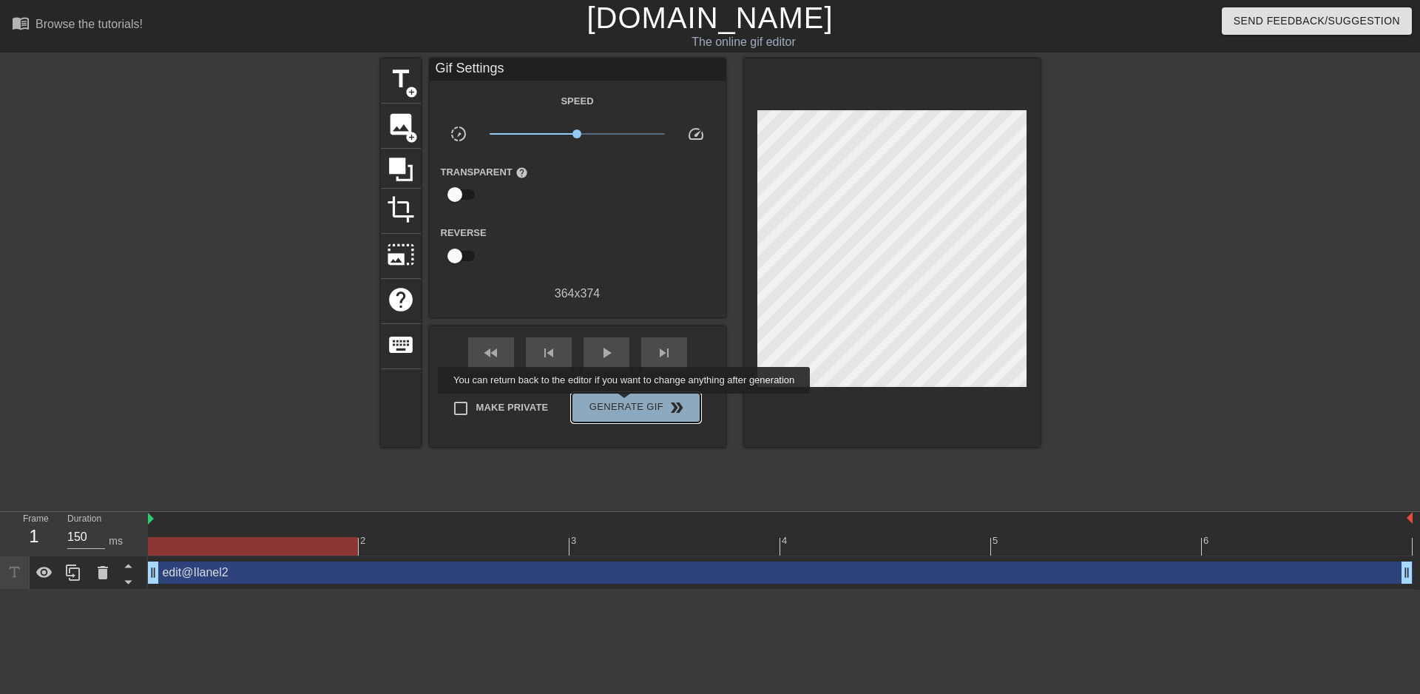
drag, startPoint x: 728, startPoint y: 343, endPoint x: 626, endPoint y: 404, distance: 118.8
click at [626, 404] on span "Generate Gif double_arrow" at bounding box center [636, 408] width 116 height 18
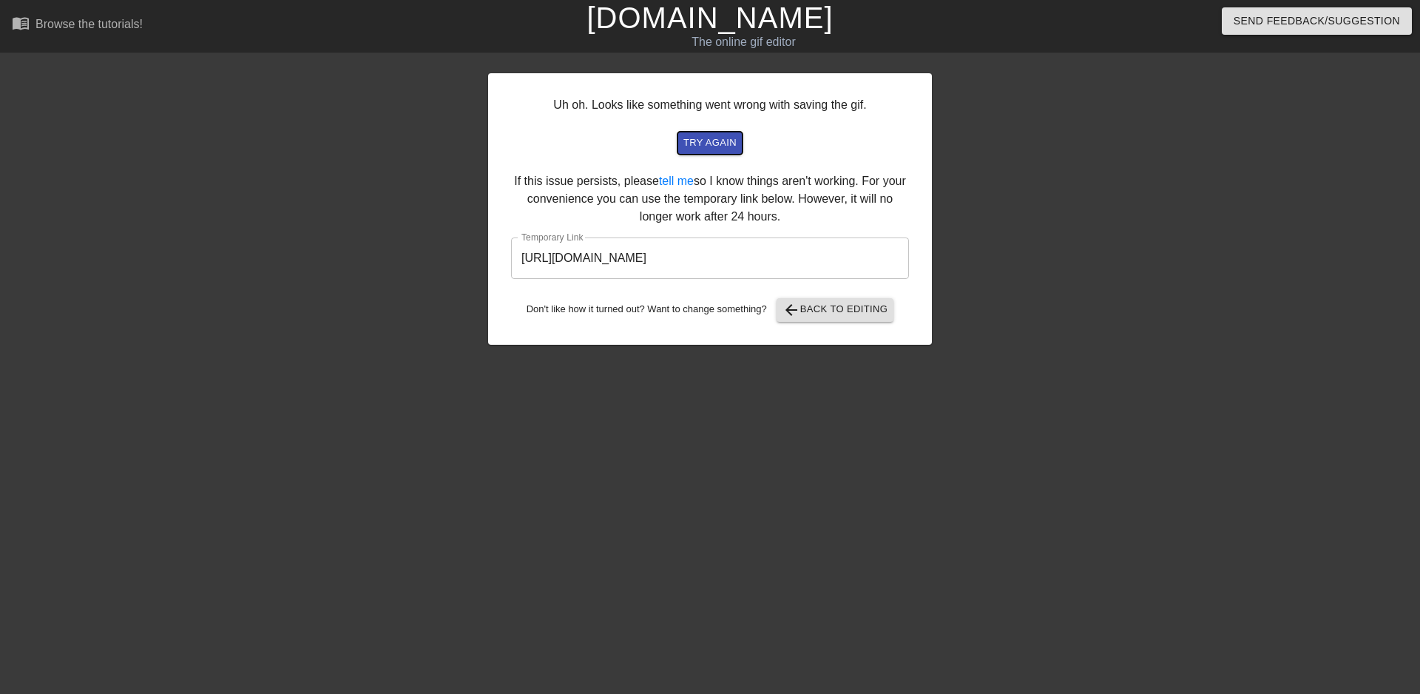
click at [705, 141] on span "try again" at bounding box center [710, 143] width 53 height 17
click at [702, 141] on span "try again" at bounding box center [710, 143] width 53 height 17
click at [827, 306] on span "arrow_back Back to Editing" at bounding box center [836, 310] width 106 height 18
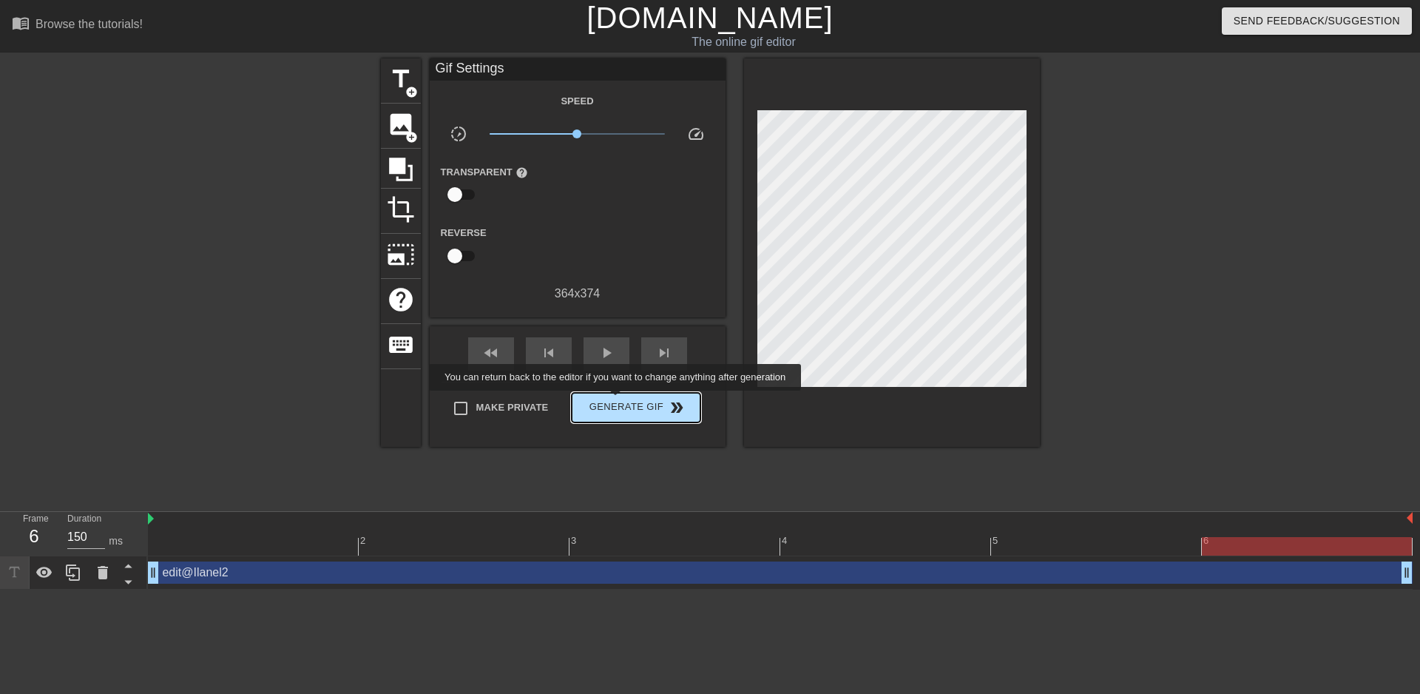
click at [617, 401] on span "Generate Gif double_arrow" at bounding box center [636, 408] width 116 height 18
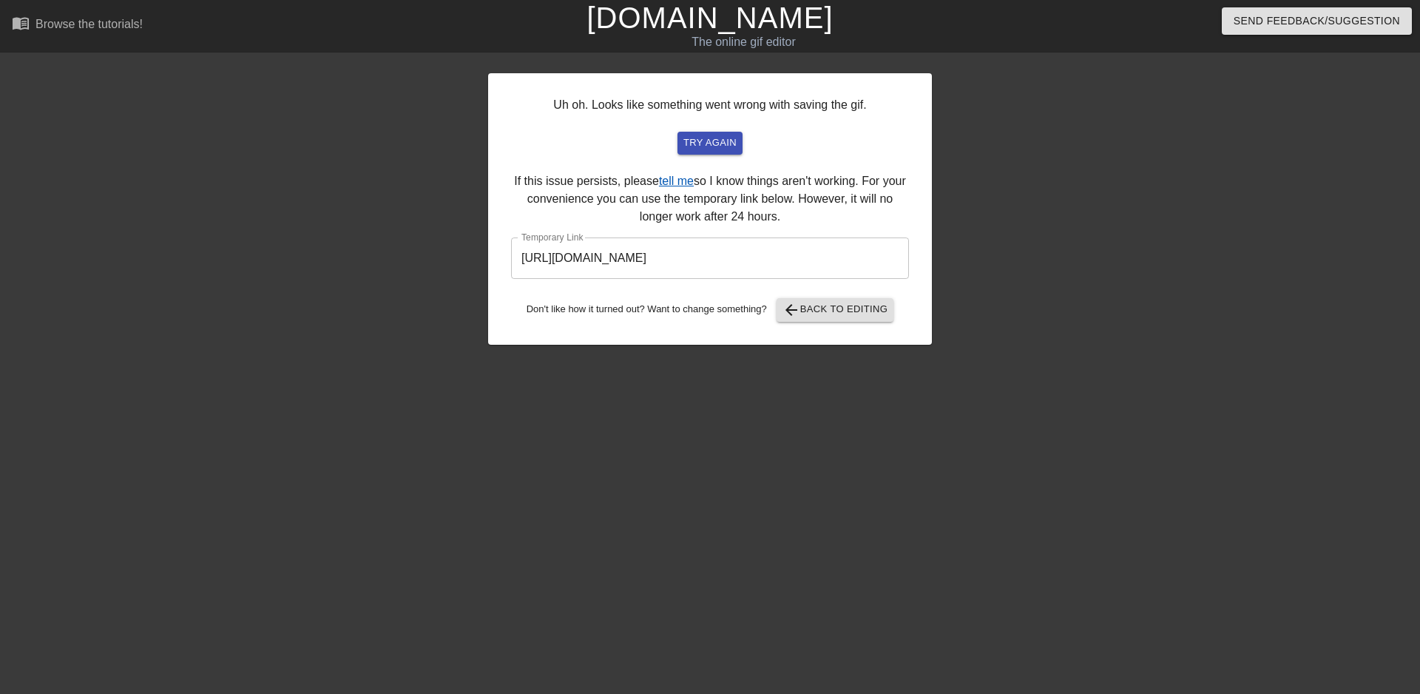
click at [672, 185] on link "tell me" at bounding box center [676, 181] width 35 height 13
click at [814, 309] on span "arrow_back Back to Editing" at bounding box center [836, 310] width 106 height 18
